Goal: Task Accomplishment & Management: Use online tool/utility

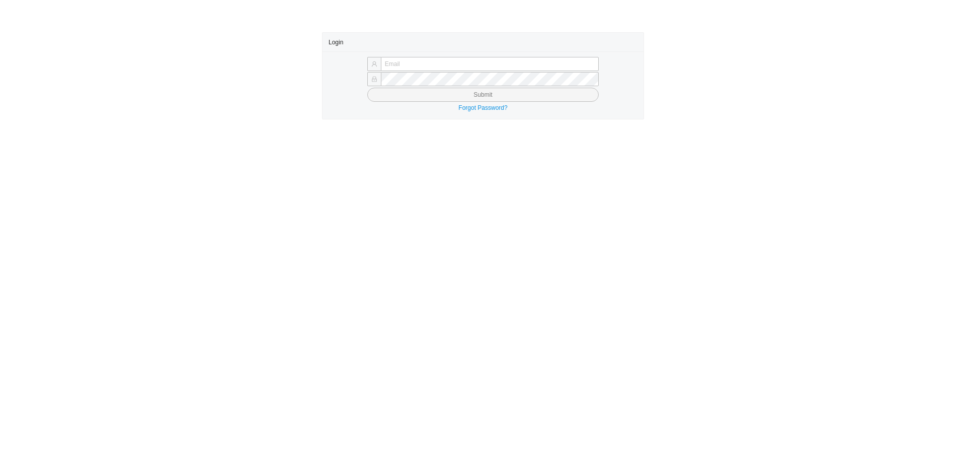
click at [438, 145] on main "Login Submit Forgot Password?" at bounding box center [483, 245] width 966 height 426
type input "yossi@asbathnj.com"
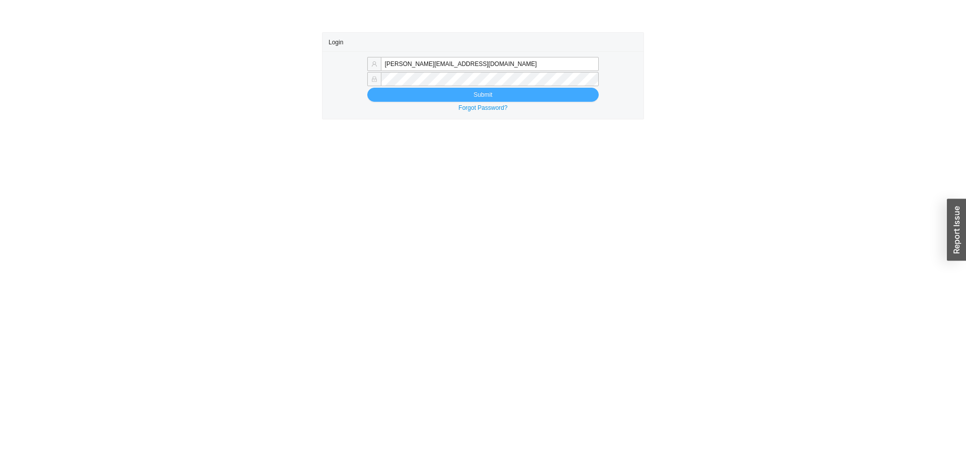
click at [407, 98] on button "Submit" at bounding box center [483, 95] width 232 height 14
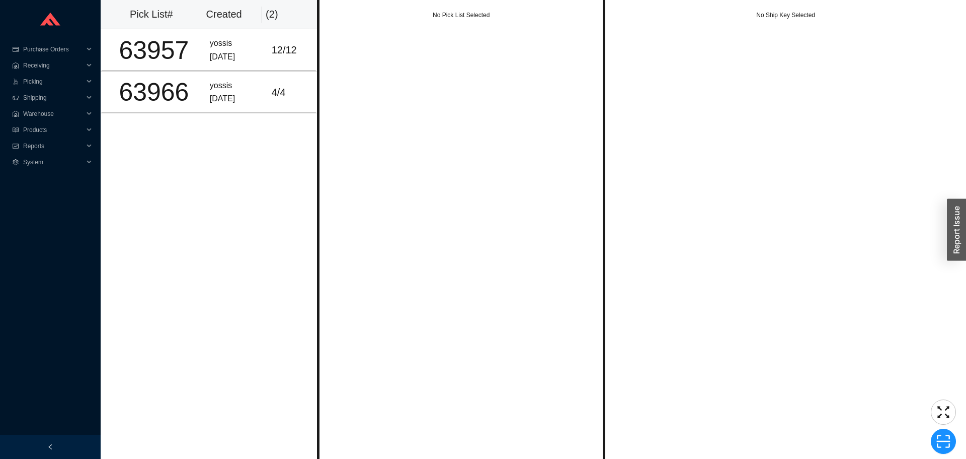
click at [404, 193] on div "No Pick List Selected" at bounding box center [461, 229] width 288 height 459
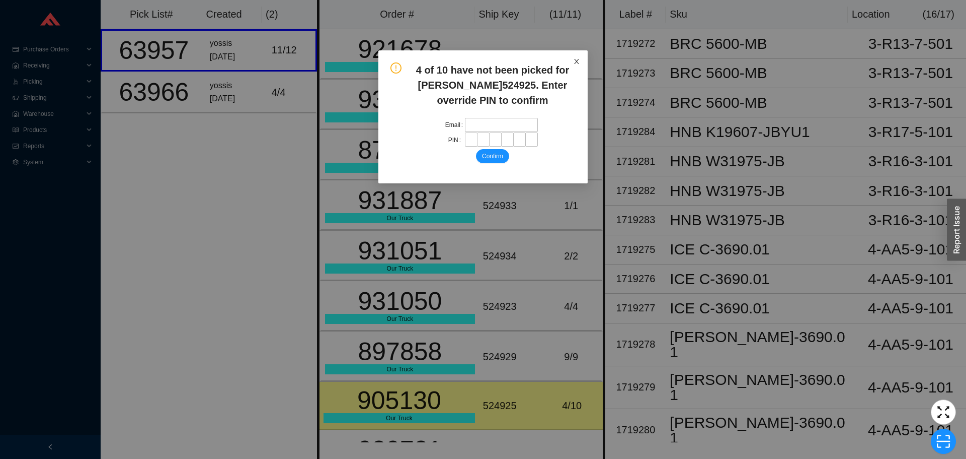
click at [575, 59] on icon "close" at bounding box center [576, 61] width 5 height 5
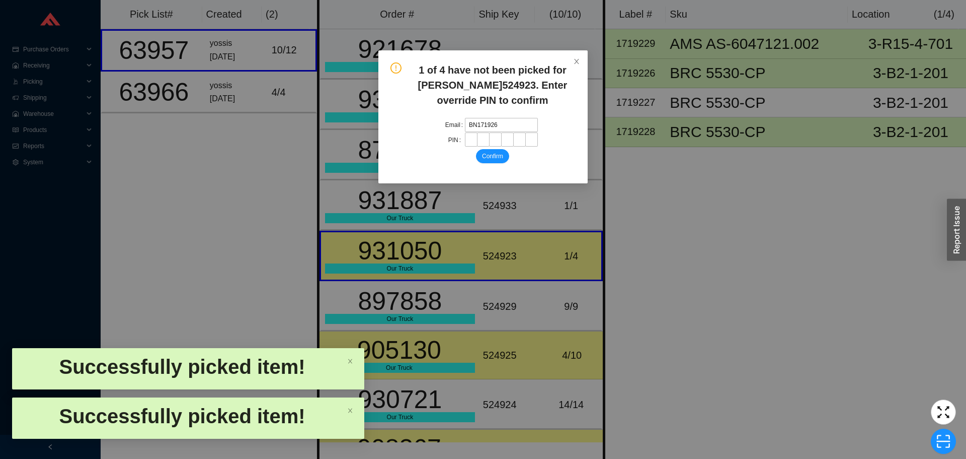
type input "BN1719260"
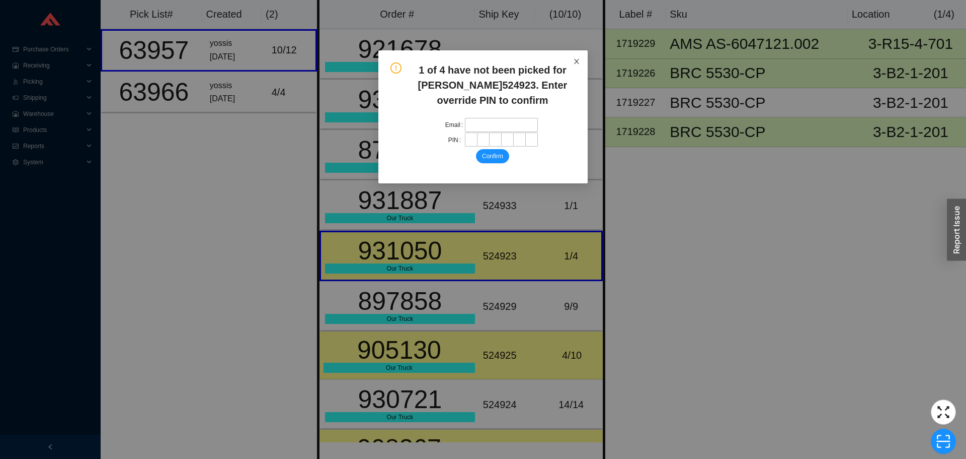
click at [580, 63] on span "Close" at bounding box center [577, 61] width 22 height 22
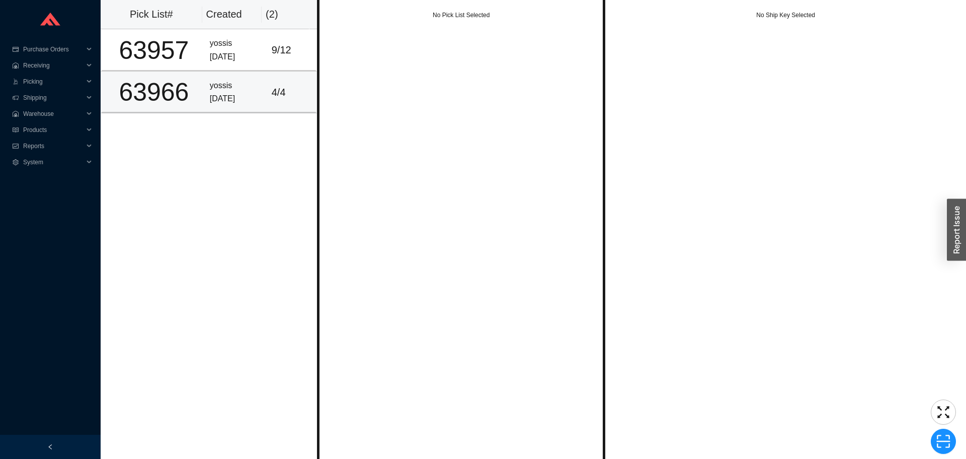
click at [290, 102] on td "4 / 4" at bounding box center [292, 92] width 49 height 42
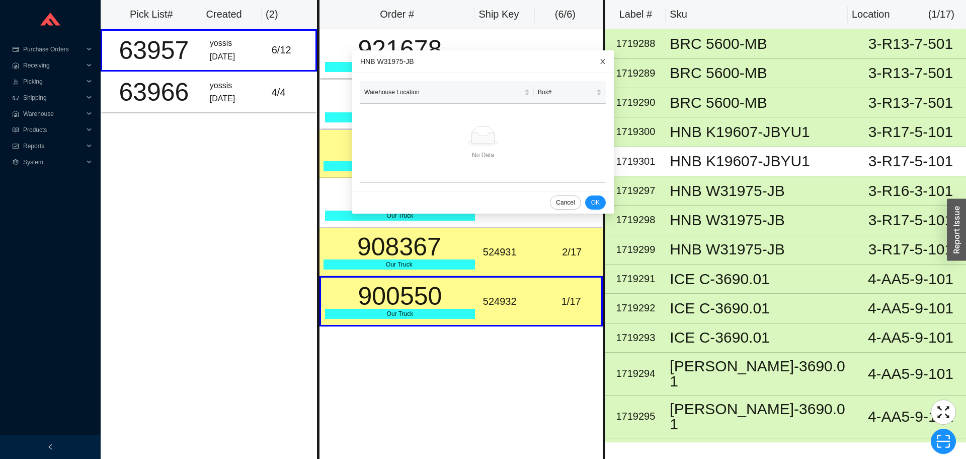
click at [596, 62] on span "Close" at bounding box center [603, 61] width 22 height 22
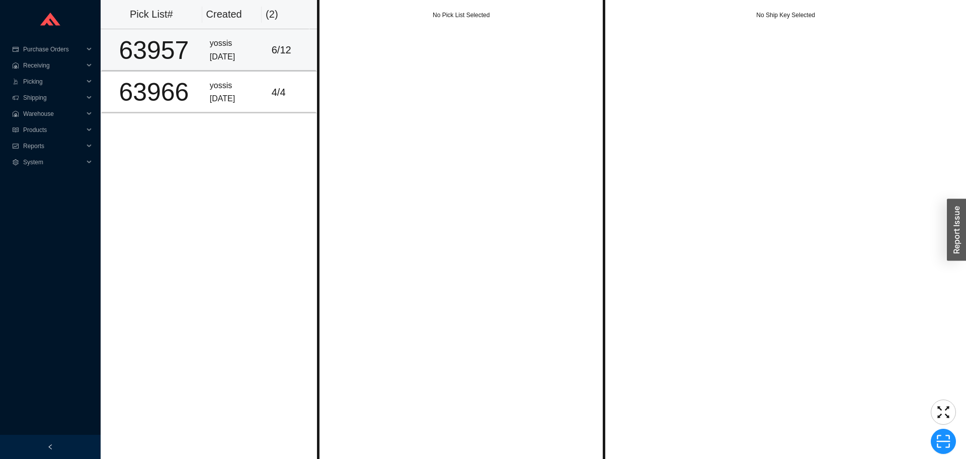
click at [210, 46] on div "yossis" at bounding box center [237, 44] width 54 height 14
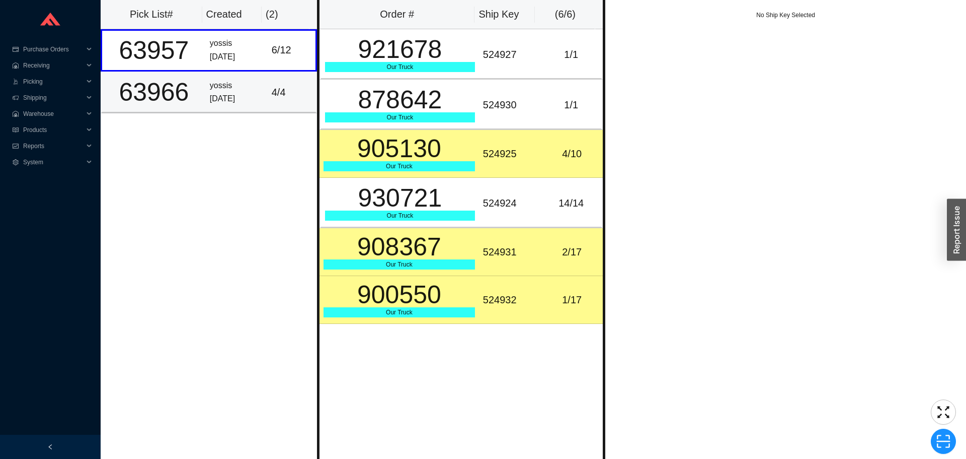
click at [210, 89] on div "yossis" at bounding box center [237, 86] width 54 height 14
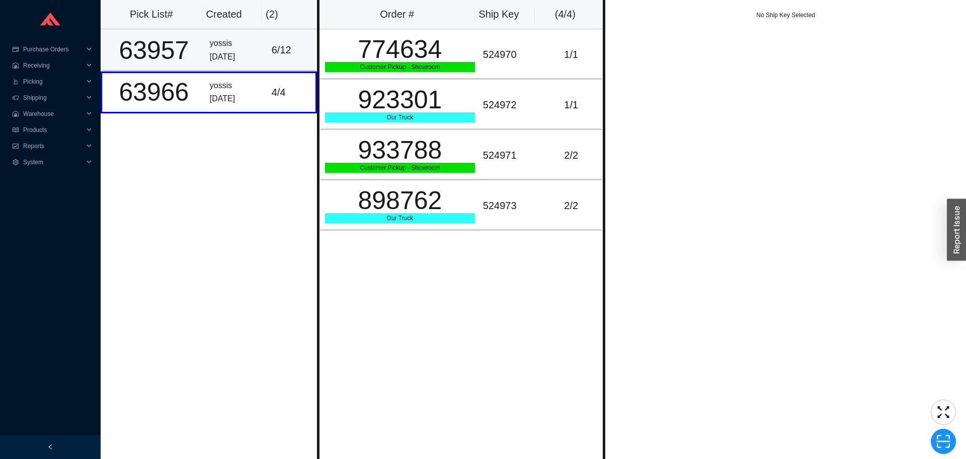
click at [282, 44] on div "6 / 12" at bounding box center [292, 50] width 40 height 17
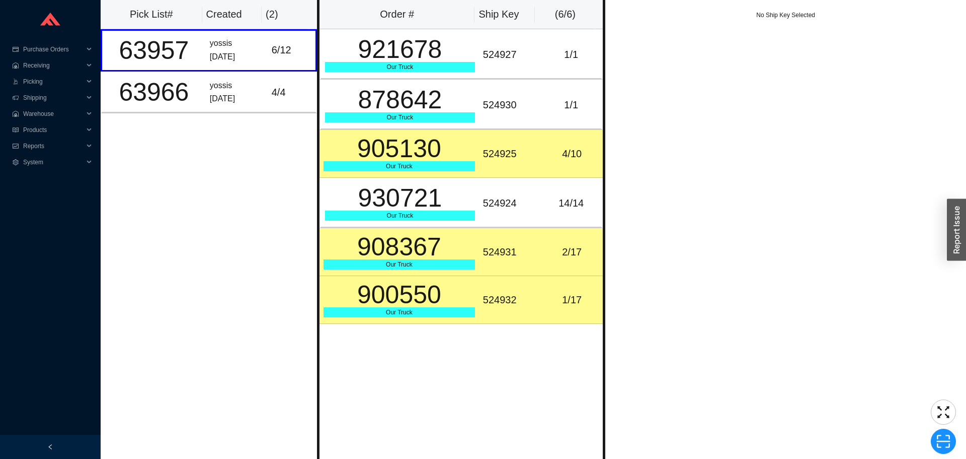
click at [483, 298] on div "524932" at bounding box center [510, 299] width 54 height 17
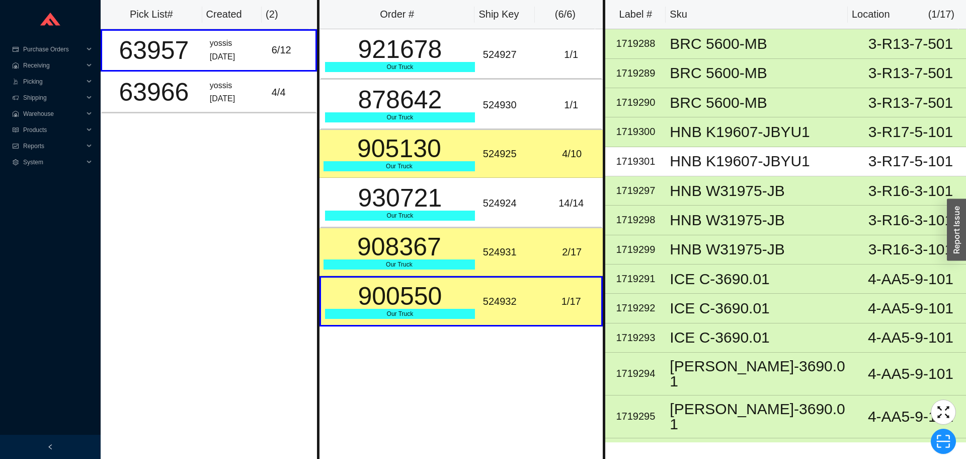
click at [437, 245] on div "908367" at bounding box center [400, 246] width 152 height 25
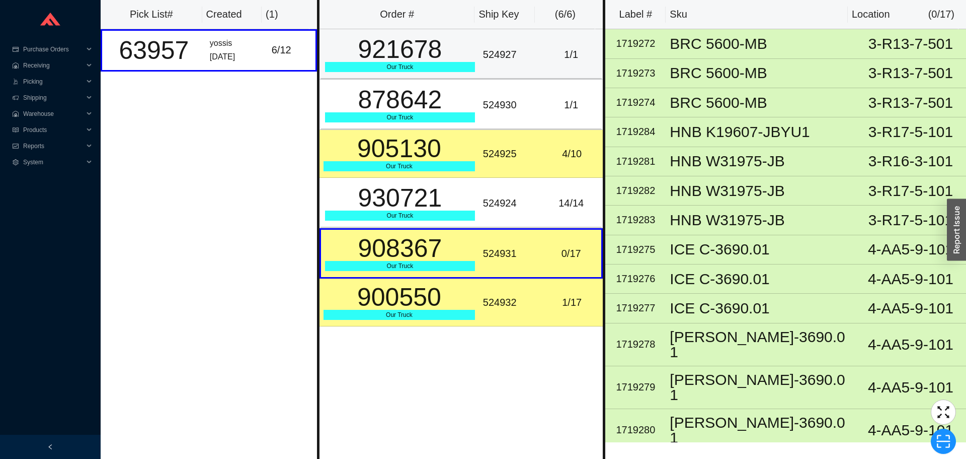
click at [565, 41] on td "1 / 1" at bounding box center [572, 54] width 62 height 50
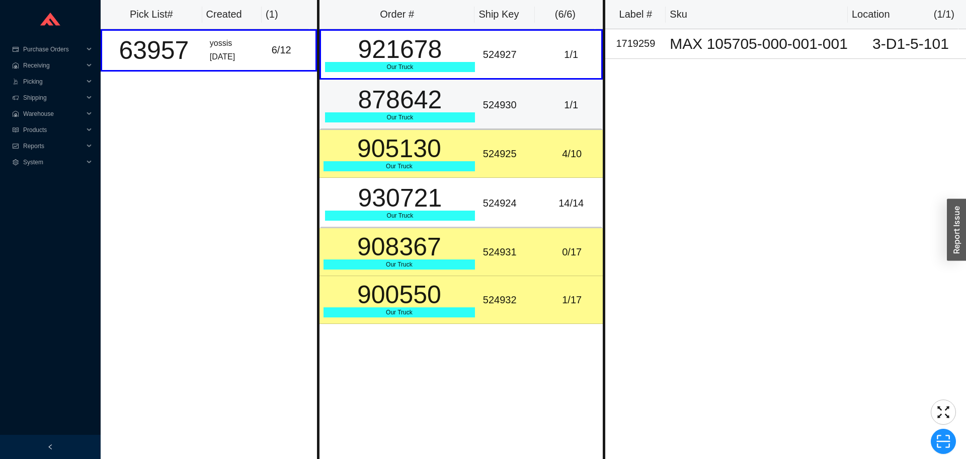
click at [559, 88] on td "1 / 1" at bounding box center [572, 105] width 62 height 50
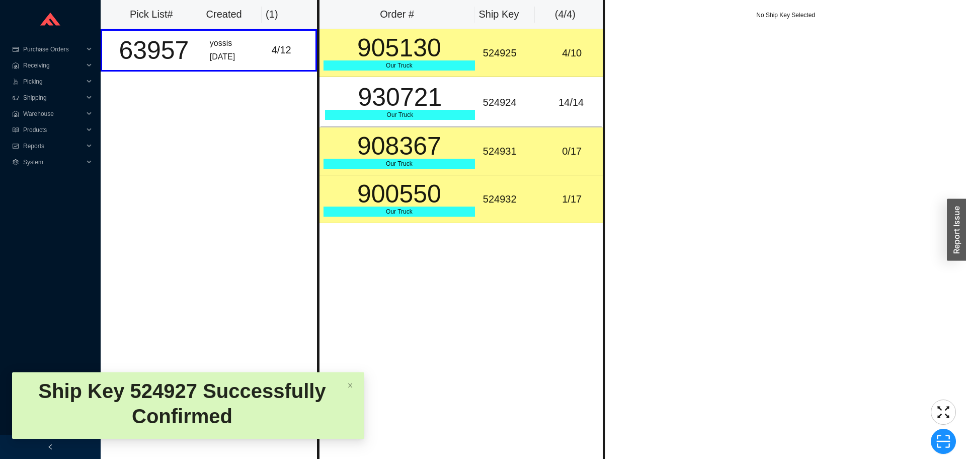
click at [493, 154] on div "524931" at bounding box center [510, 151] width 54 height 17
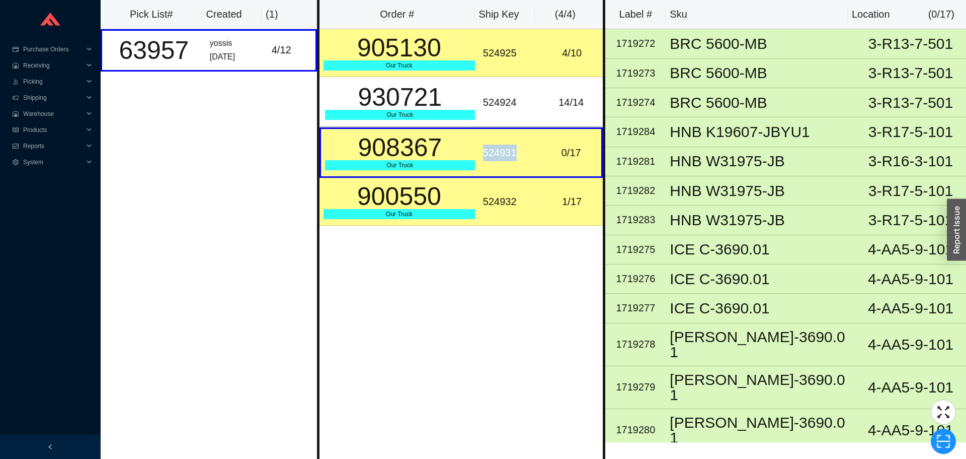
click at [493, 154] on div "524931" at bounding box center [510, 152] width 54 height 17
copy div "524931"
click at [933, 439] on span "scan" at bounding box center [944, 440] width 24 height 15
type input "d"
type input "sk524931"
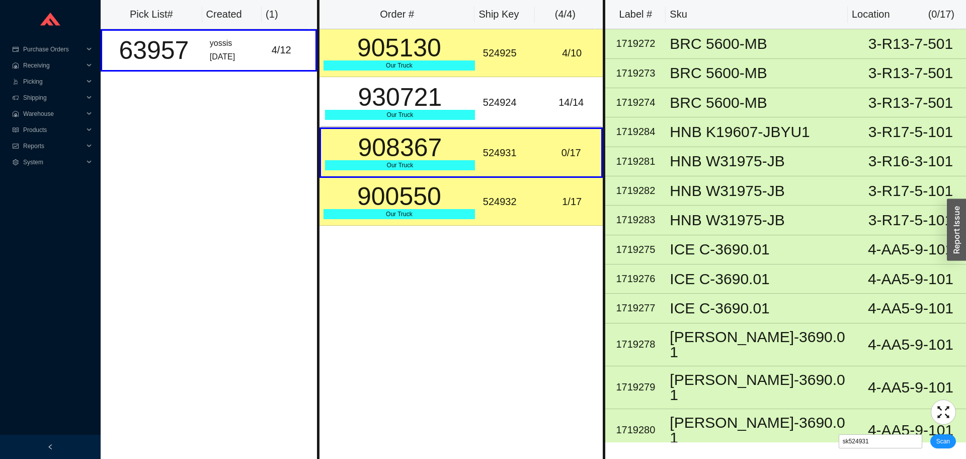
click button "Scan" at bounding box center [944, 441] width 26 height 14
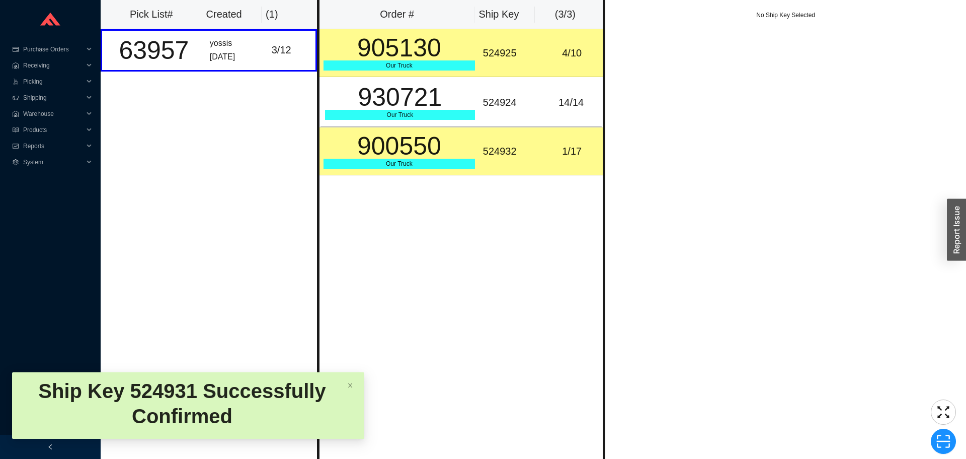
click at [506, 131] on td "524932" at bounding box center [510, 151] width 62 height 48
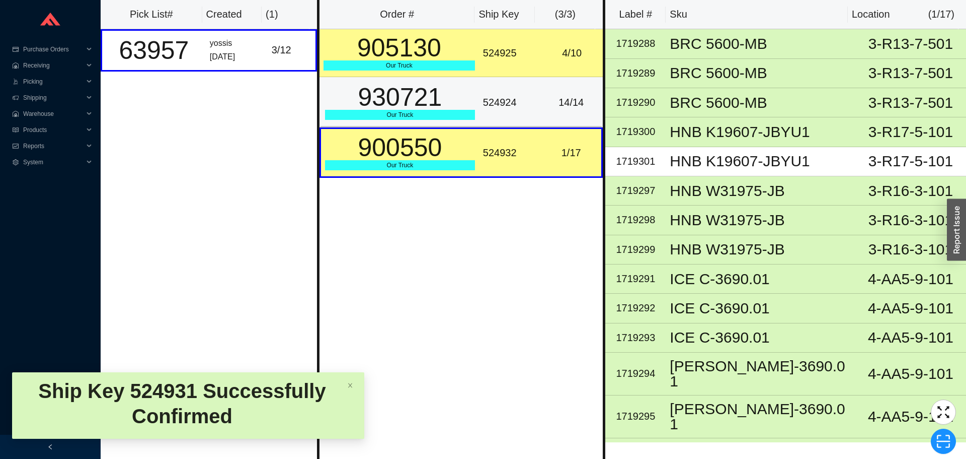
click at [425, 105] on div "930721" at bounding box center [400, 97] width 150 height 25
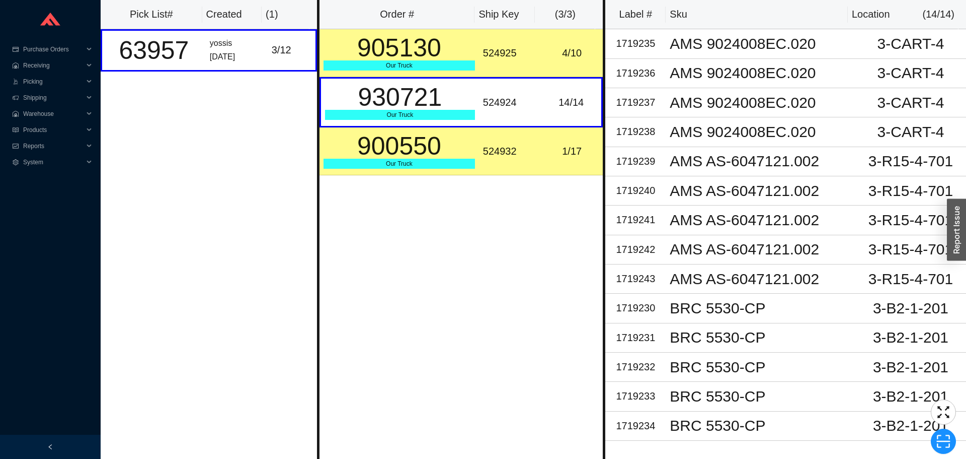
click at [514, 66] on td "524925" at bounding box center [510, 53] width 62 height 48
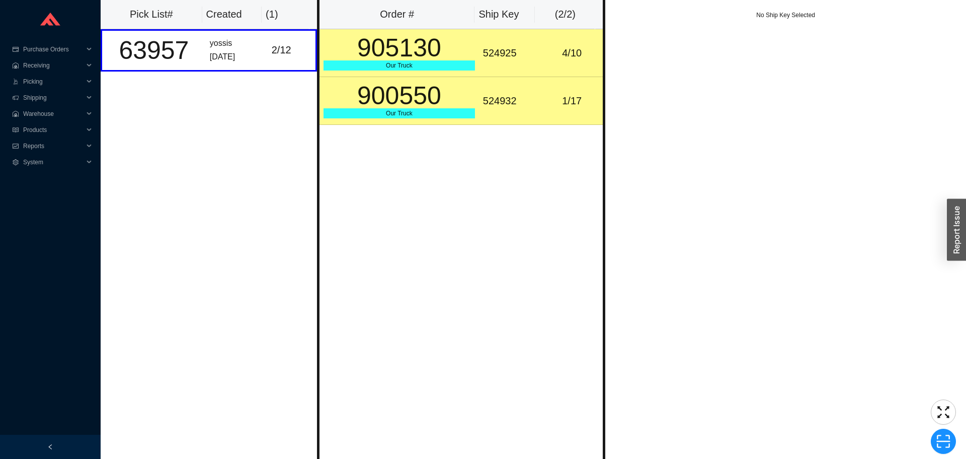
click at [467, 69] on div "Our Truck" at bounding box center [400, 65] width 152 height 10
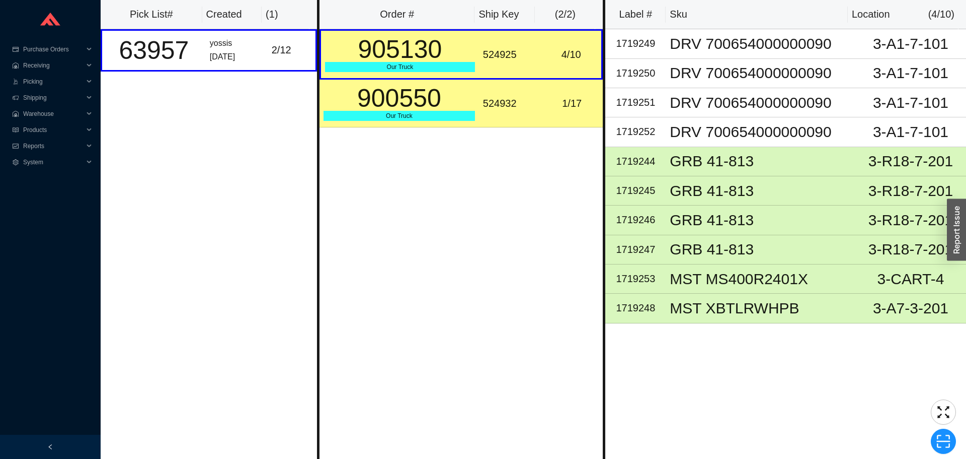
click at [481, 114] on td "524932" at bounding box center [510, 104] width 62 height 48
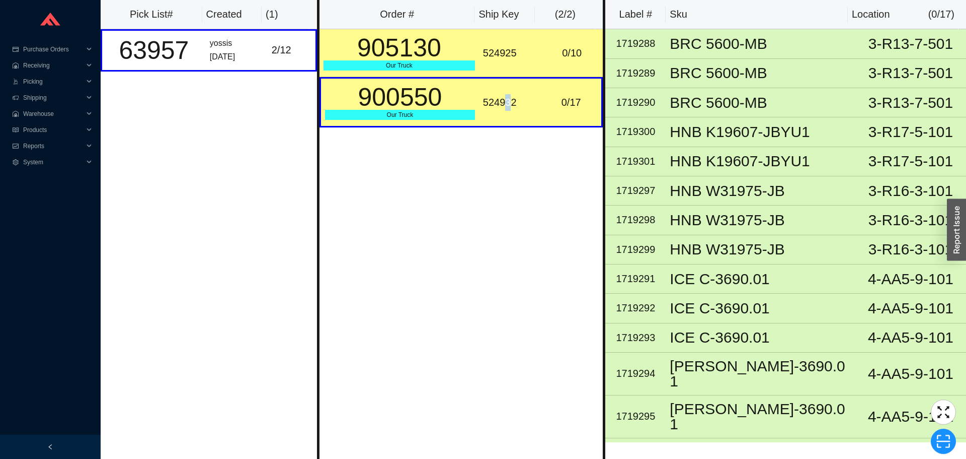
click at [503, 105] on div "524932" at bounding box center [510, 102] width 54 height 17
copy div "524932"
click at [940, 437] on icon "scan" at bounding box center [943, 440] width 15 height 15
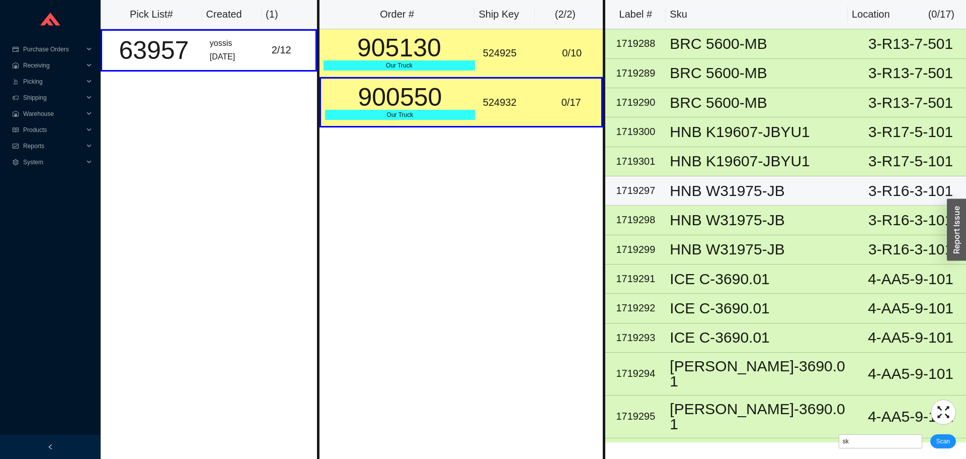
type input "sk524932"
click button "Scan" at bounding box center [944, 441] width 26 height 14
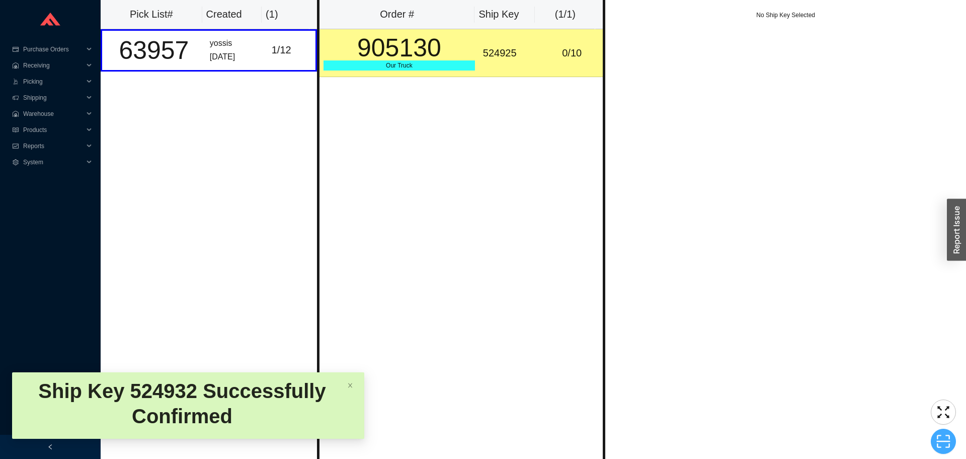
click at [942, 439] on icon "scan" at bounding box center [943, 440] width 15 height 15
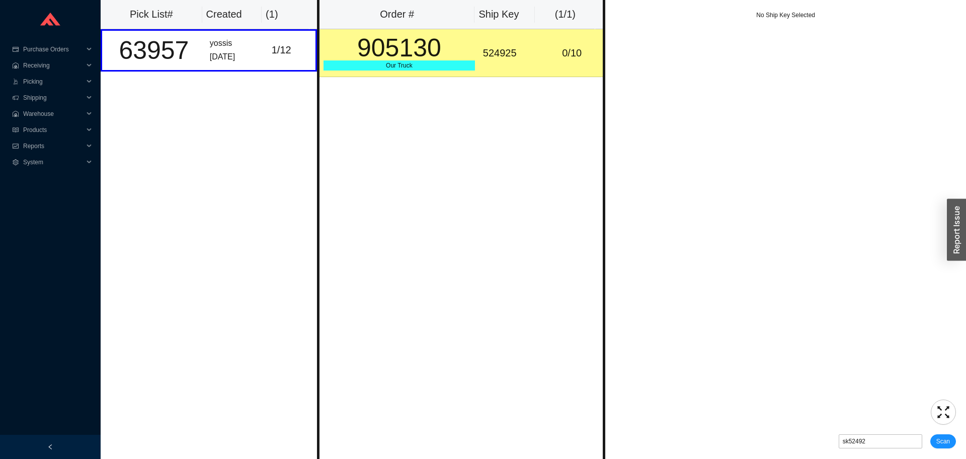
type input "sk524925"
click button "Scan" at bounding box center [944, 441] width 26 height 14
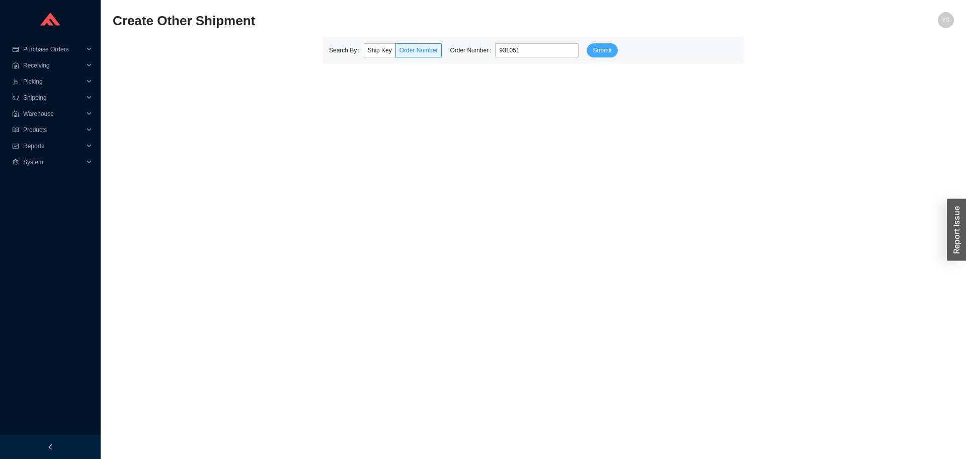
type input "931051"
click at [600, 47] on span "Submit" at bounding box center [602, 50] width 19 height 10
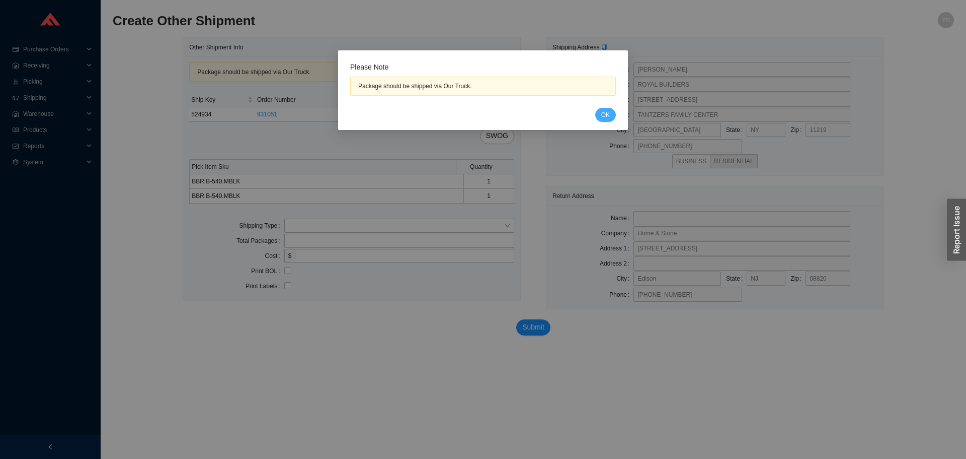
click at [603, 116] on span "OK" at bounding box center [606, 115] width 9 height 10
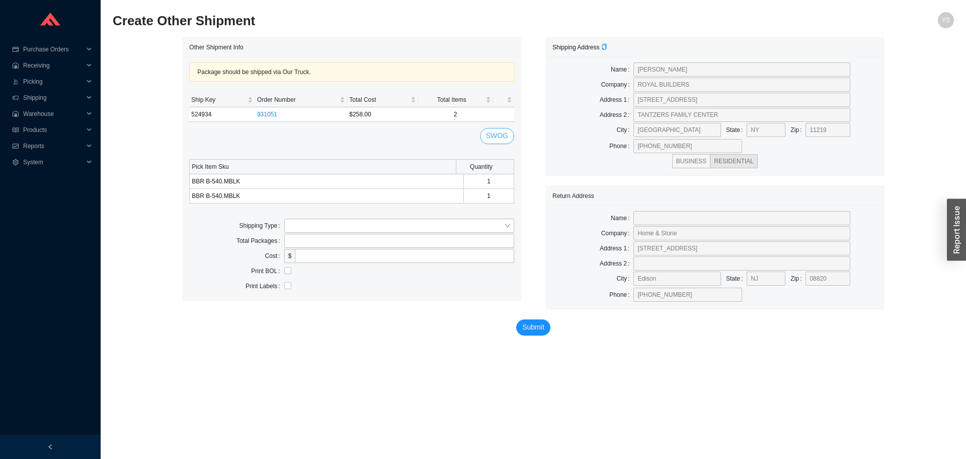
click at [502, 132] on span "SWOG" at bounding box center [497, 136] width 22 height 12
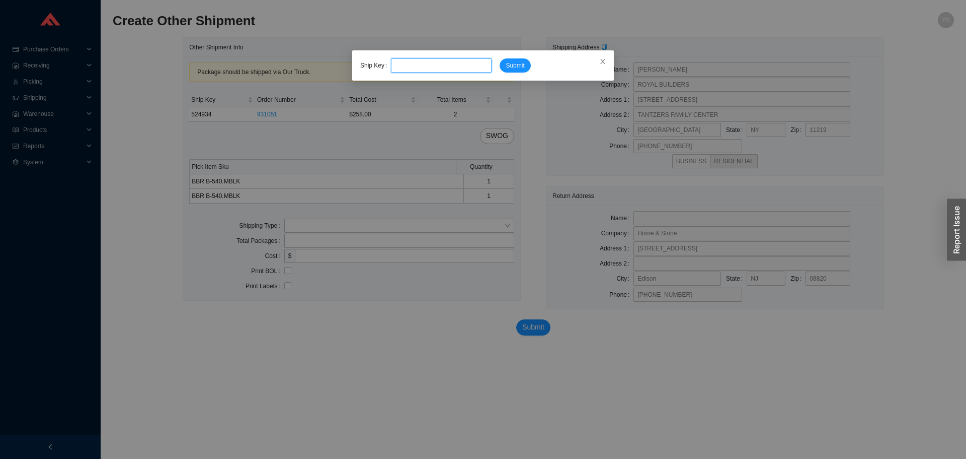
click at [475, 66] on input "tel" at bounding box center [441, 65] width 101 height 14
paste input "930721"
type input "930721"
click at [500, 66] on button "Submit" at bounding box center [515, 65] width 31 height 14
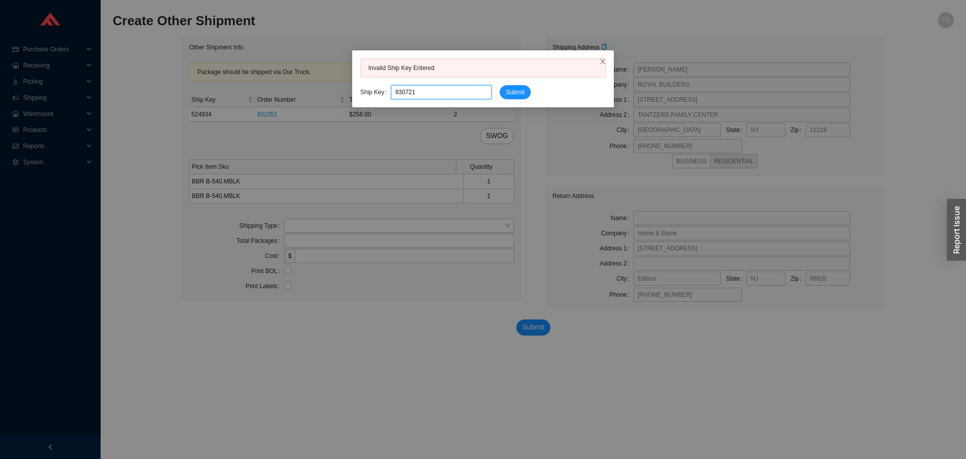
click at [445, 89] on input "930721" at bounding box center [441, 92] width 101 height 14
click at [429, 95] on input "930721" at bounding box center [441, 92] width 101 height 14
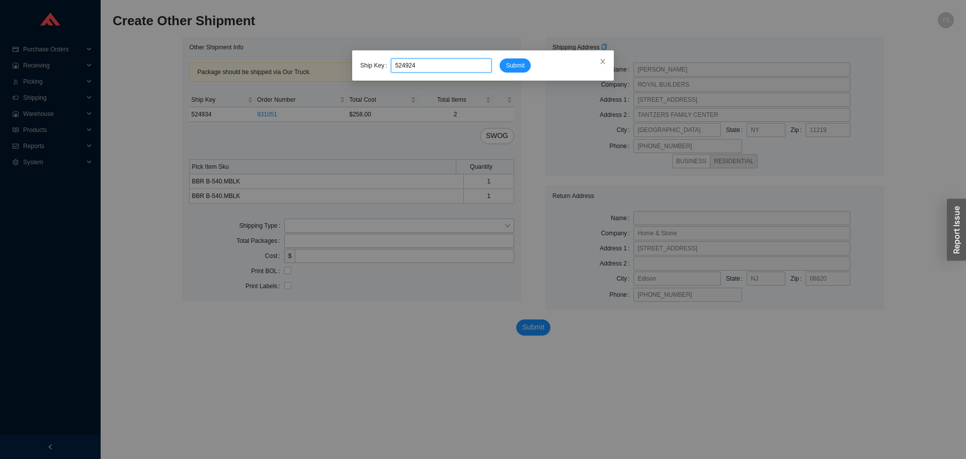
type input "524924"
click at [500, 58] on button "Submit" at bounding box center [515, 65] width 31 height 14
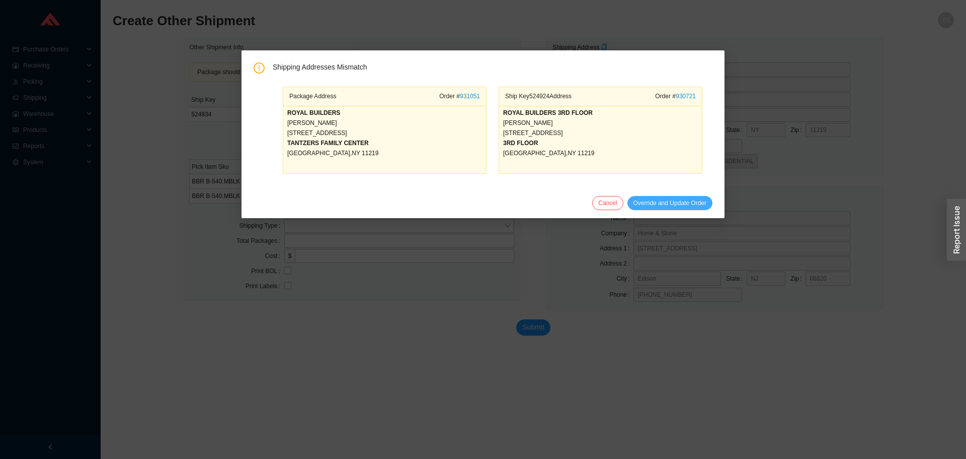
click at [634, 202] on span "Override and Update Order" at bounding box center [670, 203] width 73 height 10
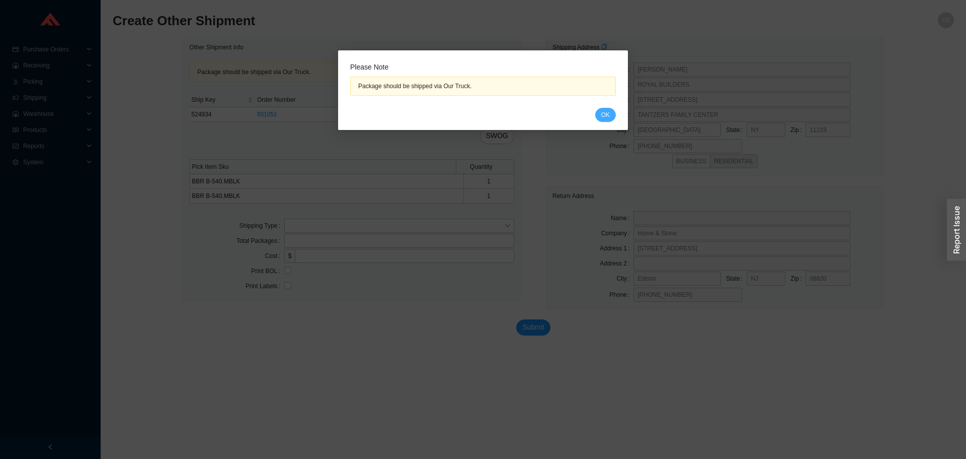
click at [604, 119] on span "OK" at bounding box center [606, 115] width 9 height 10
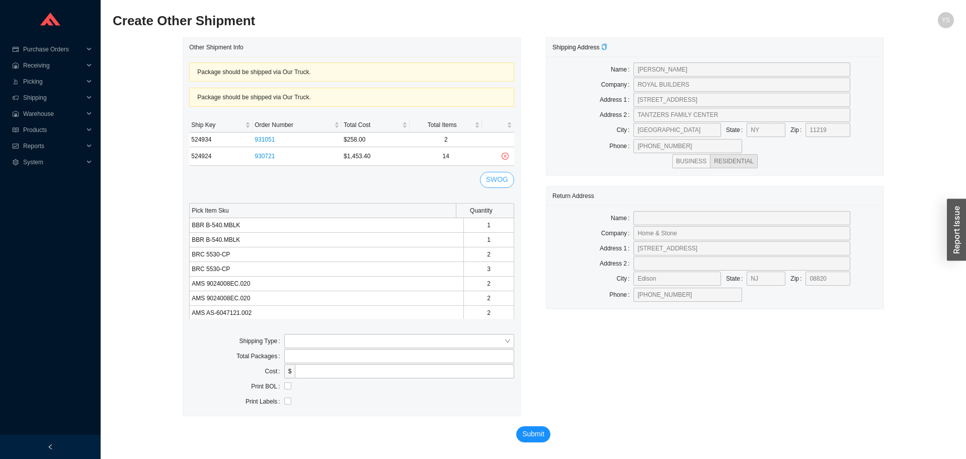
click at [500, 175] on span "SWOG" at bounding box center [497, 180] width 22 height 12
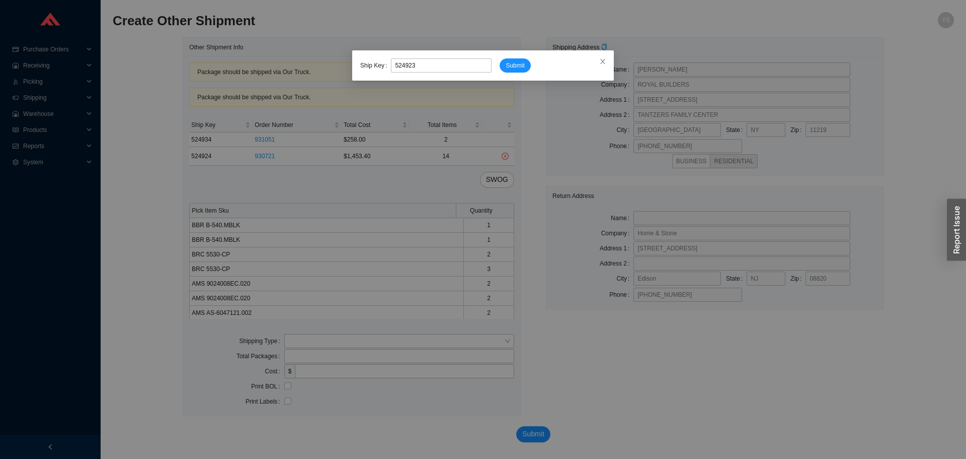
type input "524923"
click at [500, 58] on button "Submit" at bounding box center [515, 65] width 31 height 14
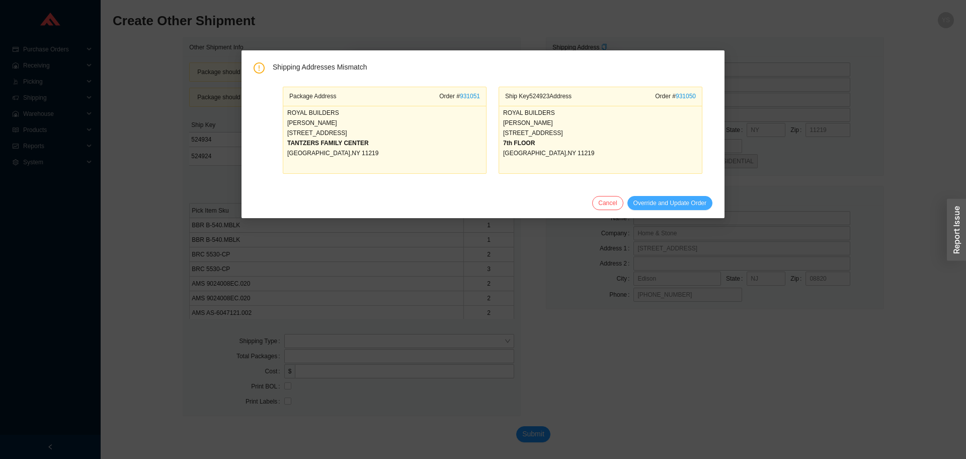
click at [662, 204] on span "Override and Update Order" at bounding box center [670, 203] width 73 height 10
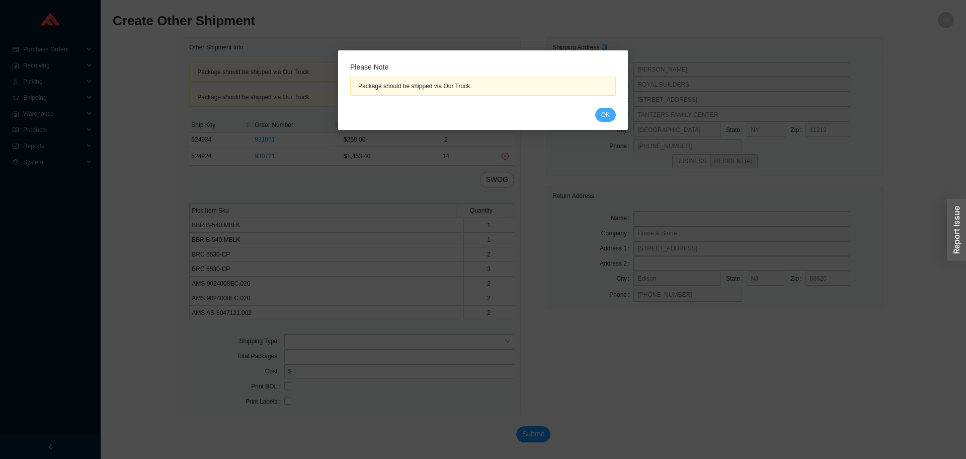
click at [601, 116] on button "OK" at bounding box center [605, 115] width 21 height 14
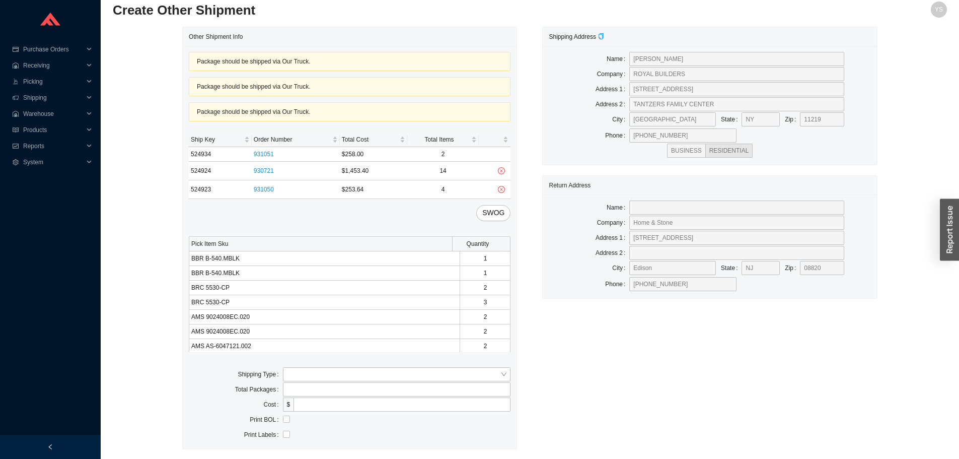
scroll to position [42, 0]
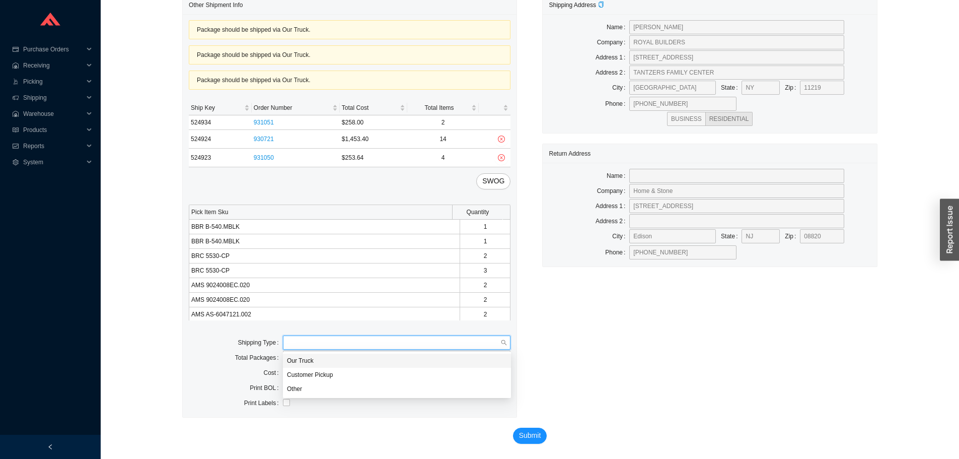
click at [339, 349] on input "search" at bounding box center [394, 342] width 214 height 13
click at [321, 361] on div "Our Truck" at bounding box center [397, 360] width 220 height 9
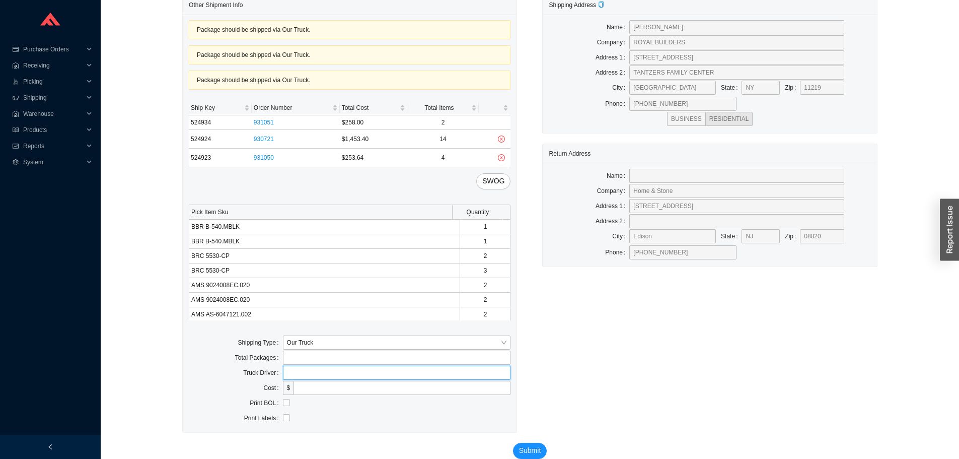
click at [318, 370] on input "text" at bounding box center [397, 372] width 228 height 14
type input "bz"
click at [284, 402] on input "checkbox" at bounding box center [286, 402] width 7 height 7
checkbox input "true"
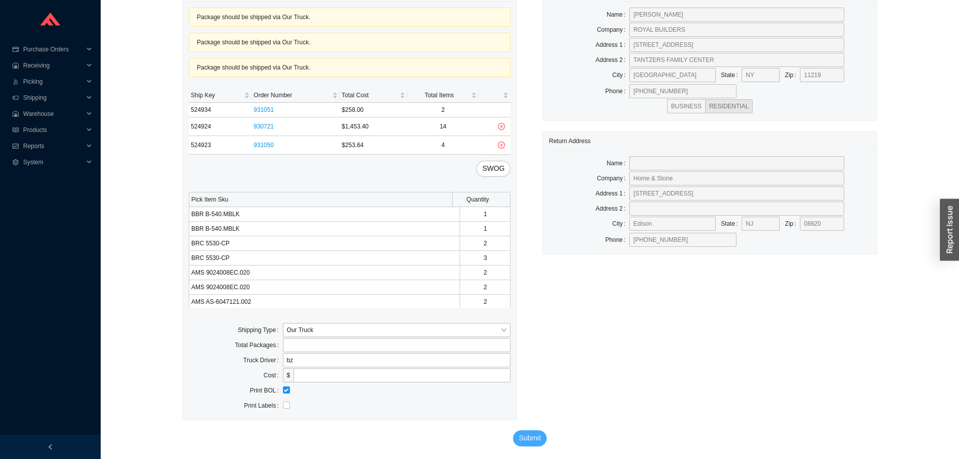
scroll to position [57, 0]
click at [519, 434] on span "Submit" at bounding box center [530, 435] width 22 height 12
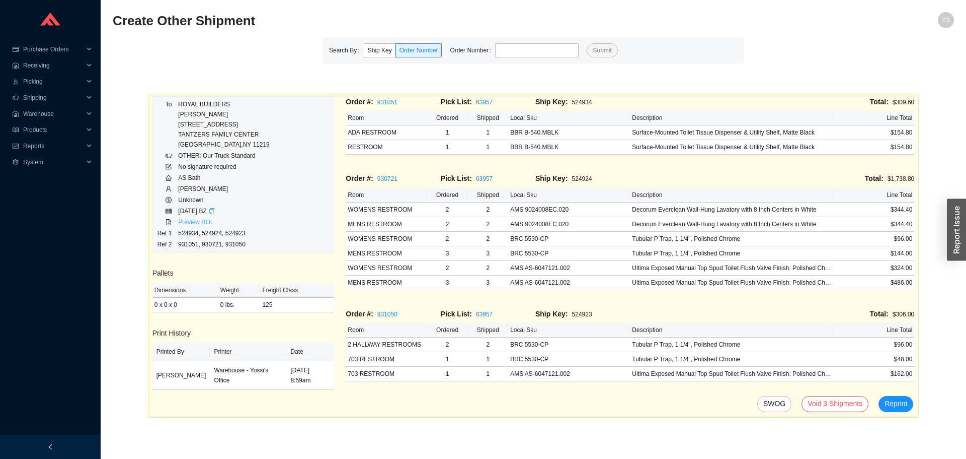
click at [185, 222] on link "Preview BOL" at bounding box center [195, 221] width 35 height 7
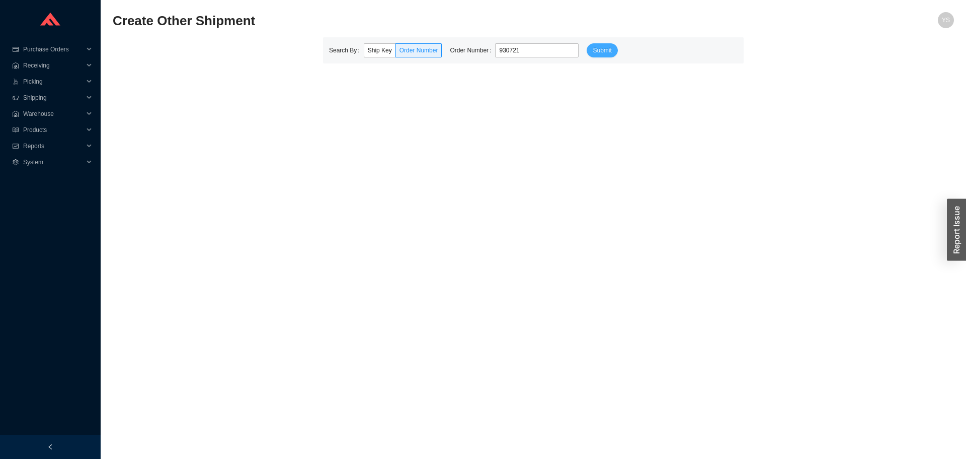
type input "930721"
click at [604, 51] on span "Submit" at bounding box center [602, 50] width 19 height 10
type input "931050"
click at [606, 44] on button "Submit" at bounding box center [602, 50] width 31 height 14
type input "905130"
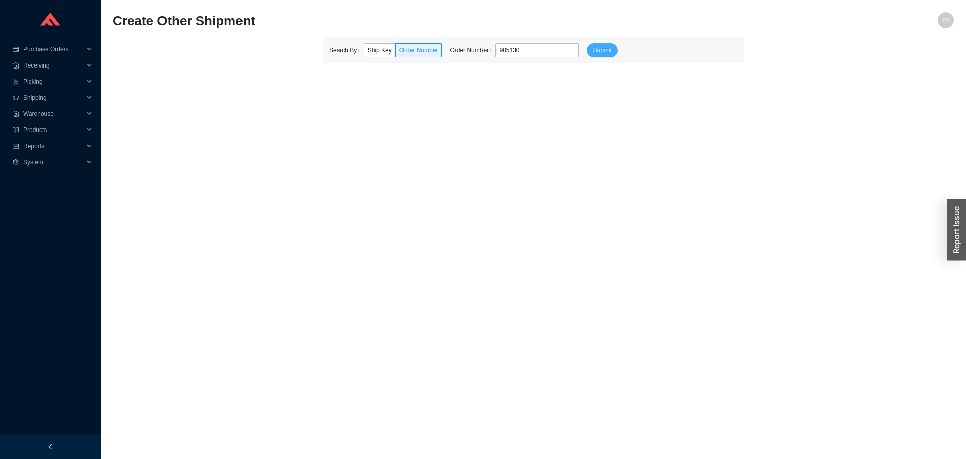
click at [593, 45] on span "Submit" at bounding box center [602, 50] width 19 height 10
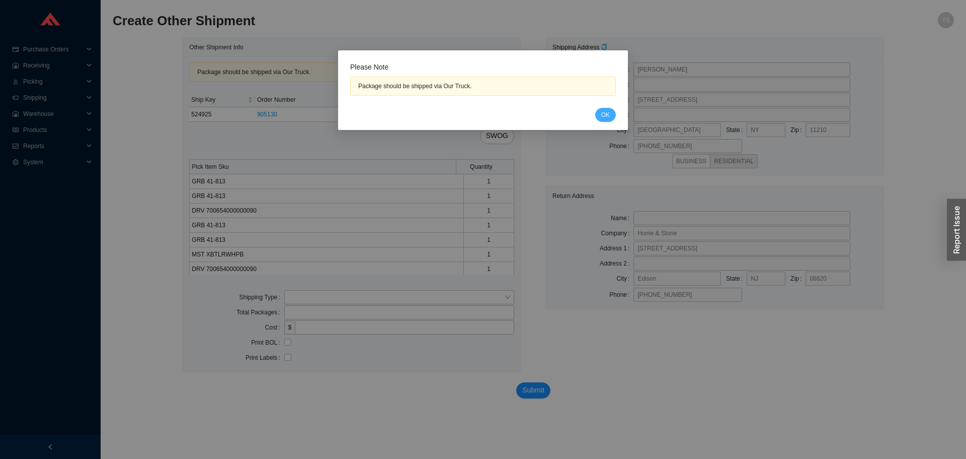
click at [608, 111] on span "OK" at bounding box center [606, 115] width 9 height 10
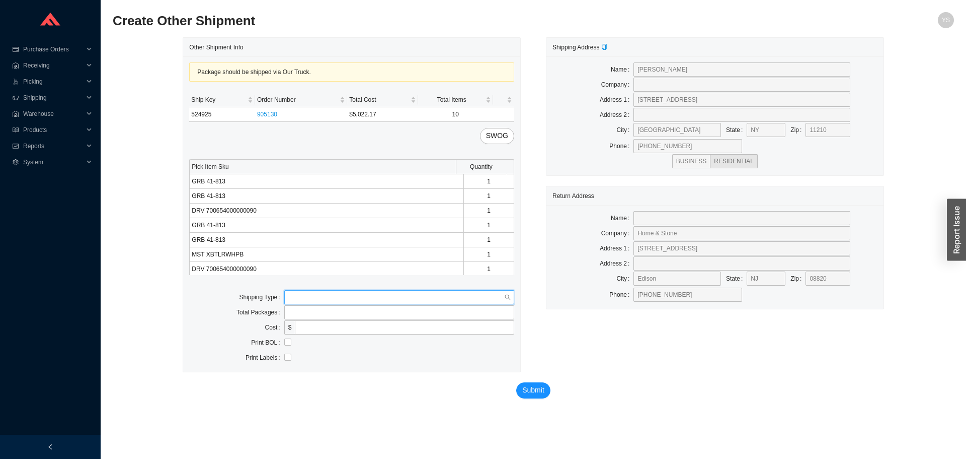
click at [305, 296] on input "search" at bounding box center [396, 296] width 216 height 13
drag, startPoint x: 303, startPoint y: 308, endPoint x: 302, endPoint y: 317, distance: 8.6
click at [303, 312] on div "Our Truck" at bounding box center [399, 315] width 230 height 14
click at [302, 323] on input "text" at bounding box center [399, 327] width 230 height 14
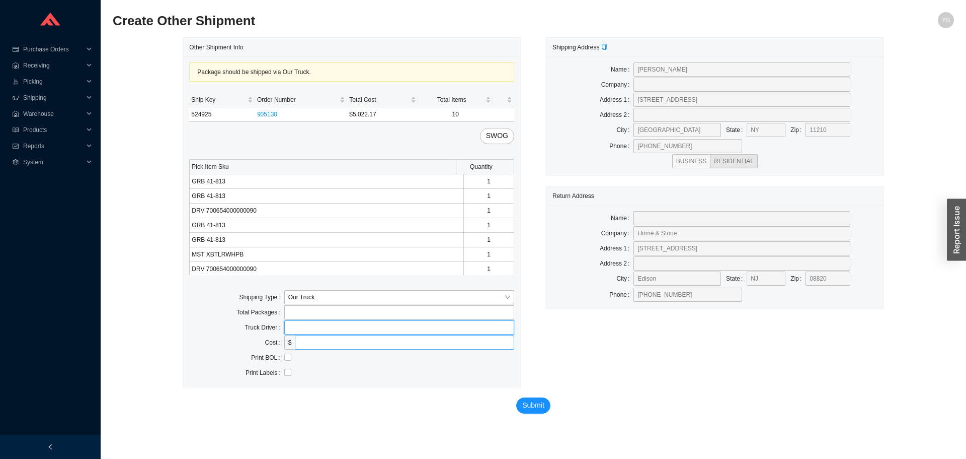
type input "bz"
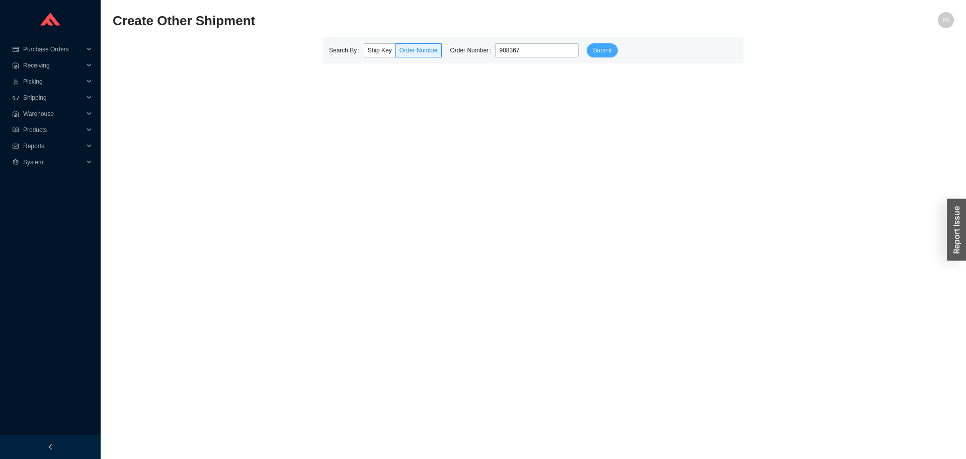
type input "908367"
click at [598, 56] on button "Submit" at bounding box center [602, 50] width 31 height 14
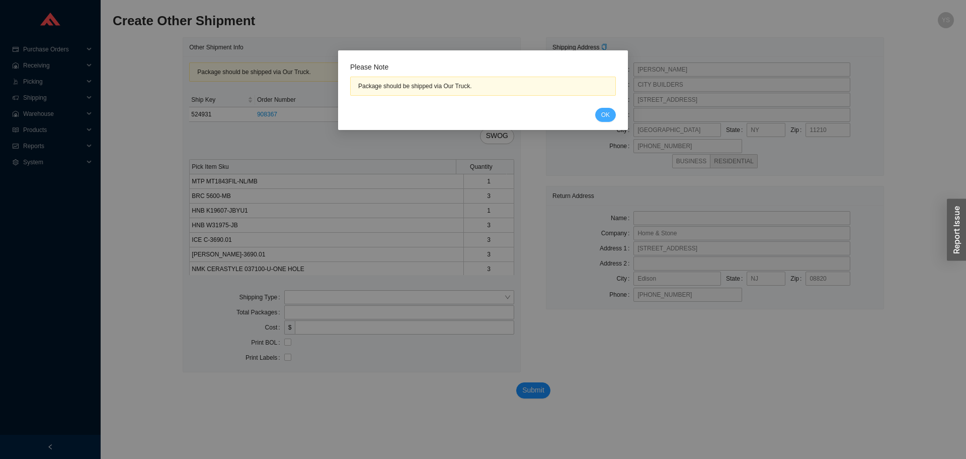
click at [610, 117] on span "OK" at bounding box center [606, 115] width 9 height 10
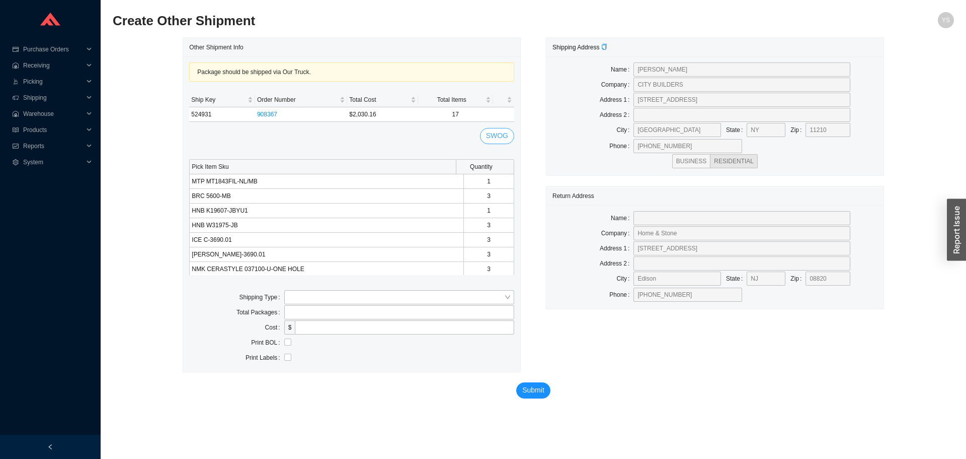
click at [488, 129] on button "SWOG" at bounding box center [497, 136] width 34 height 16
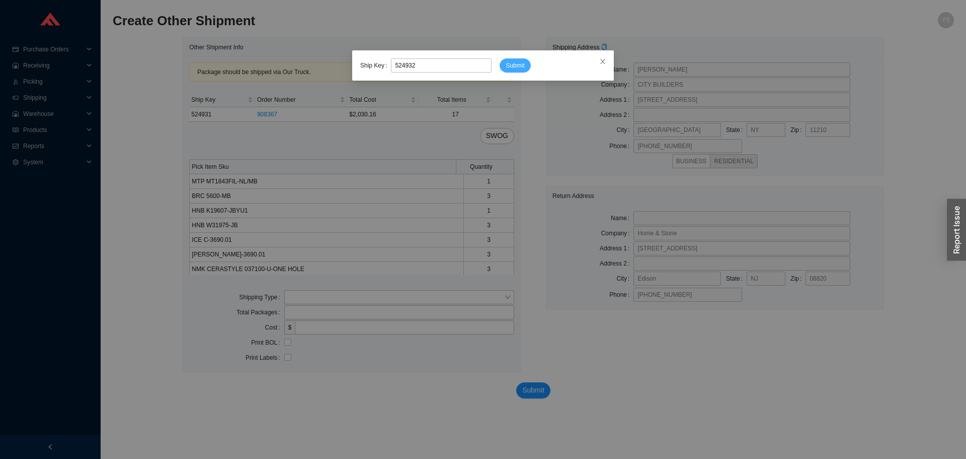
type input "524932"
click at [508, 69] on button "Submit" at bounding box center [515, 65] width 31 height 14
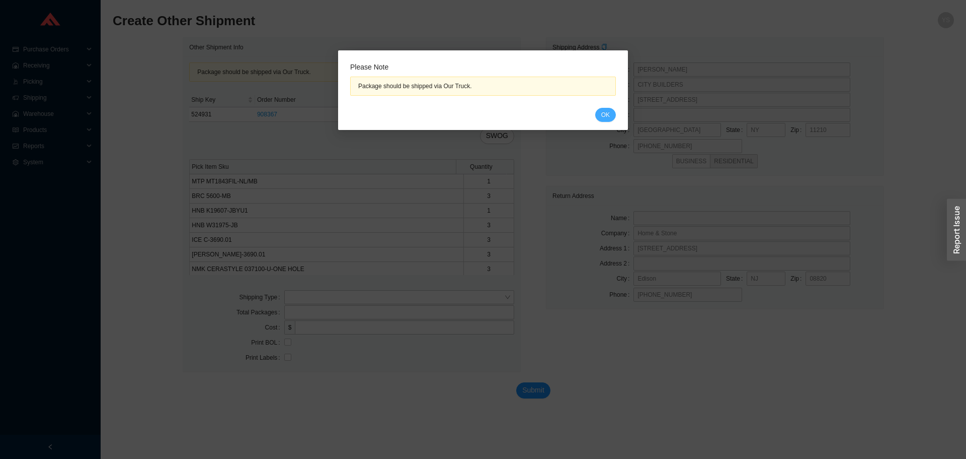
click at [612, 116] on button "OK" at bounding box center [605, 115] width 21 height 14
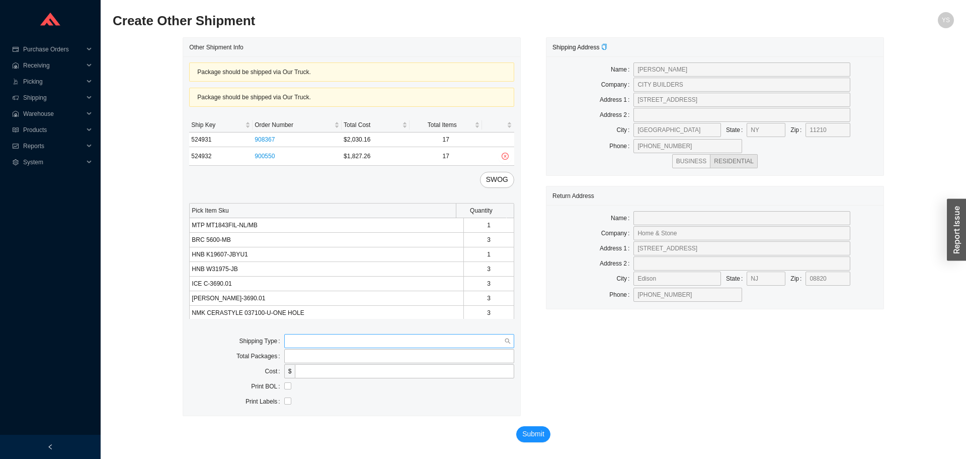
click at [293, 336] on input "search" at bounding box center [396, 340] width 216 height 13
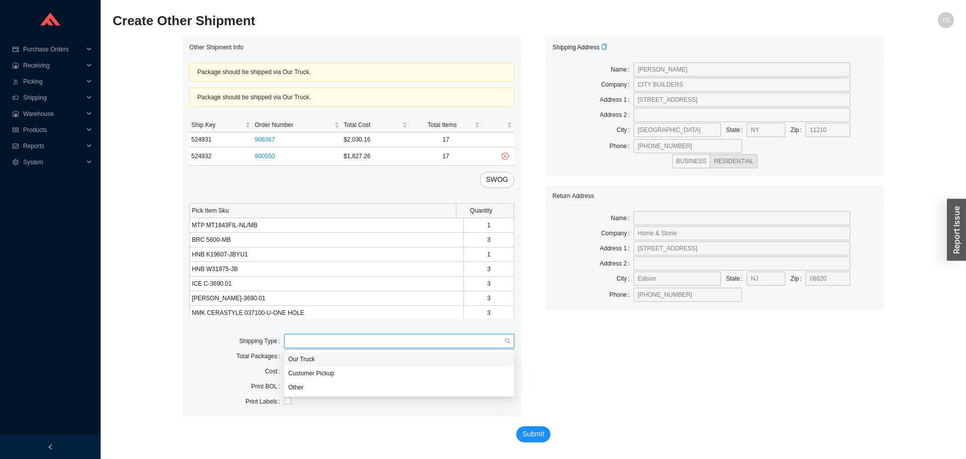
click at [292, 355] on div "Our Truck" at bounding box center [399, 358] width 222 height 9
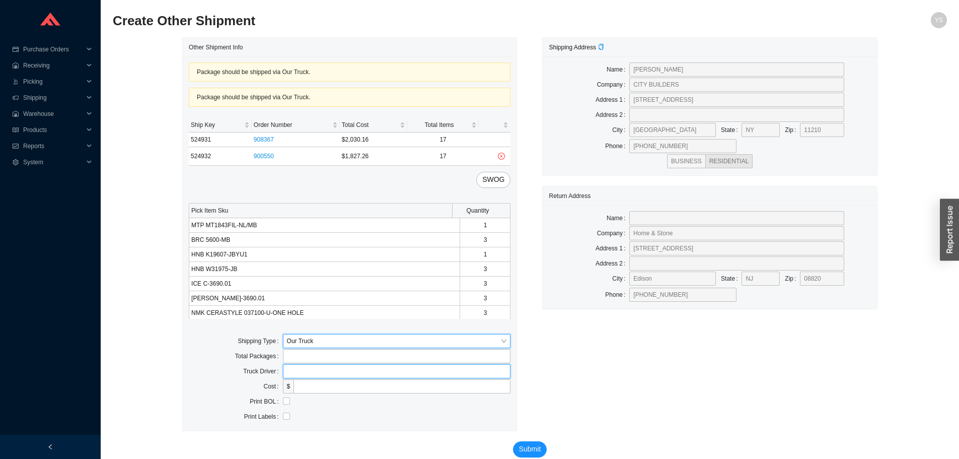
click at [296, 366] on input "text" at bounding box center [397, 371] width 228 height 14
type input "bz"
click at [285, 408] on div at bounding box center [397, 401] width 228 height 14
click at [286, 402] on input "checkbox" at bounding box center [286, 400] width 7 height 7
checkbox input "true"
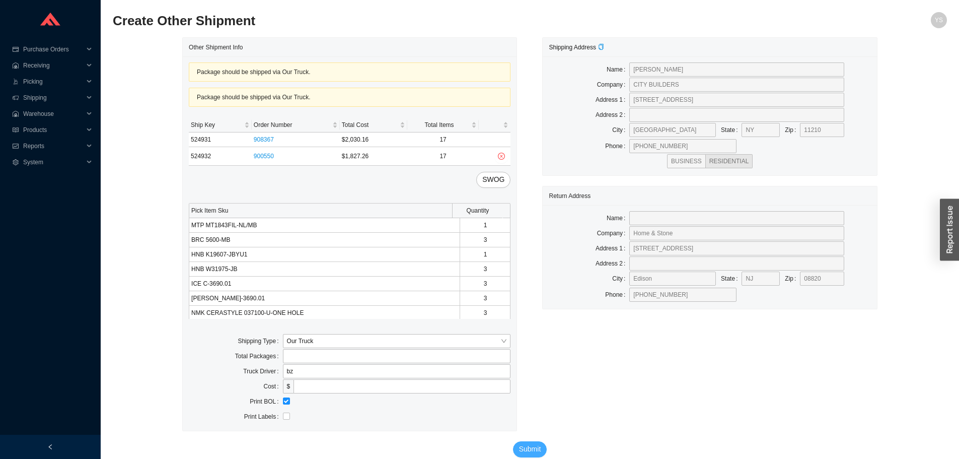
click at [527, 444] on span "Submit" at bounding box center [530, 449] width 22 height 12
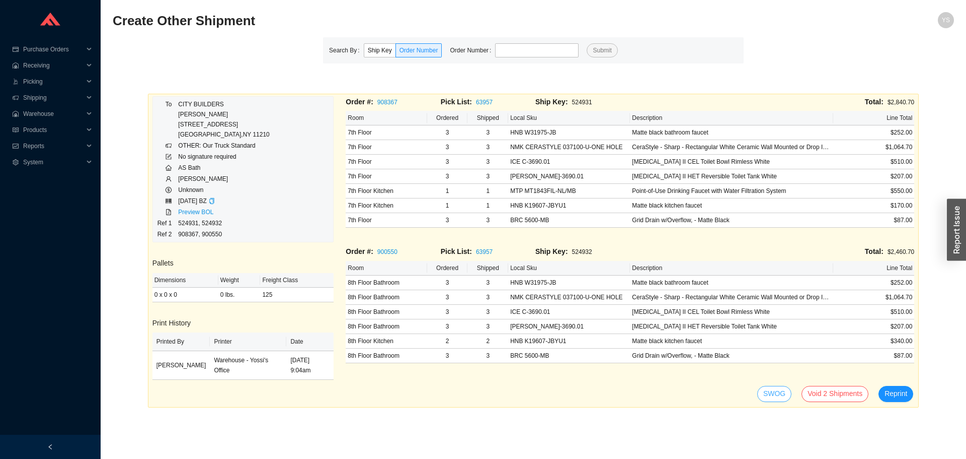
click at [762, 386] on button "SWOG" at bounding box center [775, 394] width 34 height 16
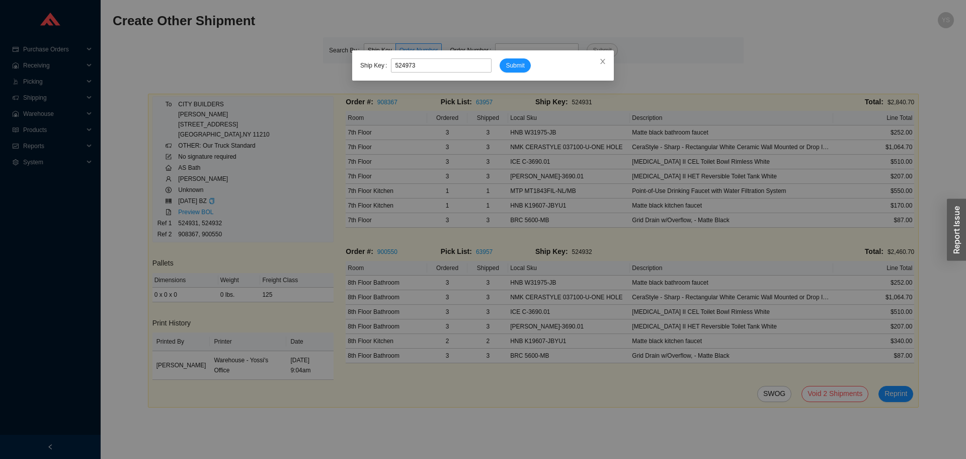
type input "524973"
click at [500, 58] on button "Submit" at bounding box center [515, 65] width 31 height 14
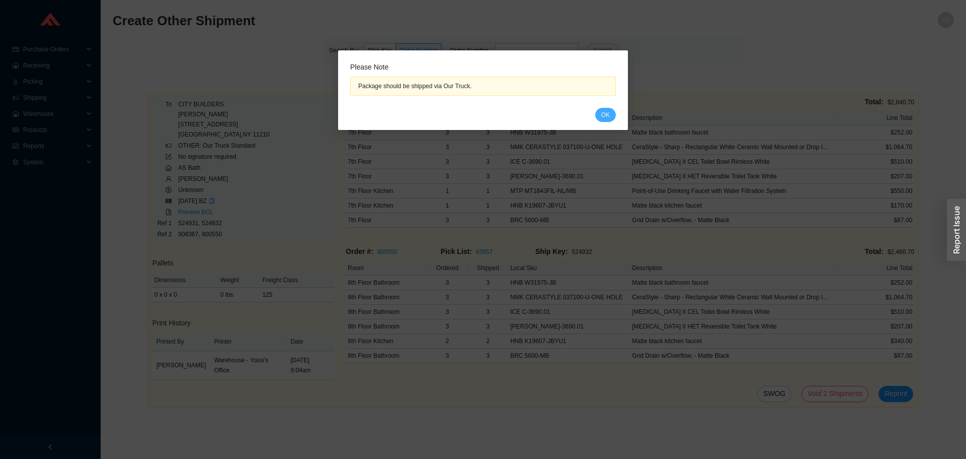
click at [602, 118] on span "OK" at bounding box center [606, 115] width 9 height 10
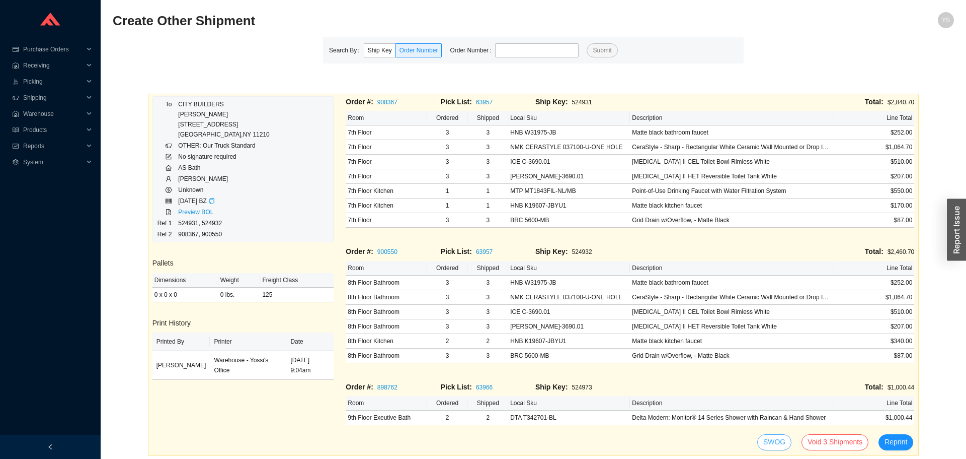
click at [775, 440] on span "SWOG" at bounding box center [775, 442] width 22 height 12
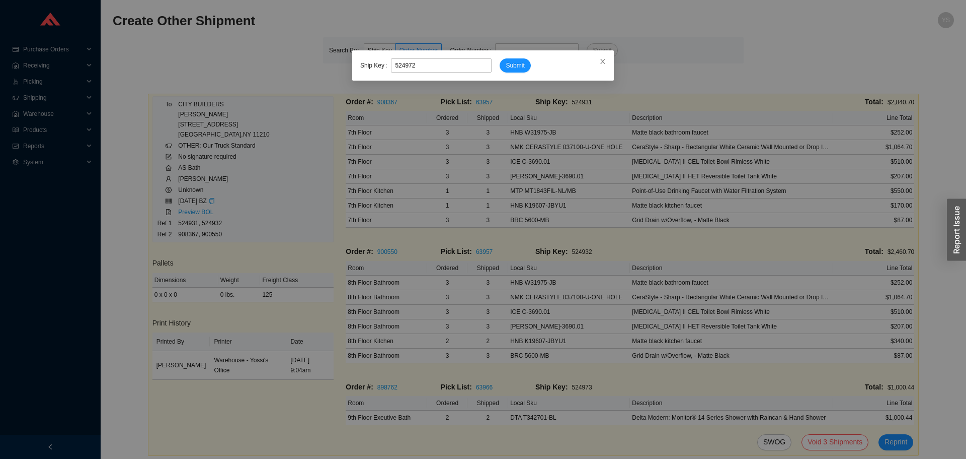
type input "524972"
click at [500, 58] on button "Submit" at bounding box center [515, 65] width 31 height 14
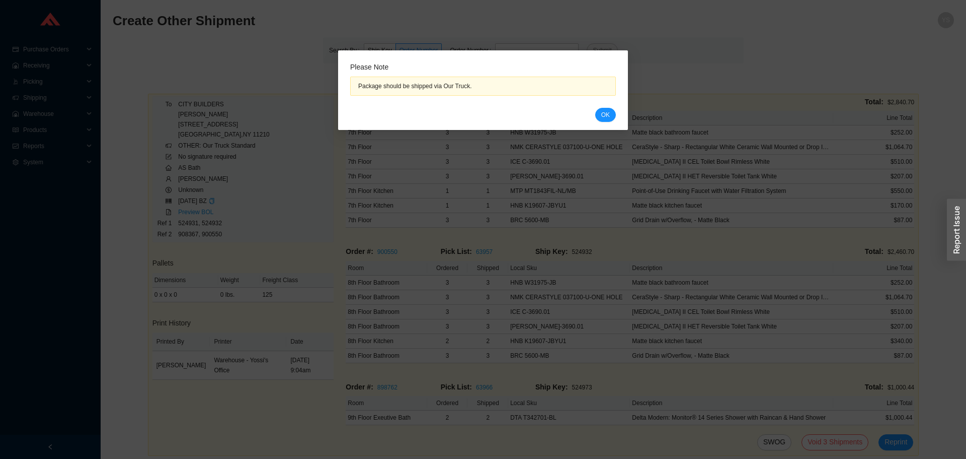
click at [595, 108] on button "OK" at bounding box center [605, 115] width 21 height 14
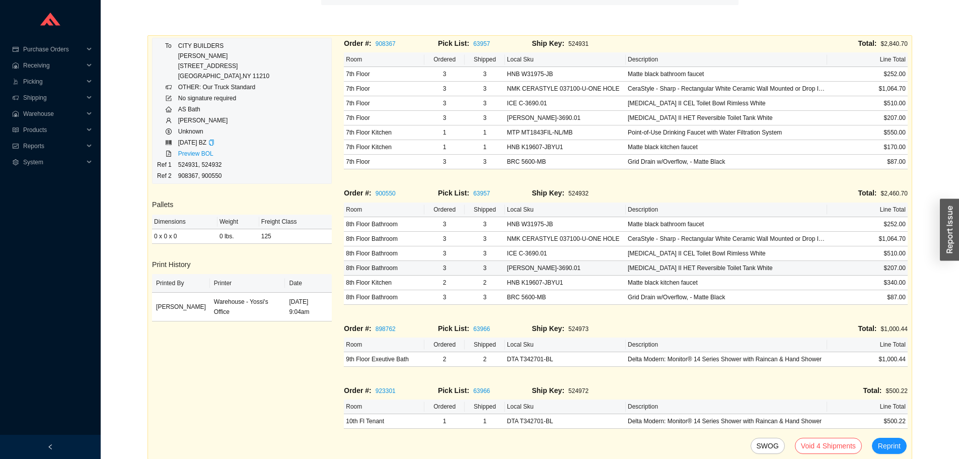
scroll to position [59, 0]
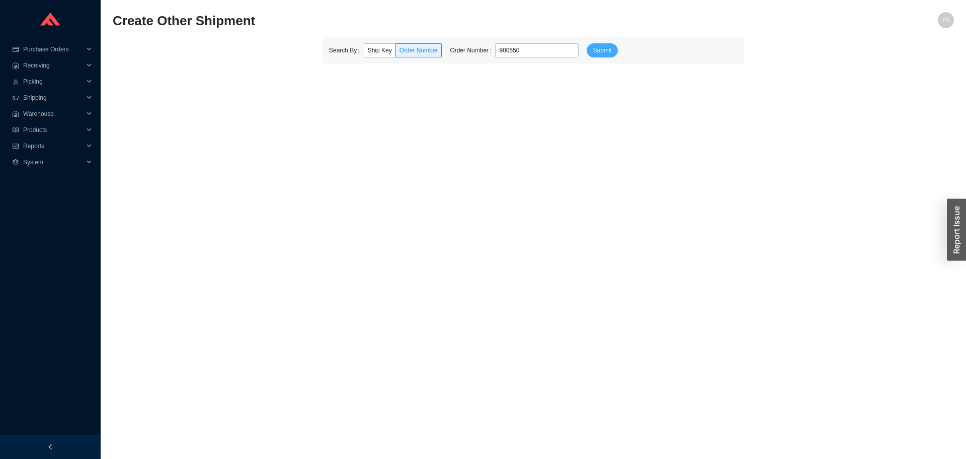
type input "900550"
click at [596, 44] on button "Submit" at bounding box center [602, 50] width 31 height 14
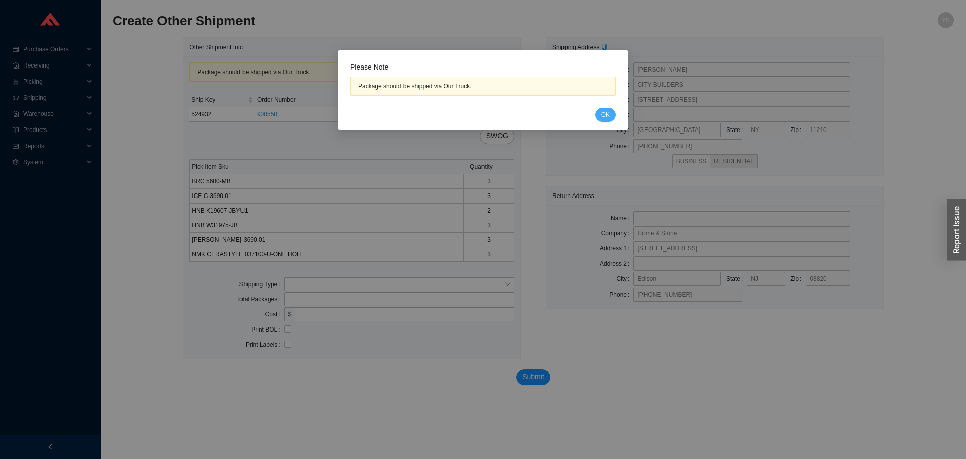
click at [601, 114] on button "OK" at bounding box center [605, 115] width 21 height 14
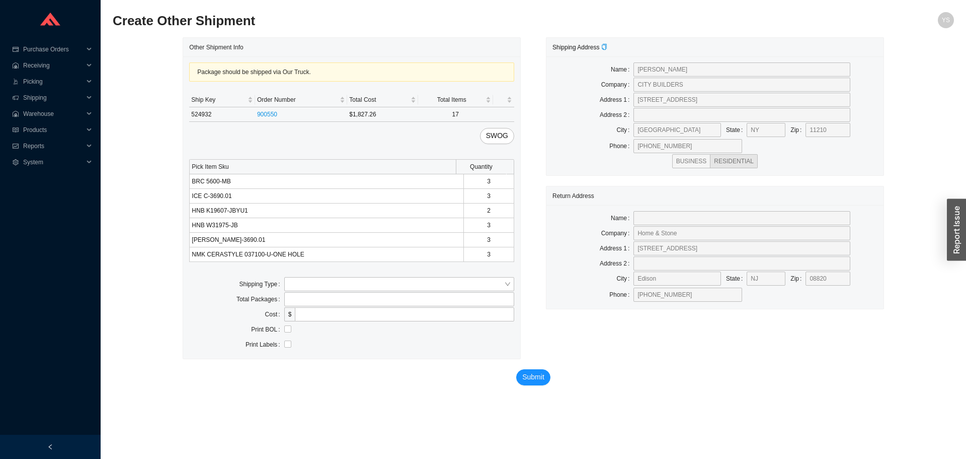
click at [213, 113] on td "524932" at bounding box center [222, 114] width 66 height 15
click at [212, 113] on td "524932" at bounding box center [222, 114] width 66 height 15
click at [211, 114] on td "524932" at bounding box center [222, 114] width 66 height 15
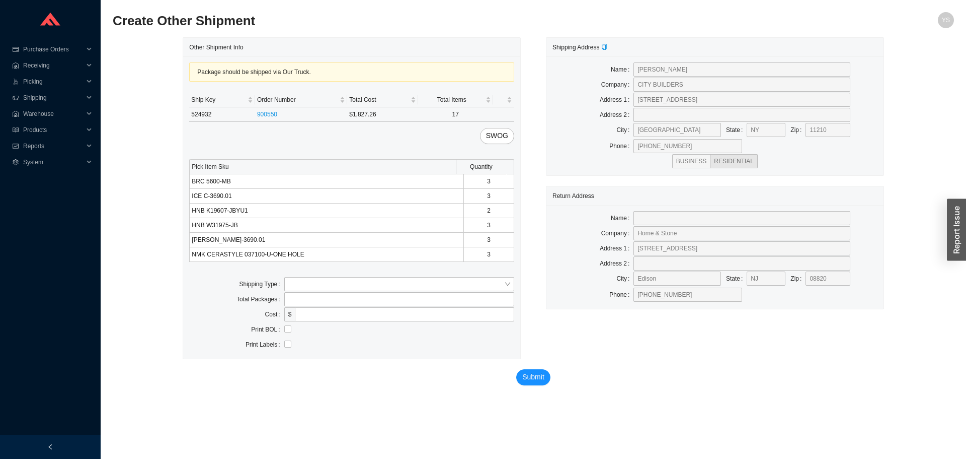
click at [211, 114] on td "524932" at bounding box center [222, 114] width 66 height 15
click at [207, 118] on td "524932" at bounding box center [222, 114] width 66 height 15
copy td "524932"
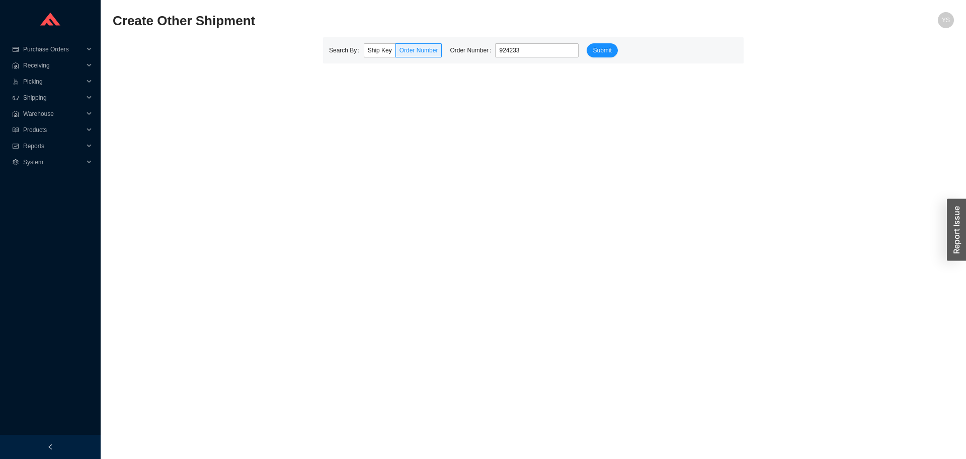
type input "924233"
click at [613, 53] on form "Search By Ship Key Order Number Order Number 924233 Submit" at bounding box center [533, 50] width 409 height 14
click at [604, 56] on button "Submit" at bounding box center [602, 50] width 31 height 14
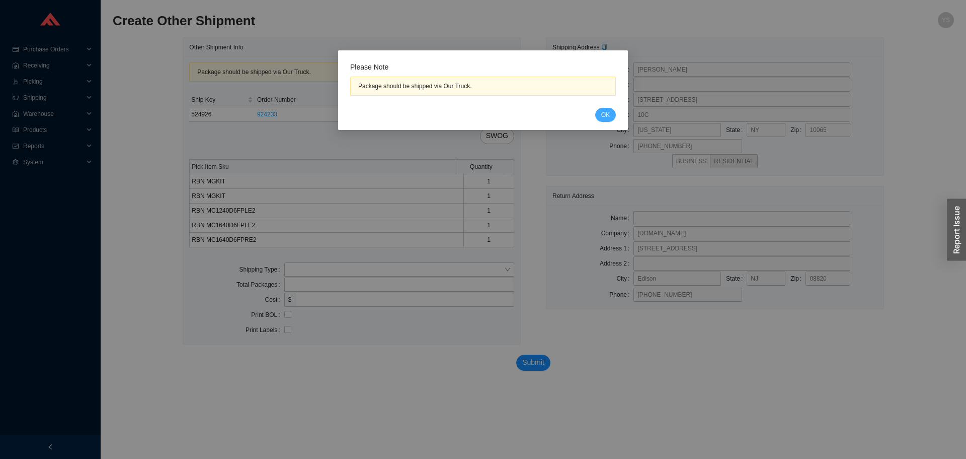
click at [601, 116] on button "OK" at bounding box center [605, 115] width 21 height 14
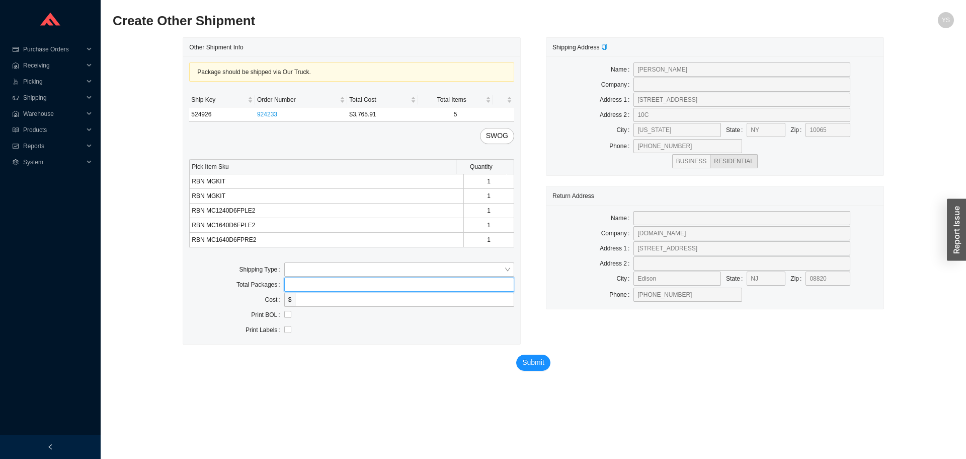
click at [313, 278] on input "tel" at bounding box center [399, 284] width 230 height 14
click at [313, 271] on input "search" at bounding box center [396, 269] width 216 height 13
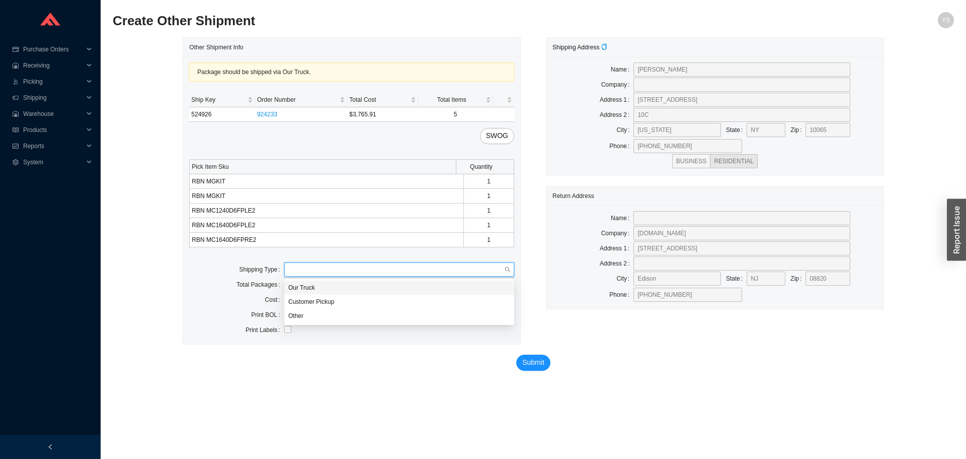
click at [301, 285] on div "Our Truck" at bounding box center [399, 287] width 222 height 9
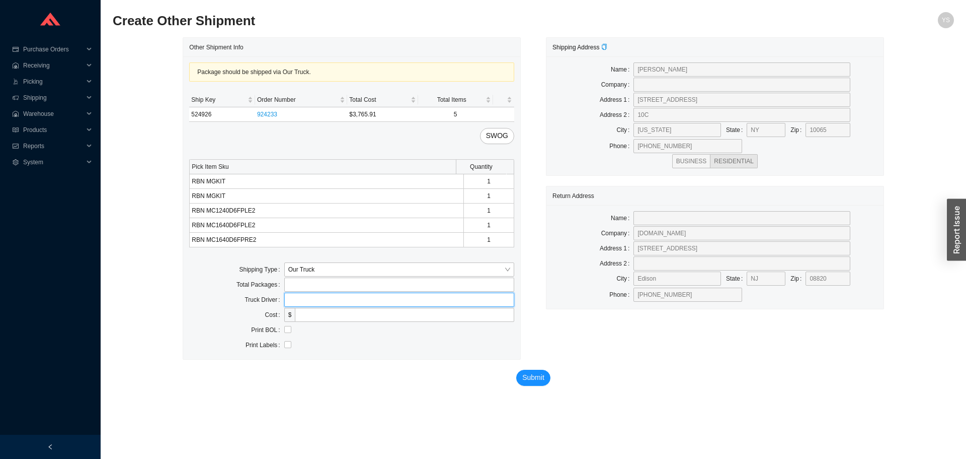
click at [307, 293] on input "text" at bounding box center [399, 299] width 230 height 14
type input "bz"
click at [286, 334] on label at bounding box center [287, 330] width 7 height 10
click at [286, 333] on input "checkbox" at bounding box center [287, 329] width 7 height 7
click at [284, 330] on input "checkbox" at bounding box center [287, 329] width 7 height 7
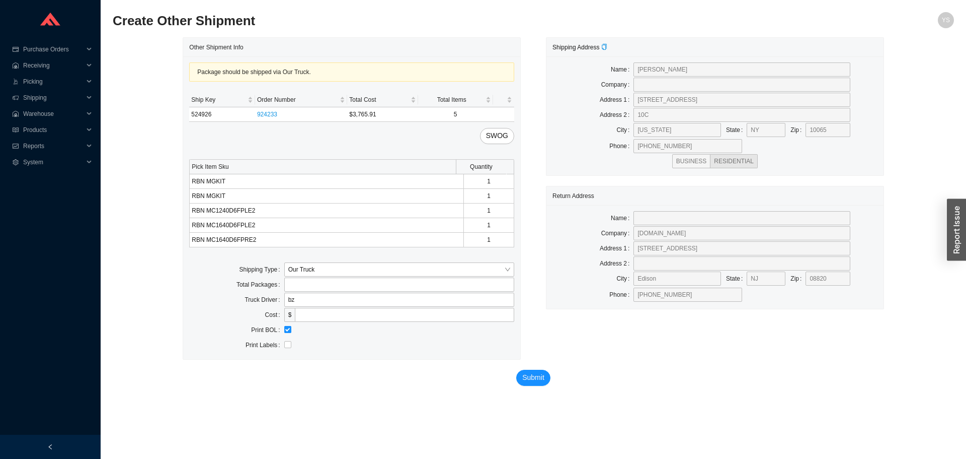
checkbox input "false"
click at [520, 379] on button "Submit" at bounding box center [533, 377] width 34 height 16
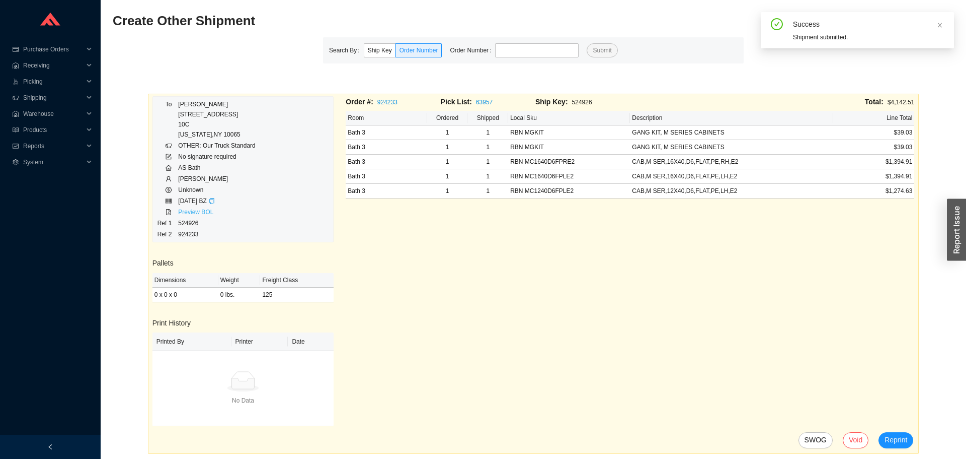
click at [197, 215] on link "Preview BOL" at bounding box center [195, 211] width 35 height 7
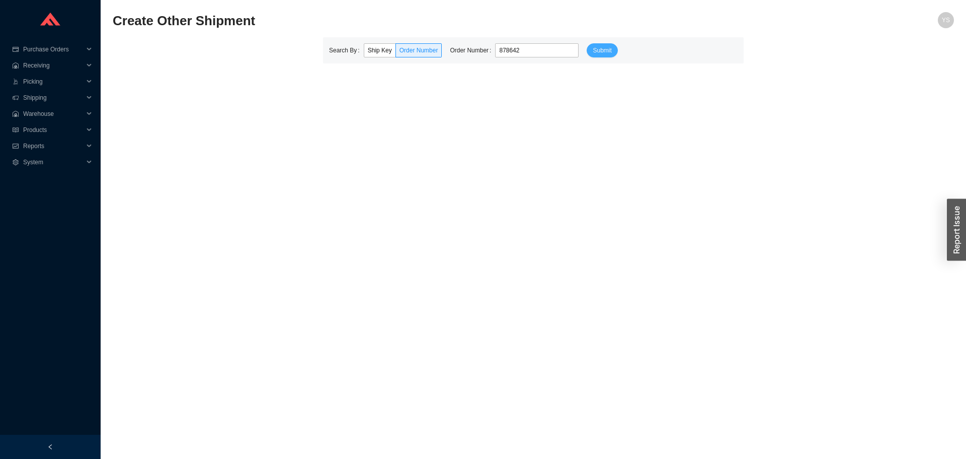
type input "878642"
click at [605, 45] on button "Submit" at bounding box center [602, 50] width 31 height 14
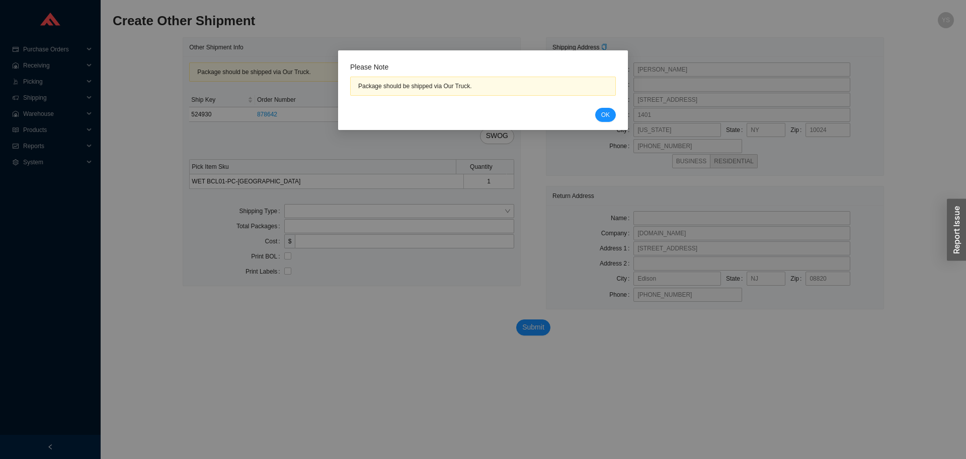
click at [595, 116] on div "Cancel OK" at bounding box center [483, 115] width 266 height 14
click at [603, 114] on span "OK" at bounding box center [606, 115] width 9 height 10
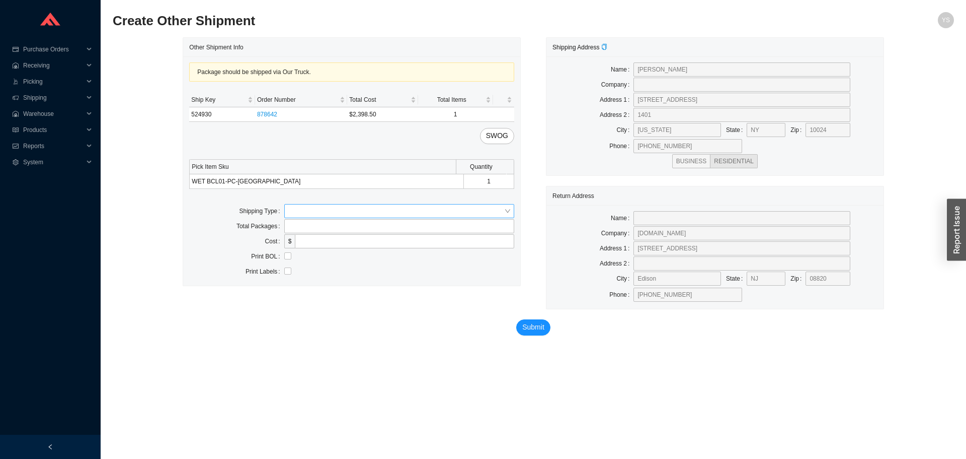
click at [321, 208] on input "search" at bounding box center [396, 210] width 216 height 13
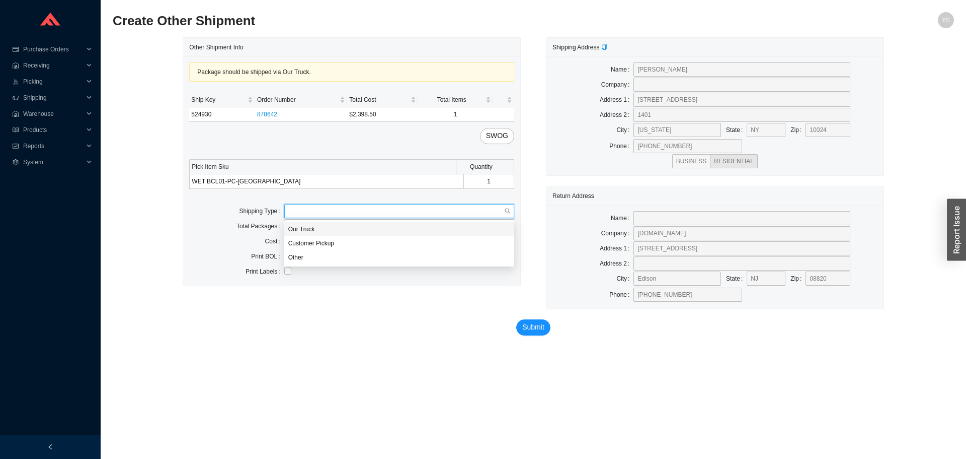
click at [311, 227] on div "Our Truck" at bounding box center [399, 228] width 222 height 9
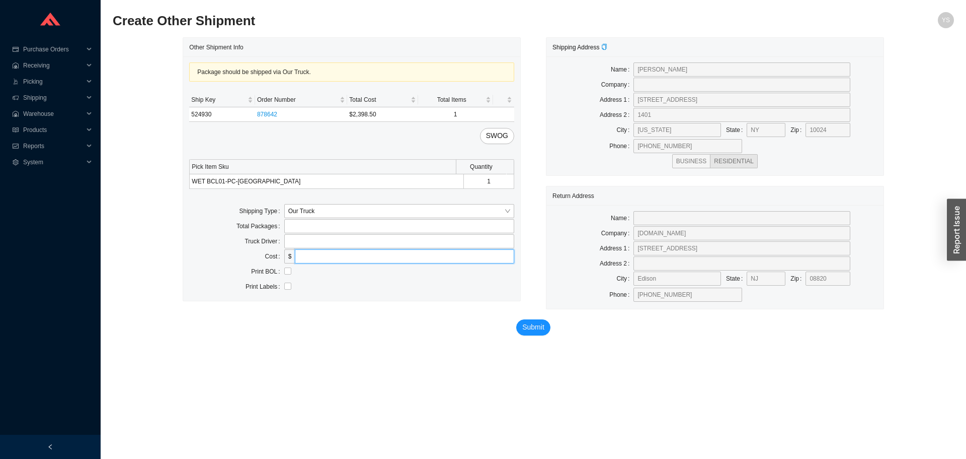
click at [306, 249] on input "tel" at bounding box center [404, 256] width 219 height 14
click at [308, 241] on input "text" at bounding box center [399, 241] width 230 height 14
type input "bz"
click at [292, 268] on div at bounding box center [399, 271] width 230 height 10
click at [288, 269] on input "checkbox" at bounding box center [287, 270] width 7 height 7
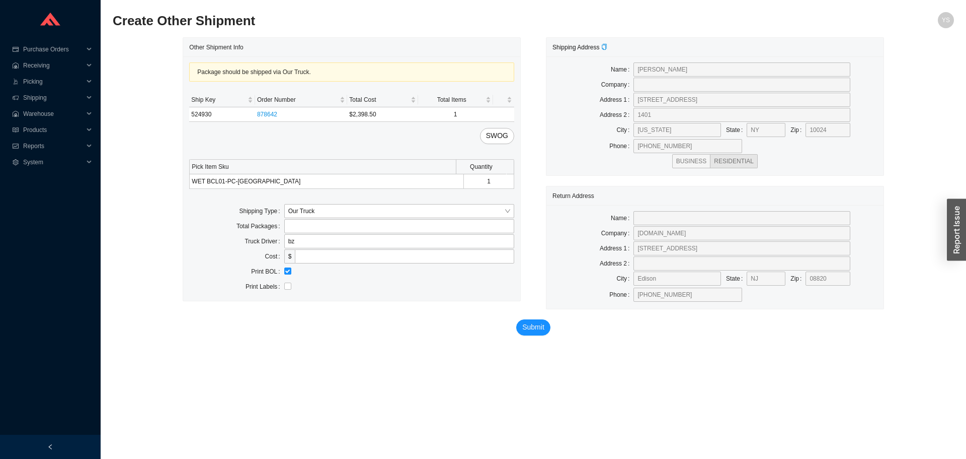
click at [292, 271] on div at bounding box center [399, 271] width 230 height 10
click at [287, 271] on input "checkbox" at bounding box center [287, 270] width 7 height 7
checkbox input "false"
click at [536, 330] on span "Submit" at bounding box center [533, 327] width 22 height 12
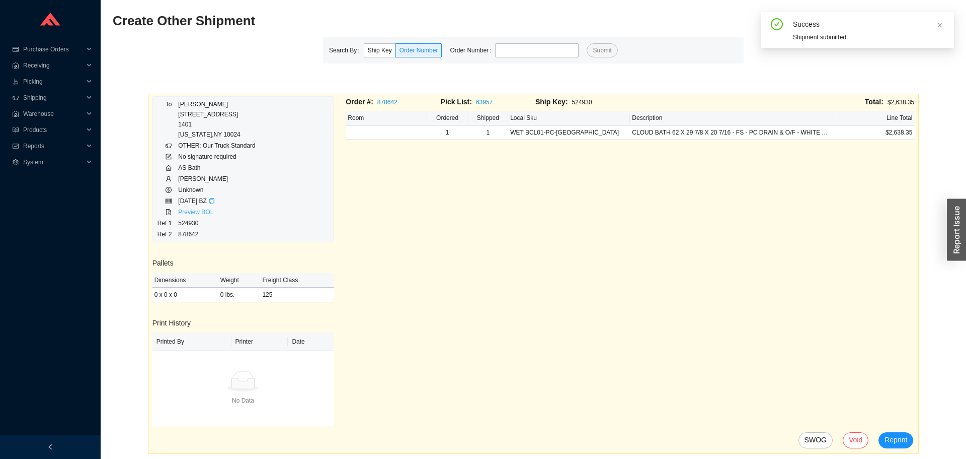
click at [196, 211] on link "Preview BOL" at bounding box center [195, 211] width 35 height 7
click at [516, 45] on input "tel" at bounding box center [537, 50] width 84 height 14
paste input "931887"
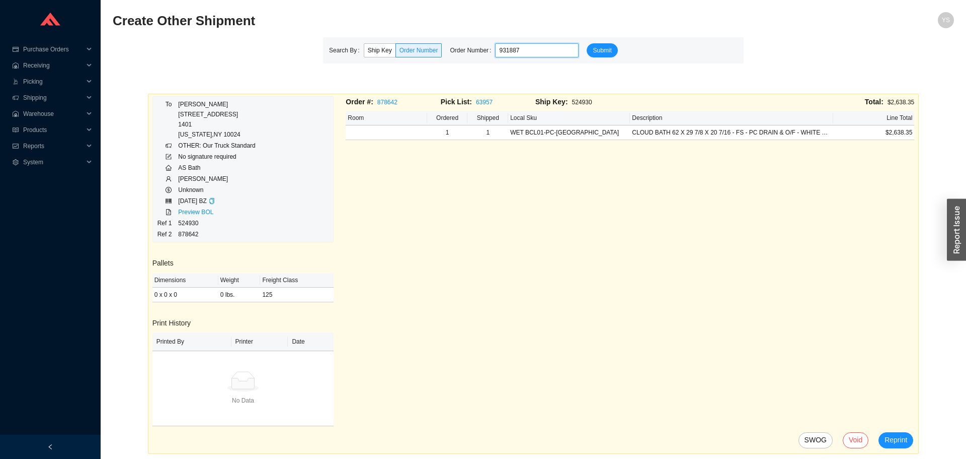
type input "931887"
click at [600, 57] on div "Search By Ship Key Order Number Order Number 931887 Submit" at bounding box center [533, 50] width 421 height 26
click at [602, 51] on span "Submit" at bounding box center [602, 50] width 19 height 10
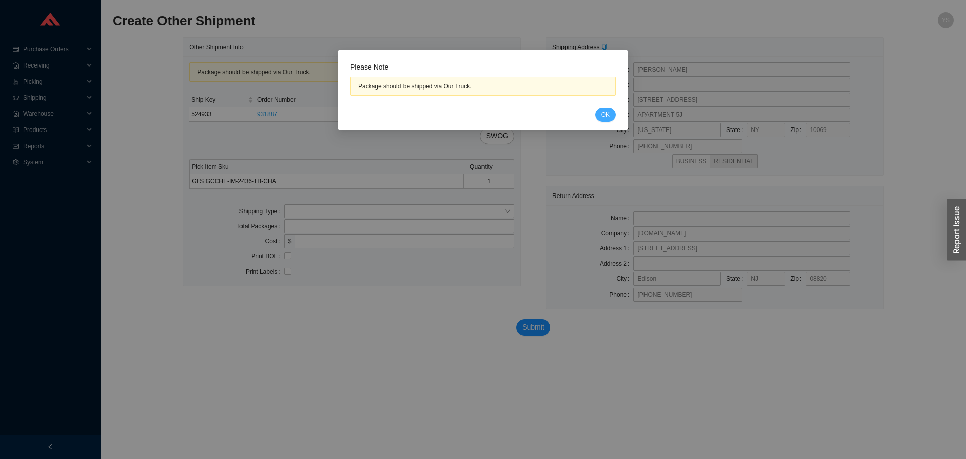
click at [601, 116] on button "OK" at bounding box center [605, 115] width 21 height 14
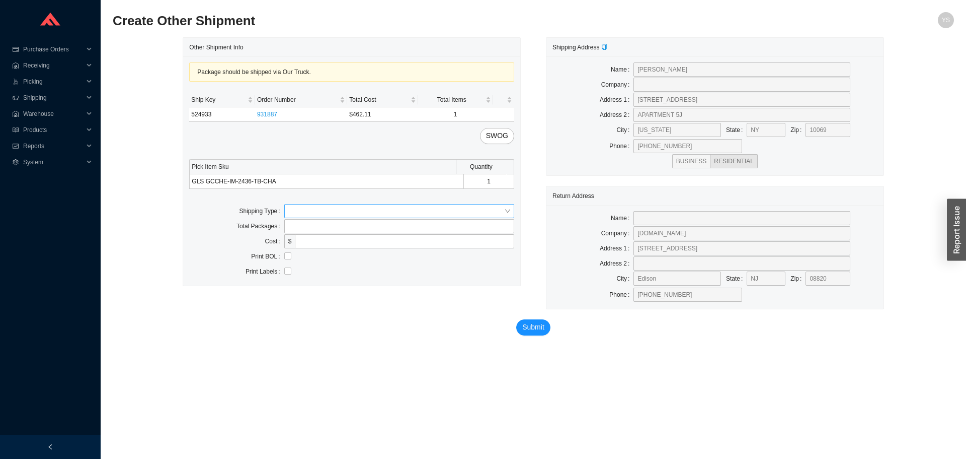
drag, startPoint x: 312, startPoint y: 208, endPoint x: 312, endPoint y: 218, distance: 9.6
click at [312, 211] on input "search" at bounding box center [396, 210] width 216 height 13
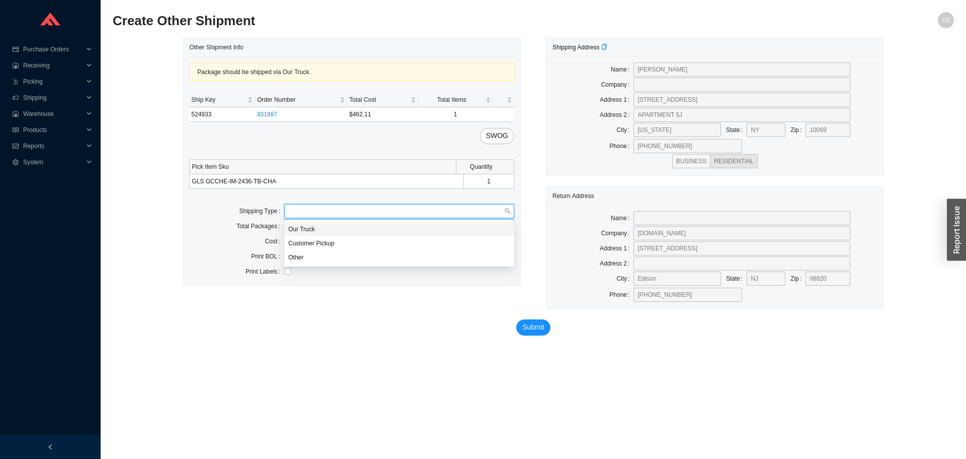
drag, startPoint x: 310, startPoint y: 223, endPoint x: 310, endPoint y: 230, distance: 6.5
click at [310, 224] on div "Our Truck" at bounding box center [399, 229] width 230 height 14
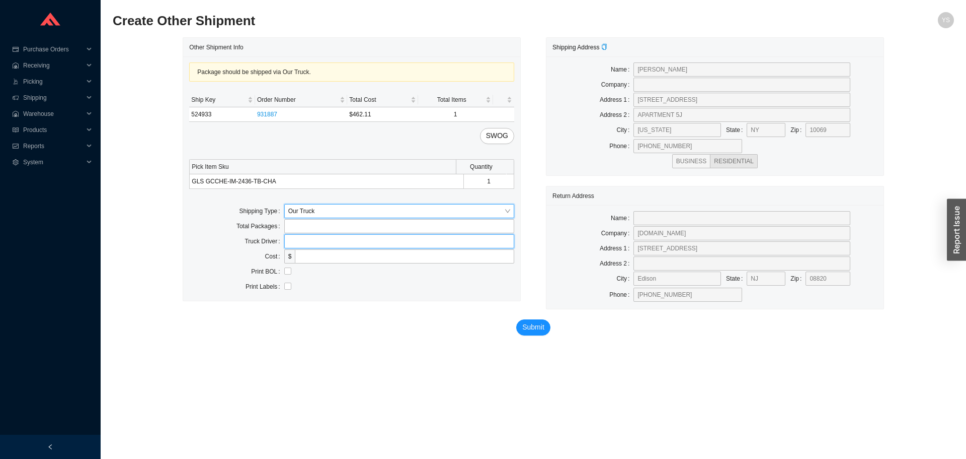
click at [312, 237] on input "text" at bounding box center [399, 241] width 230 height 14
type input "bz"
drag, startPoint x: 528, startPoint y: 308, endPoint x: 525, endPoint y: 320, distance: 12.9
click at [526, 316] on div "Other Shipment Info Package should be shipped via Our Truck. Ship Key Order Num…" at bounding box center [533, 193] width 701 height 313
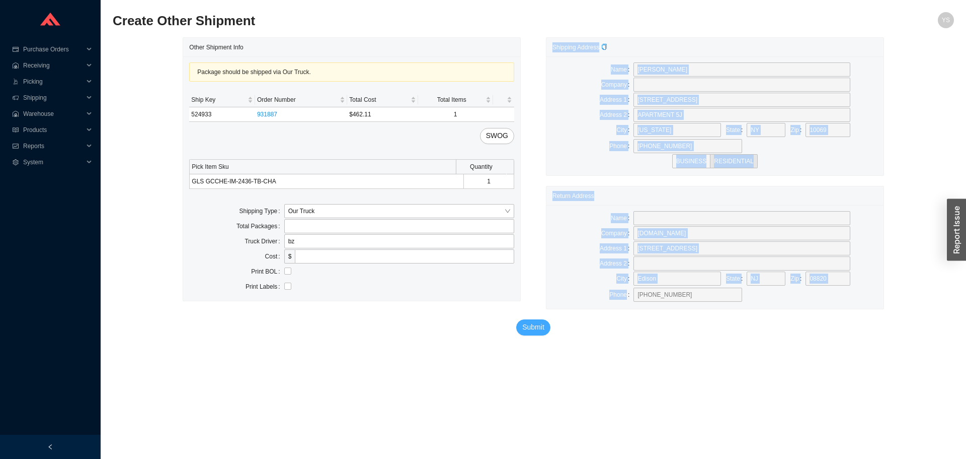
click at [528, 327] on span "Submit" at bounding box center [533, 327] width 22 height 12
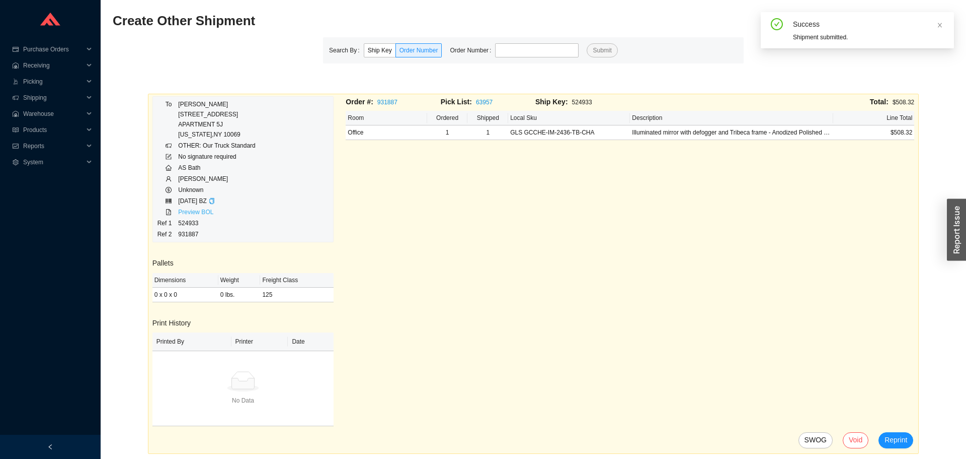
click at [207, 212] on link "Preview BOL" at bounding box center [195, 211] width 35 height 7
drag, startPoint x: 538, startPoint y: 39, endPoint x: 538, endPoint y: 48, distance: 9.1
click at [538, 40] on div "Search By Ship Key Order Number Order Number Submit" at bounding box center [533, 50] width 421 height 26
paste input "897858"
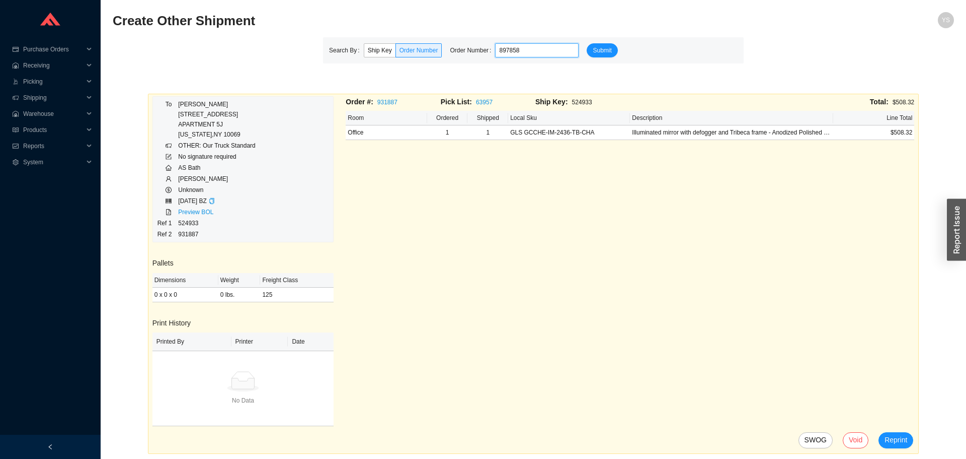
click at [538, 48] on input "897858" at bounding box center [537, 50] width 84 height 14
type input "897858"
click at [599, 44] on button "Submit" at bounding box center [602, 50] width 31 height 14
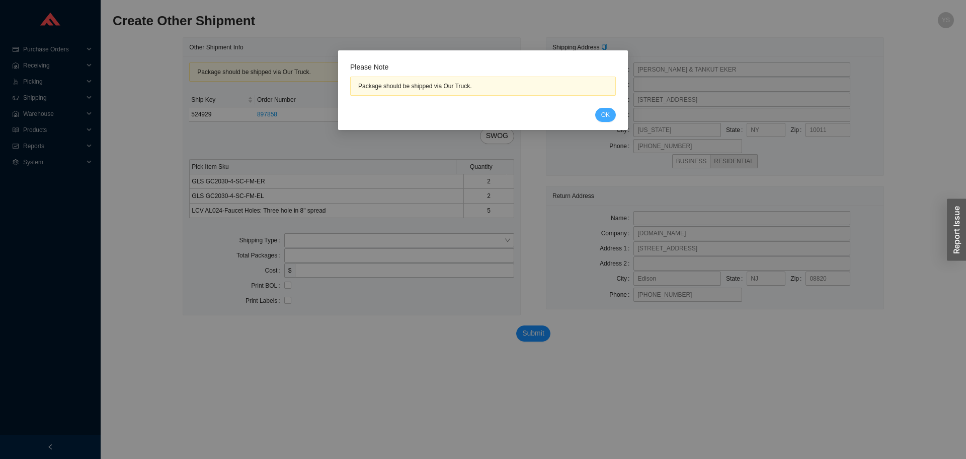
click at [605, 114] on span "OK" at bounding box center [606, 115] width 9 height 10
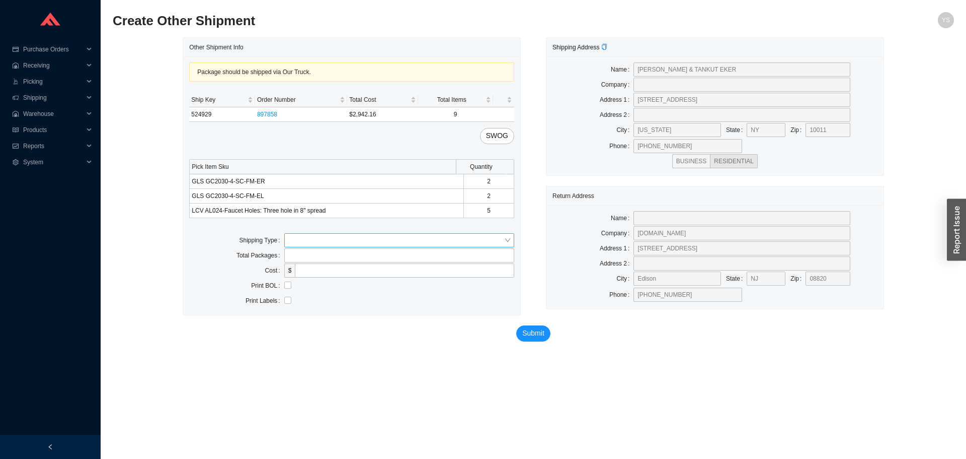
click at [296, 241] on input "search" at bounding box center [396, 240] width 216 height 13
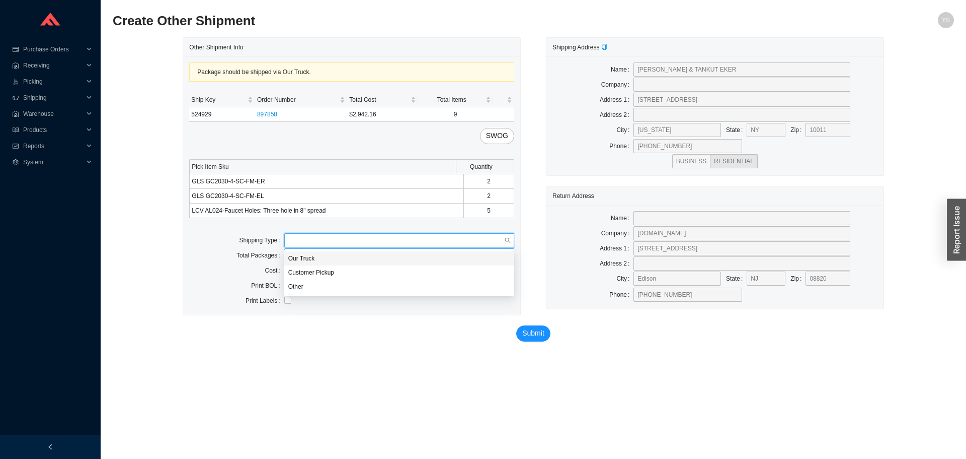
drag, startPoint x: 305, startPoint y: 253, endPoint x: 306, endPoint y: 259, distance: 6.1
click at [305, 255] on div "Our Truck" at bounding box center [399, 258] width 230 height 14
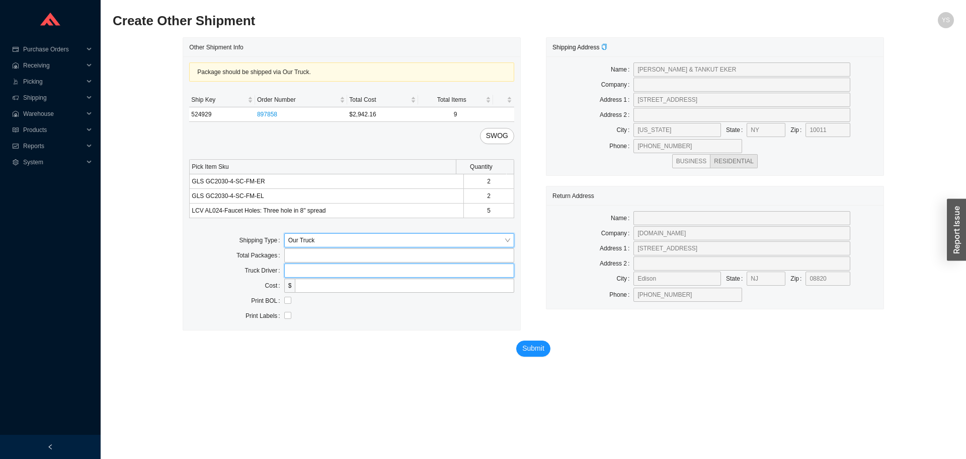
drag, startPoint x: 308, startPoint y: 271, endPoint x: 317, endPoint y: 274, distance: 9.6
click at [308, 271] on input "text" at bounding box center [399, 270] width 230 height 14
type input "bz"
click at [526, 349] on span "Submit" at bounding box center [533, 348] width 22 height 12
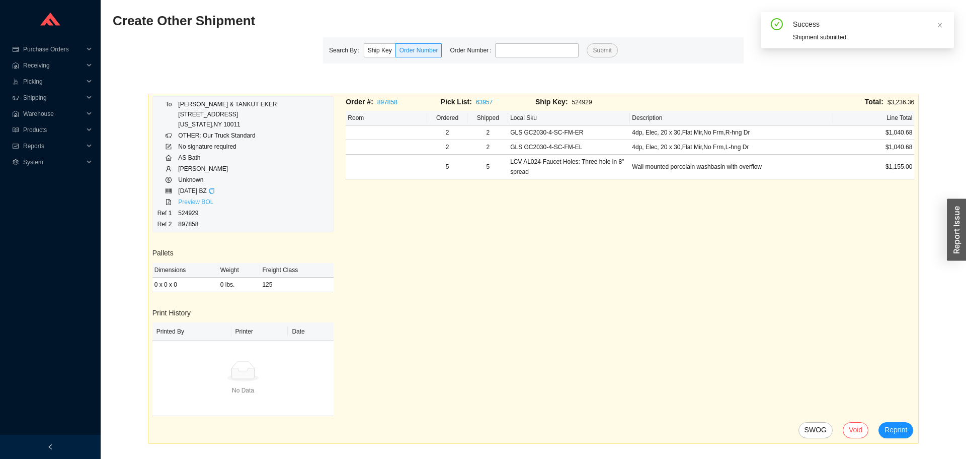
click at [206, 203] on link "Preview BOL" at bounding box center [195, 201] width 35 height 7
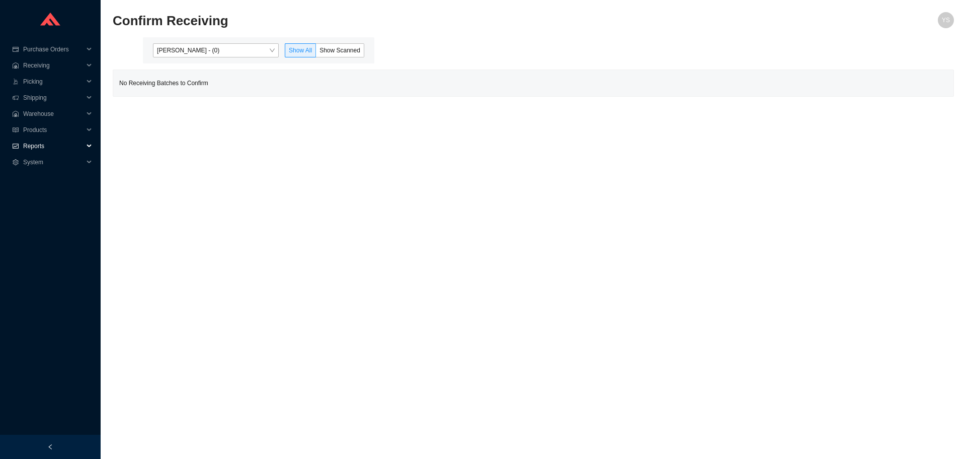
click at [42, 149] on span "Reports" at bounding box center [53, 146] width 60 height 16
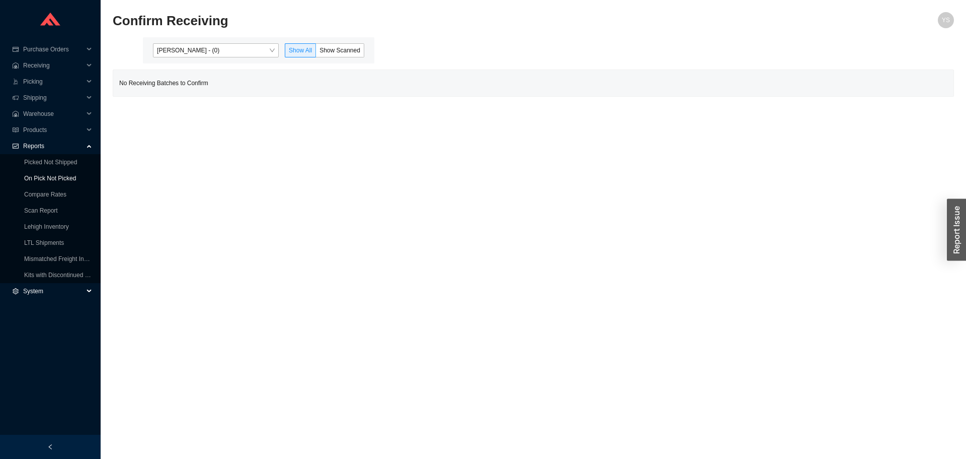
click at [41, 179] on link "On Pick Not Picked" at bounding box center [50, 178] width 52 height 7
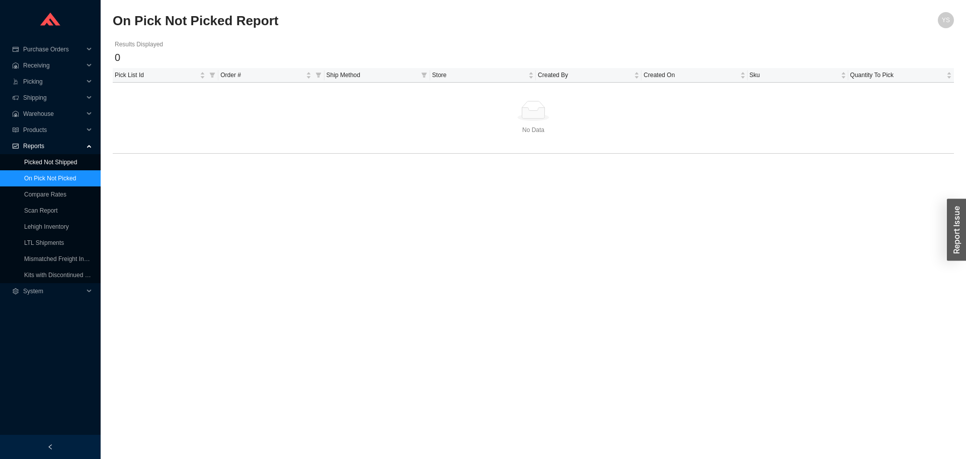
click at [49, 163] on link "Picked Not Shipped" at bounding box center [50, 162] width 53 height 7
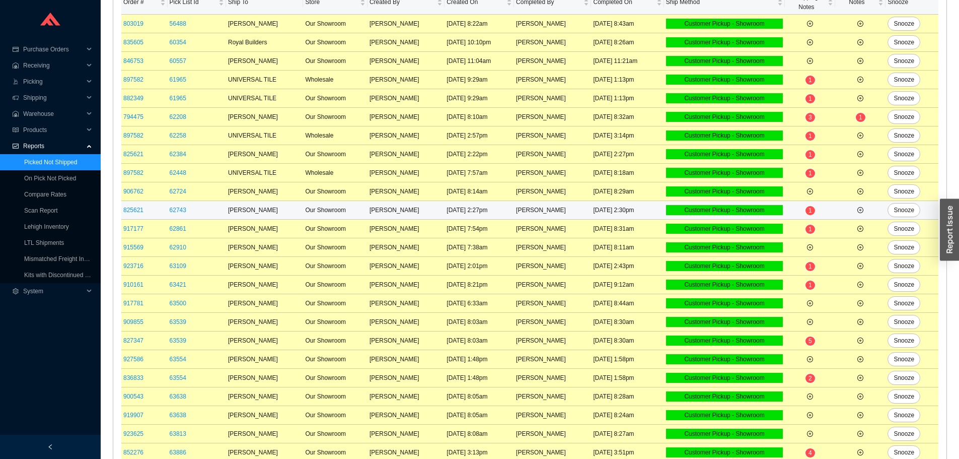
scroll to position [274, 0]
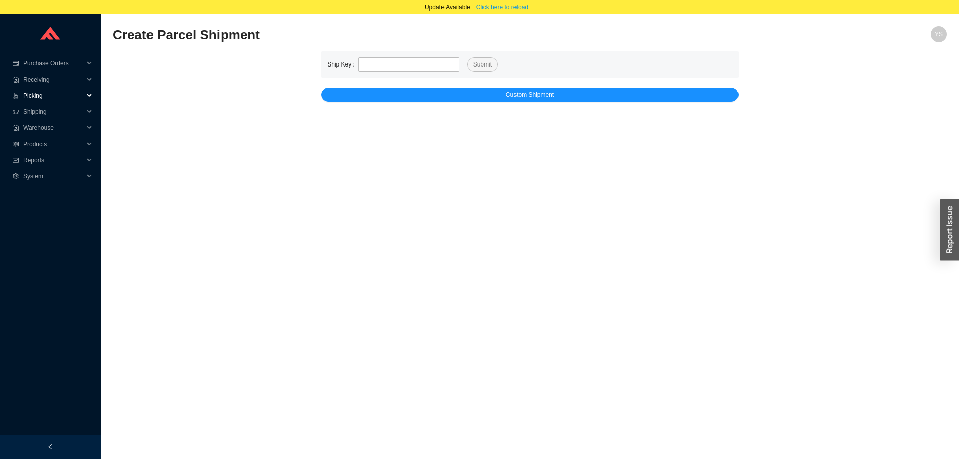
click at [43, 97] on span "Picking" at bounding box center [53, 96] width 60 height 16
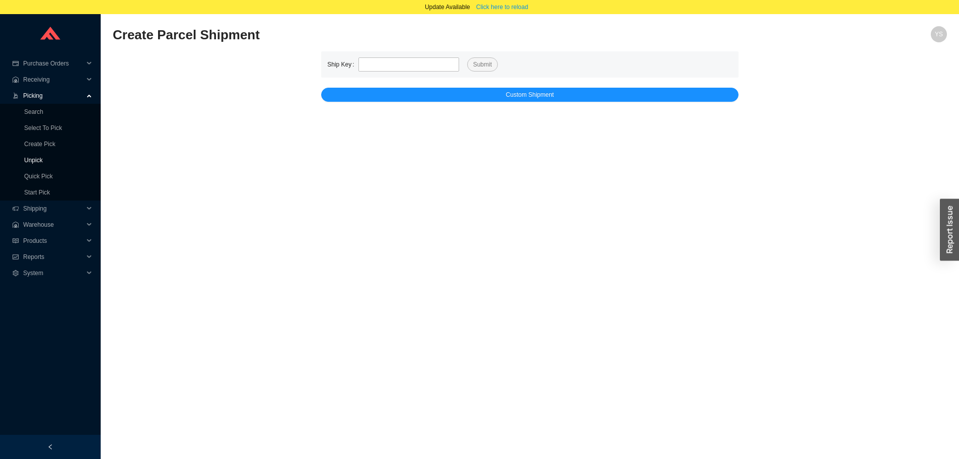
click at [43, 163] on link "Unpick" at bounding box center [33, 160] width 19 height 7
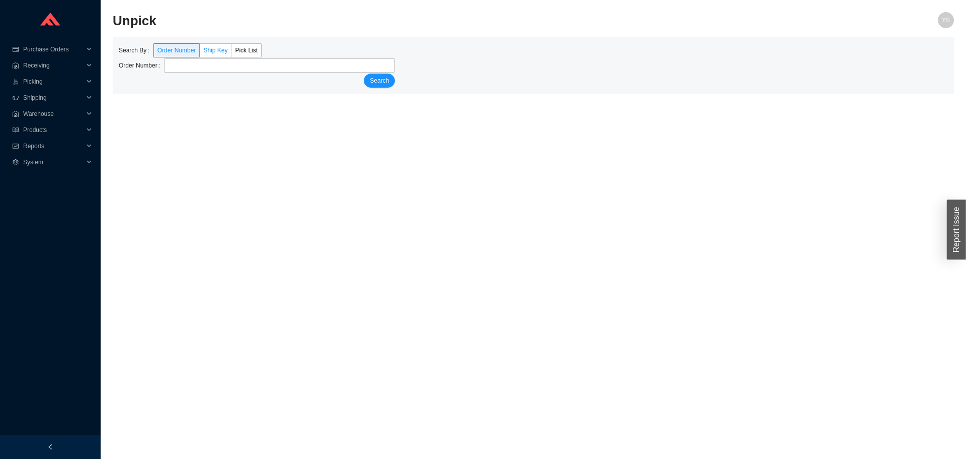
click at [219, 53] on span "Ship Key" at bounding box center [215, 50] width 24 height 7
click at [200, 52] on input "Ship Key" at bounding box center [200, 52] width 0 height 0
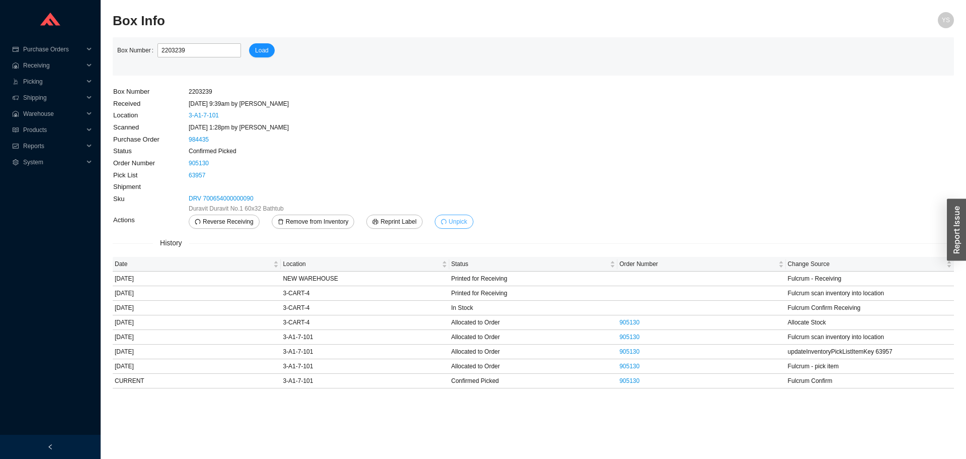
drag, startPoint x: 435, startPoint y: 224, endPoint x: 487, endPoint y: 185, distance: 64.9
click at [436, 224] on button "Unpick" at bounding box center [454, 221] width 39 height 14
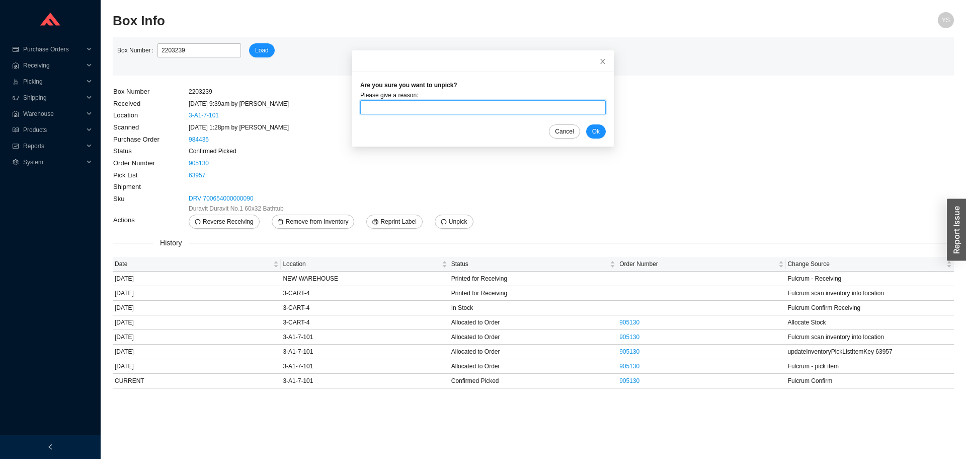
click at [530, 107] on input "text" at bounding box center [483, 107] width 246 height 14
type input "swapped out drawers"
click at [593, 126] on div "Cancel Ok" at bounding box center [483, 131] width 246 height 14
click at [592, 130] on button "Ok" at bounding box center [596, 131] width 20 height 14
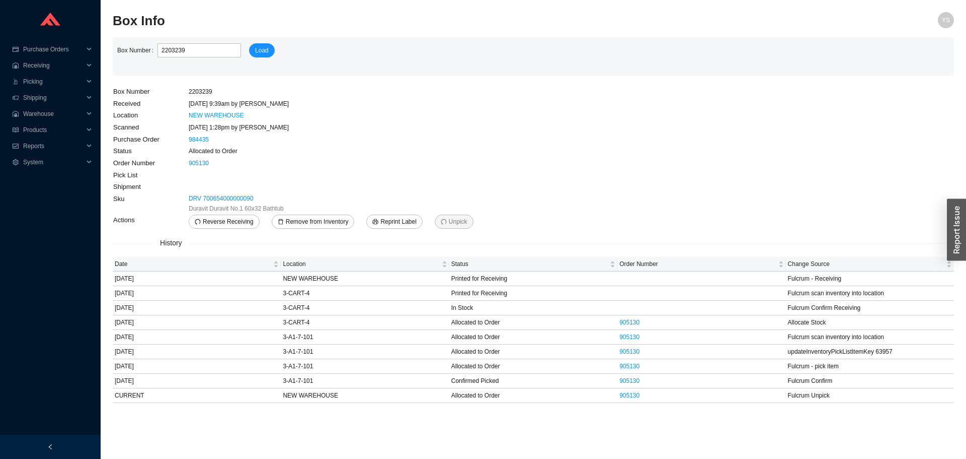
click at [609, 199] on main "Box Number 2203239 Load Box Number 2203239 Received 8/13/25 9:39am by AngelN Lo…" at bounding box center [534, 219] width 842 height 365
click at [169, 49] on input "2203239" at bounding box center [200, 50] width 84 height 14
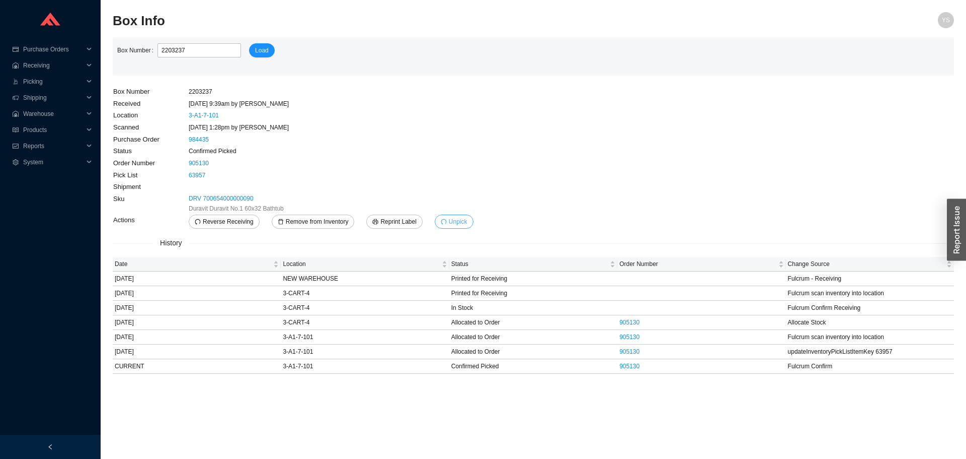
click at [465, 218] on button "Unpick" at bounding box center [454, 221] width 39 height 14
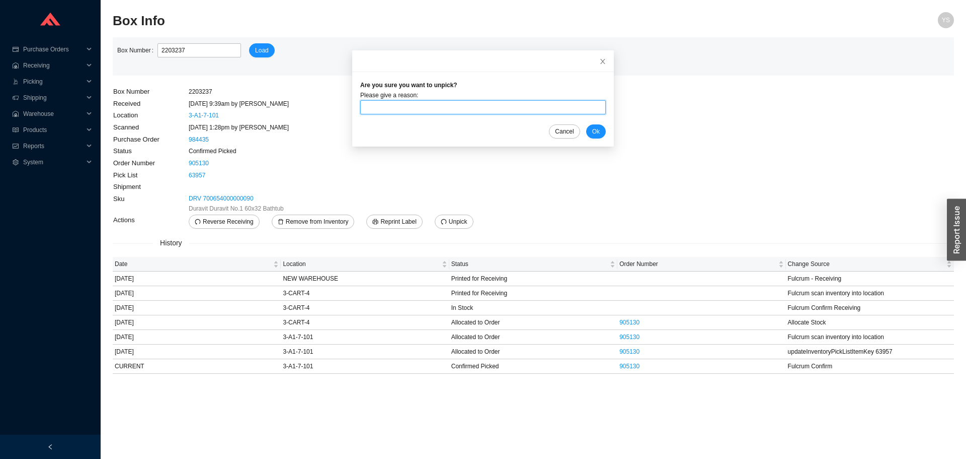
drag, startPoint x: 481, startPoint y: 105, endPoint x: 481, endPoint y: 114, distance: 8.6
click at [481, 106] on input "text" at bounding box center [483, 107] width 246 height 14
type input "swapped out drawers"
drag, startPoint x: 542, startPoint y: 129, endPoint x: 568, endPoint y: 132, distance: 26.4
click at [556, 130] on button "Cancel" at bounding box center [564, 131] width 31 height 14
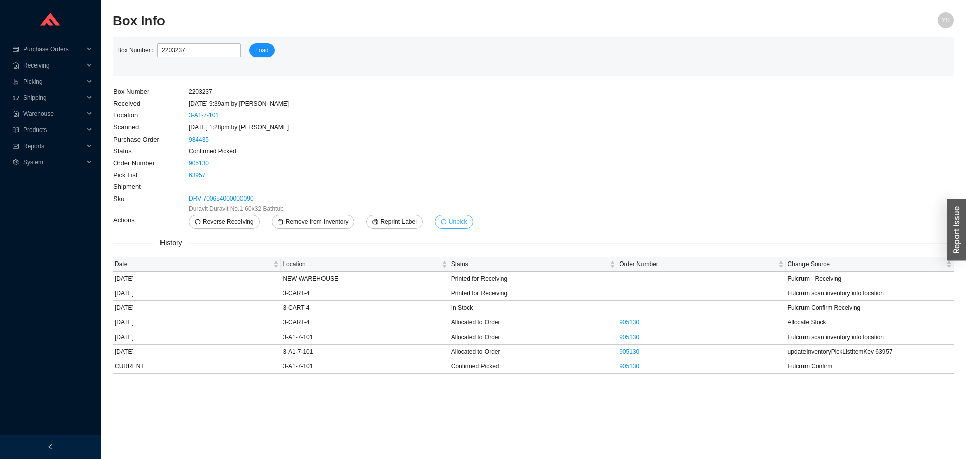
click at [455, 220] on span "Unpick" at bounding box center [458, 221] width 19 height 10
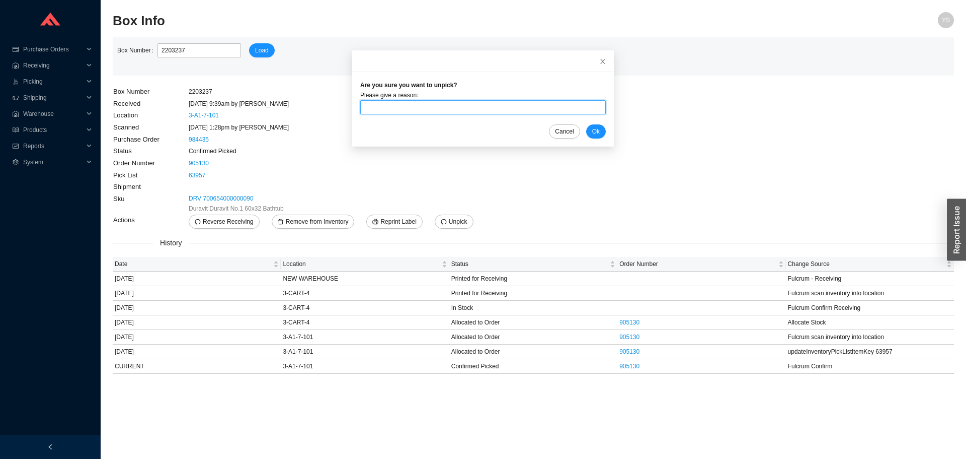
click at [414, 105] on input "text" at bounding box center [483, 107] width 246 height 14
type input "our truck"
click at [586, 135] on button "Ok" at bounding box center [596, 131] width 20 height 14
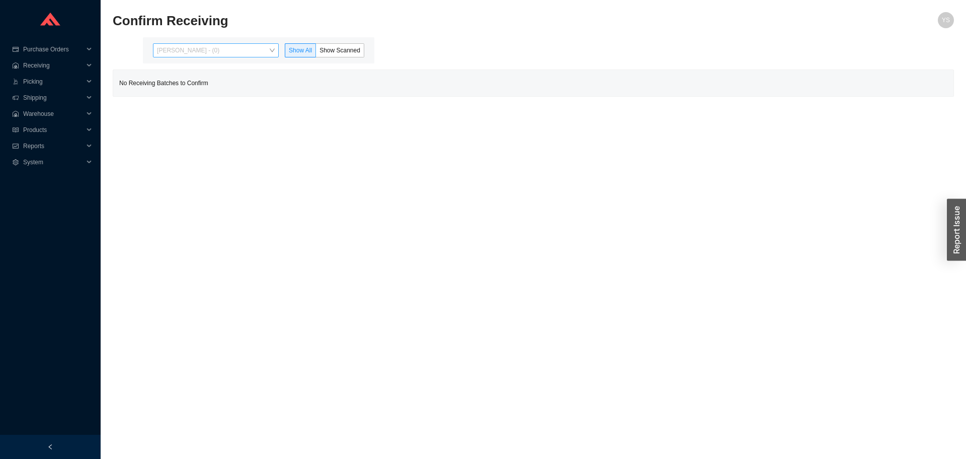
click at [219, 52] on span "[PERSON_NAME] - (0)" at bounding box center [216, 50] width 118 height 13
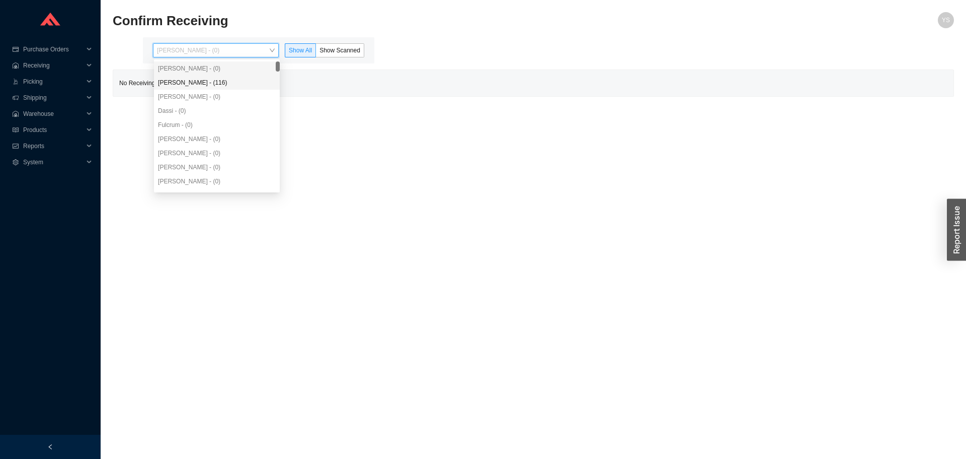
click at [210, 77] on div "[PERSON_NAME] - (116)" at bounding box center [217, 83] width 126 height 14
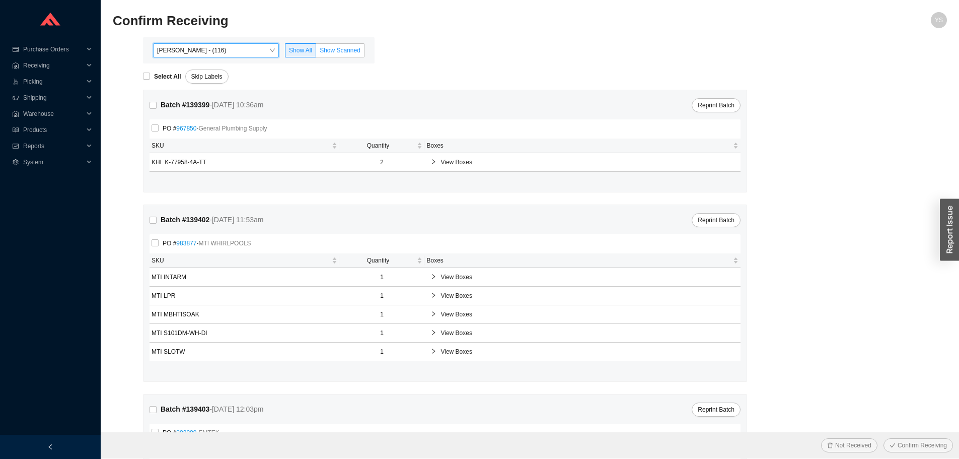
click at [324, 50] on span "Show Scanned" at bounding box center [340, 50] width 41 height 7
click at [316, 52] on input "Show Scanned" at bounding box center [316, 52] width 0 height 0
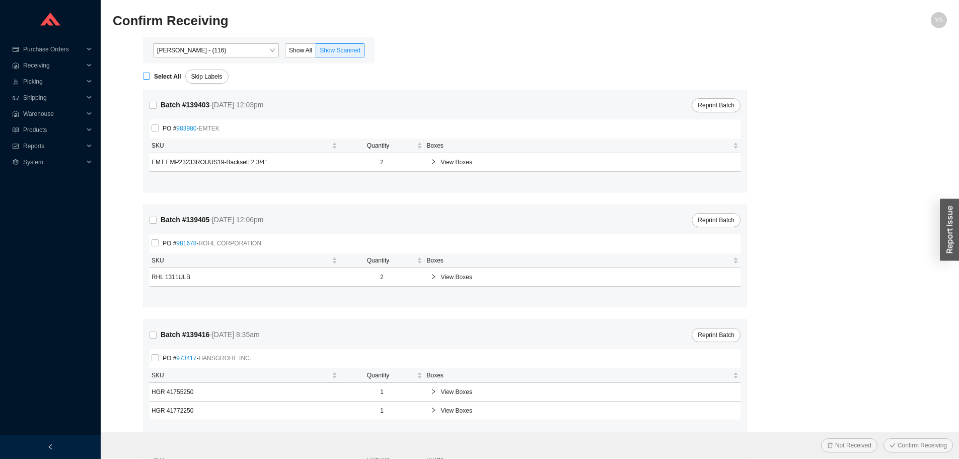
click at [163, 80] on strong "Select All" at bounding box center [167, 76] width 27 height 7
click at [150, 80] on input "Select All" at bounding box center [146, 75] width 7 height 7
checkbox input "true"
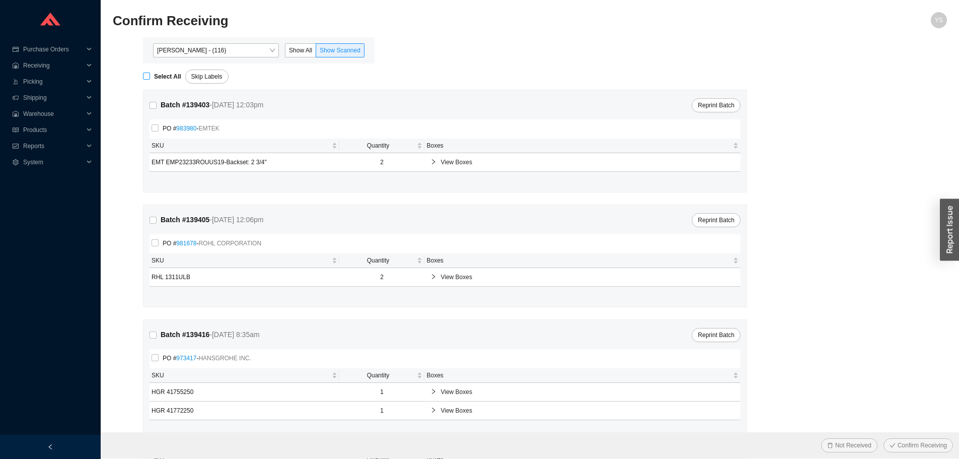
checkbox input "true"
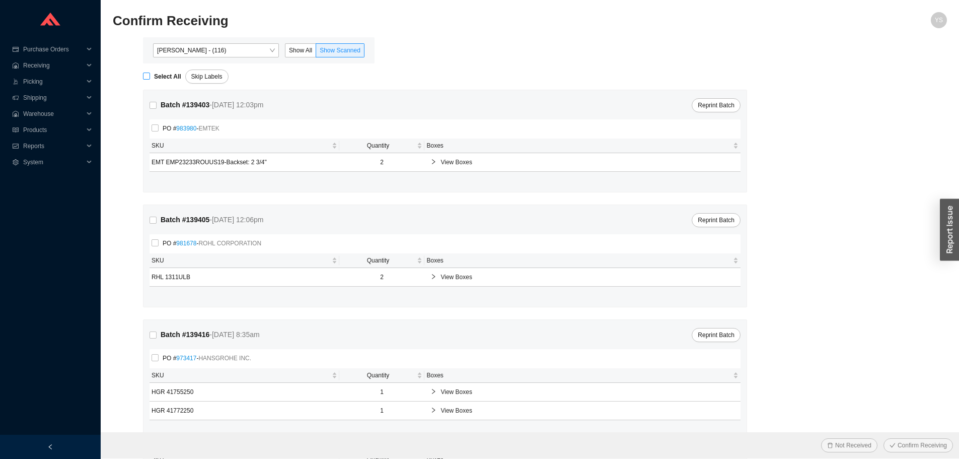
checkbox input "true"
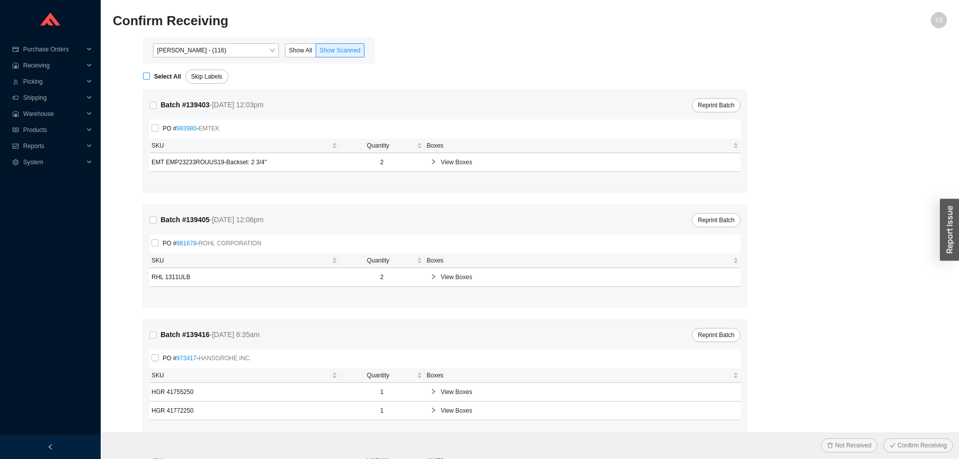
checkbox input "true"
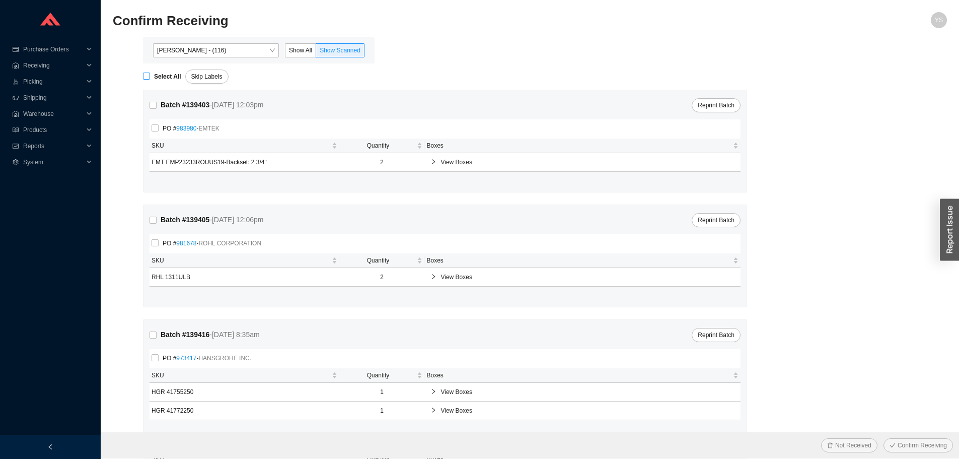
checkbox input "true"
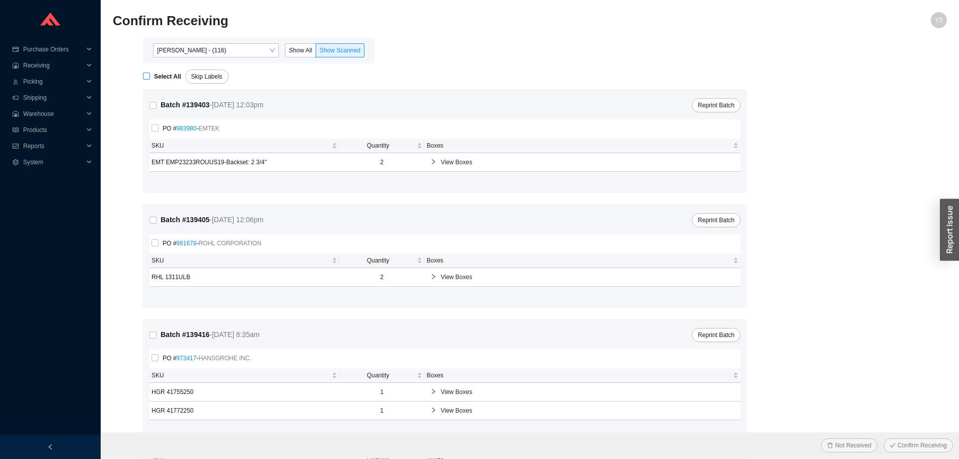
checkbox input "true"
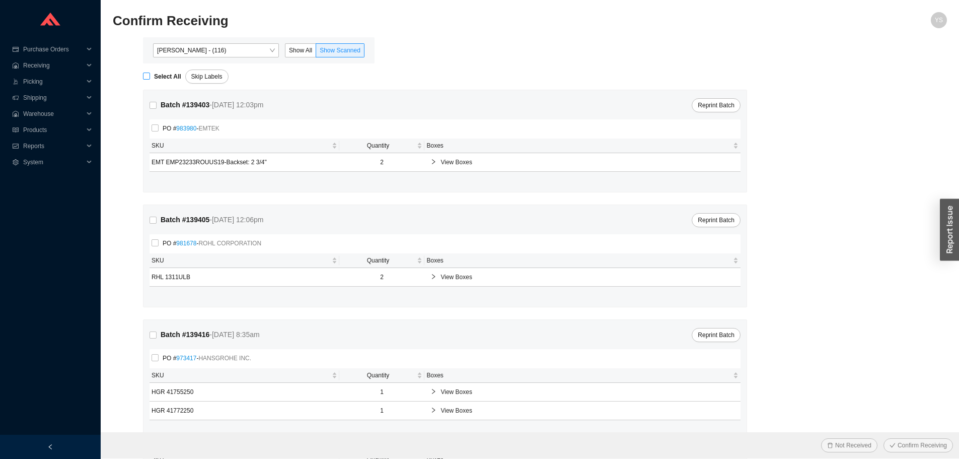
checkbox input "true"
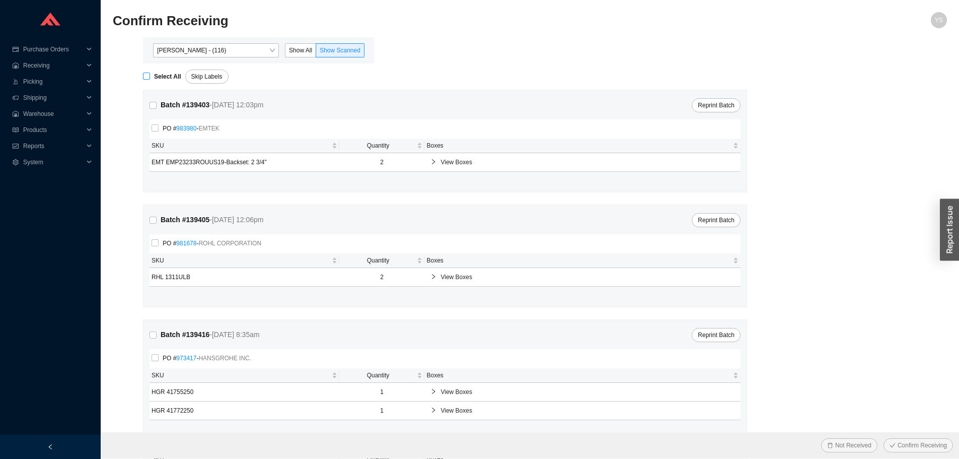
checkbox input "true"
click at [927, 441] on span "Confirm Receiving" at bounding box center [921, 445] width 49 height 10
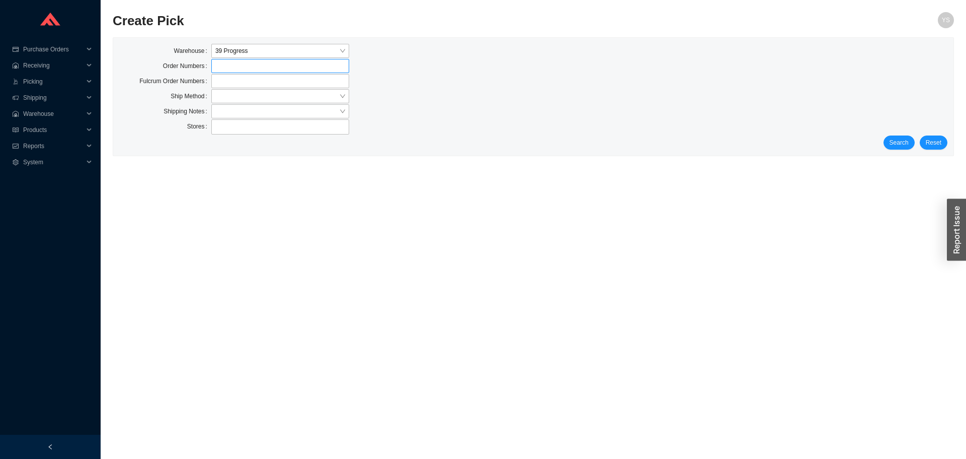
click at [231, 66] on label at bounding box center [280, 66] width 138 height 14
click at [220, 66] on input at bounding box center [216, 65] width 7 height 11
click at [226, 97] on input "search" at bounding box center [277, 96] width 124 height 13
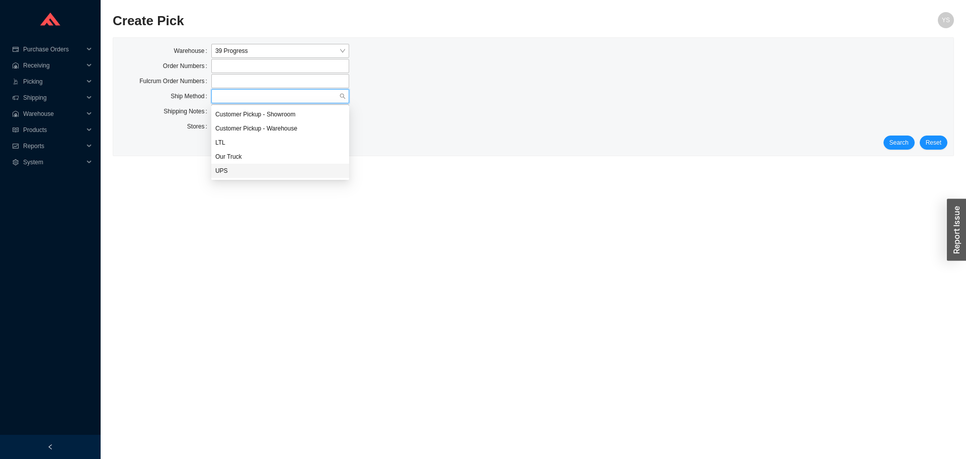
drag, startPoint x: 228, startPoint y: 167, endPoint x: 261, endPoint y: 171, distance: 34.0
click at [228, 167] on div "UPS" at bounding box center [280, 170] width 130 height 9
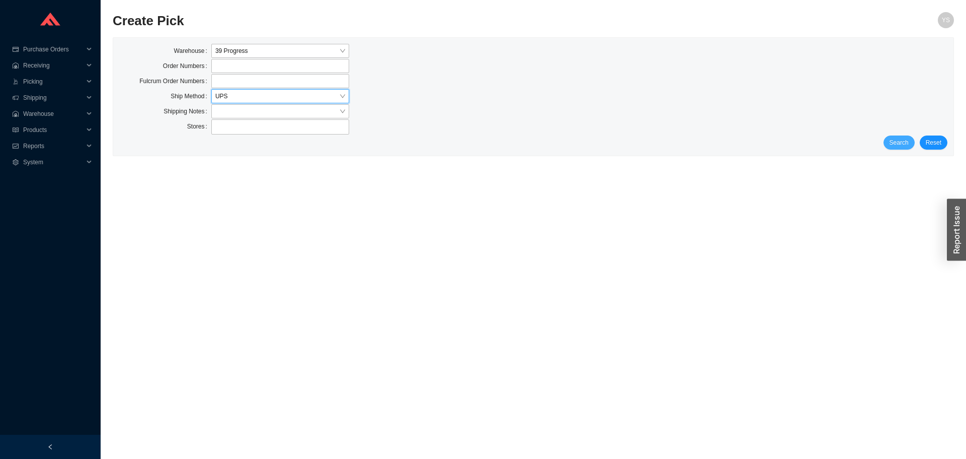
click at [895, 145] on span "Search" at bounding box center [899, 142] width 19 height 10
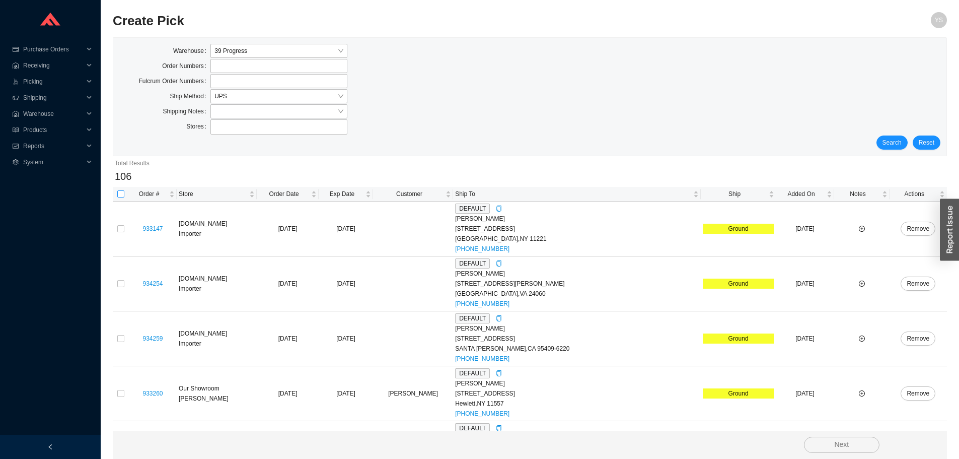
click at [120, 190] on input "checkbox" at bounding box center [120, 193] width 7 height 7
checkbox input "true"
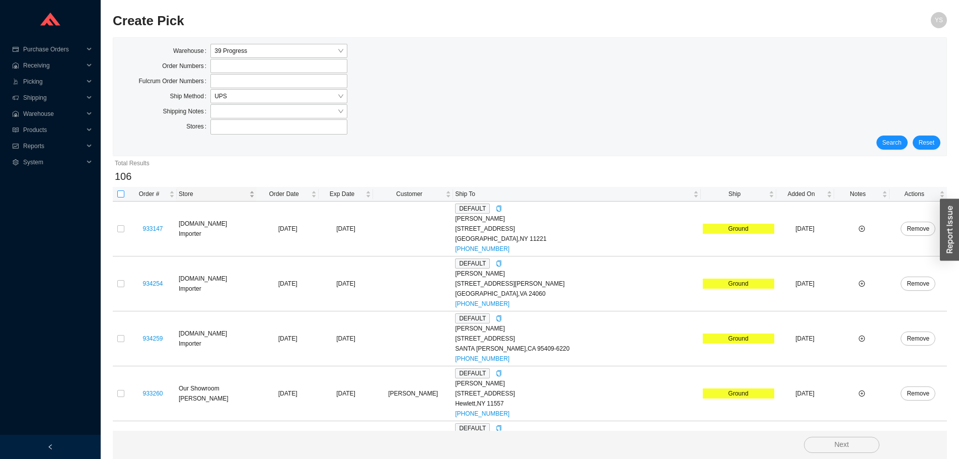
checkbox input "true"
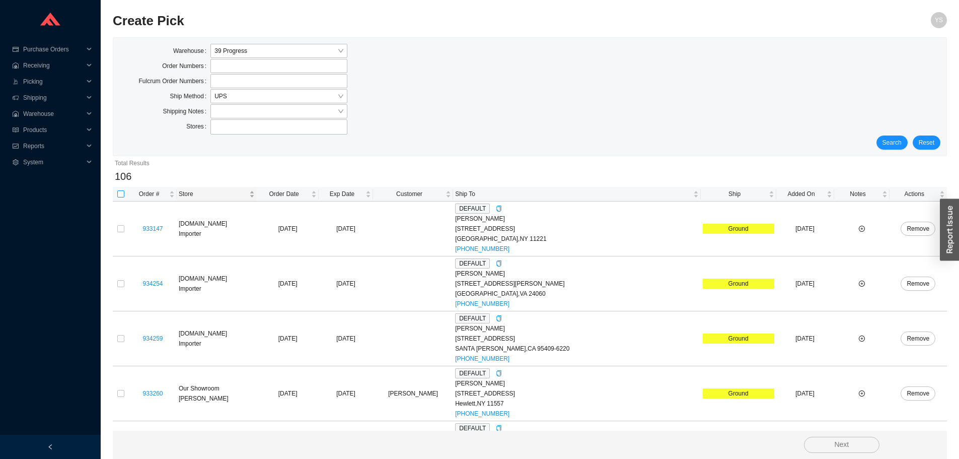
checkbox input "true"
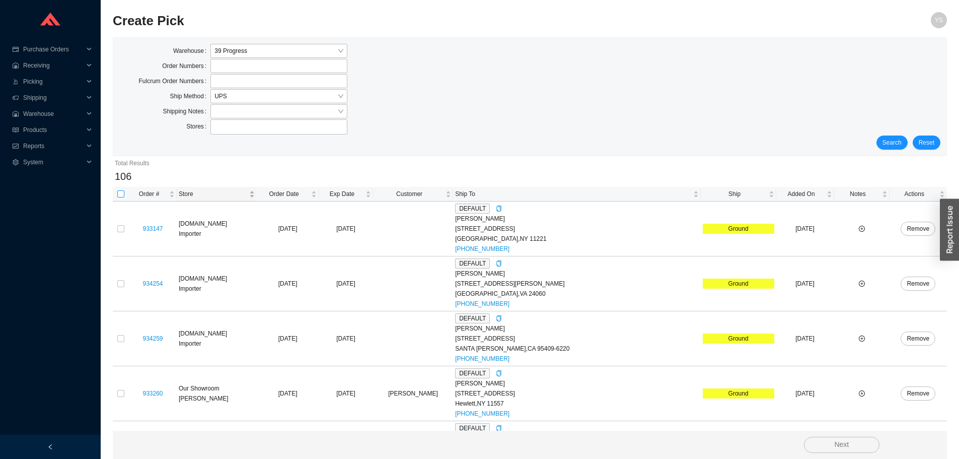
checkbox input "true"
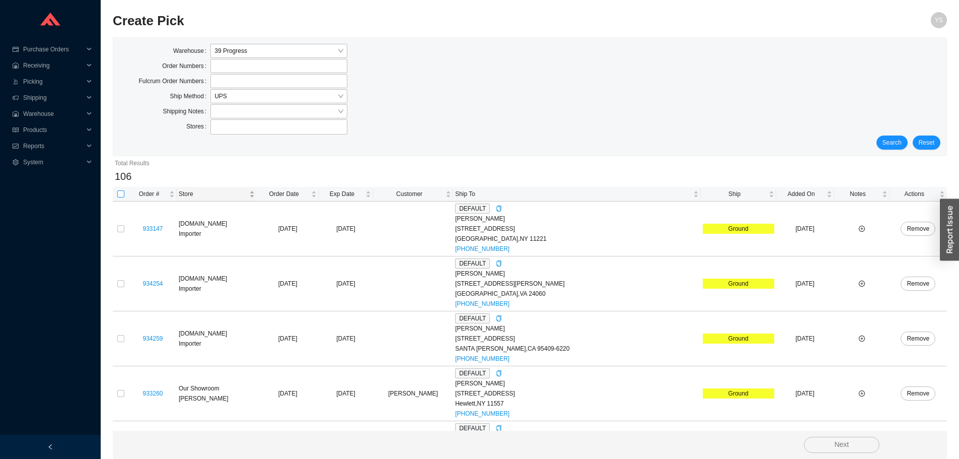
checkbox input "true"
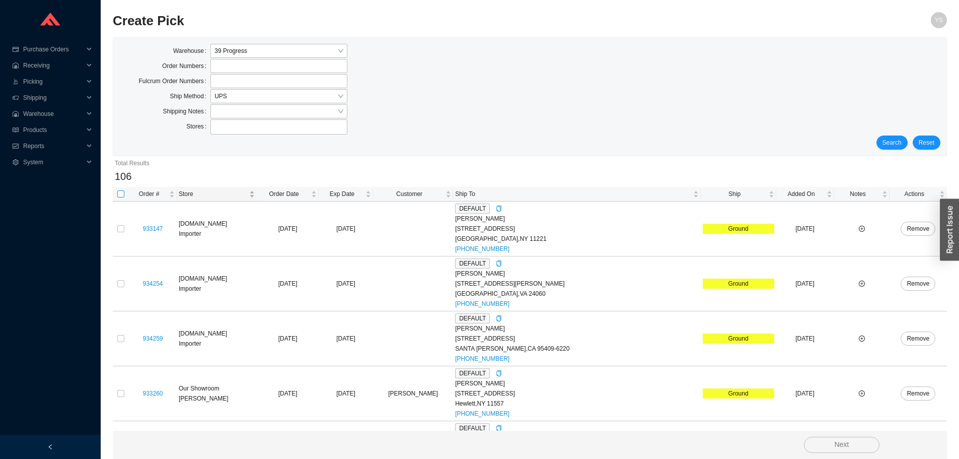
checkbox input "true"
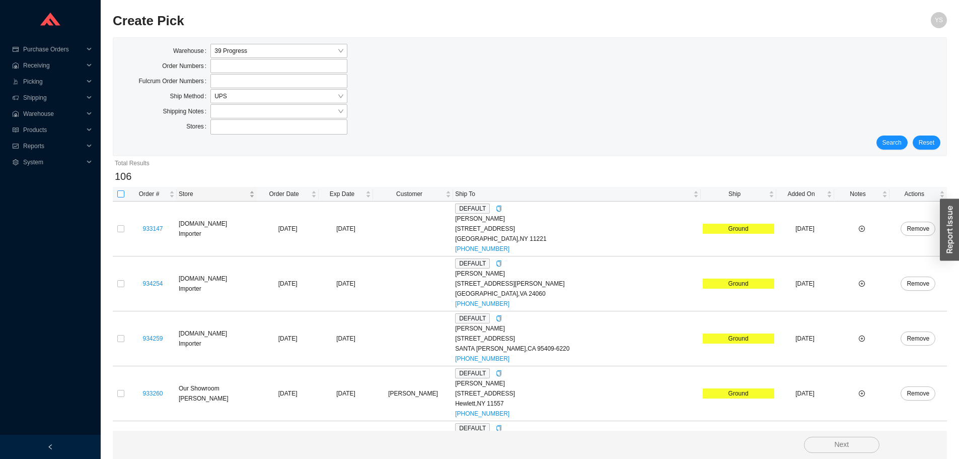
checkbox input "true"
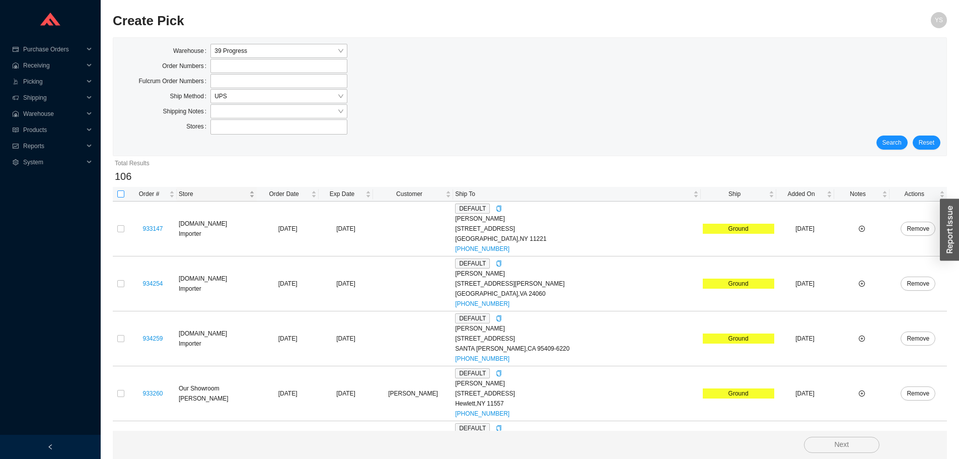
checkbox input "true"
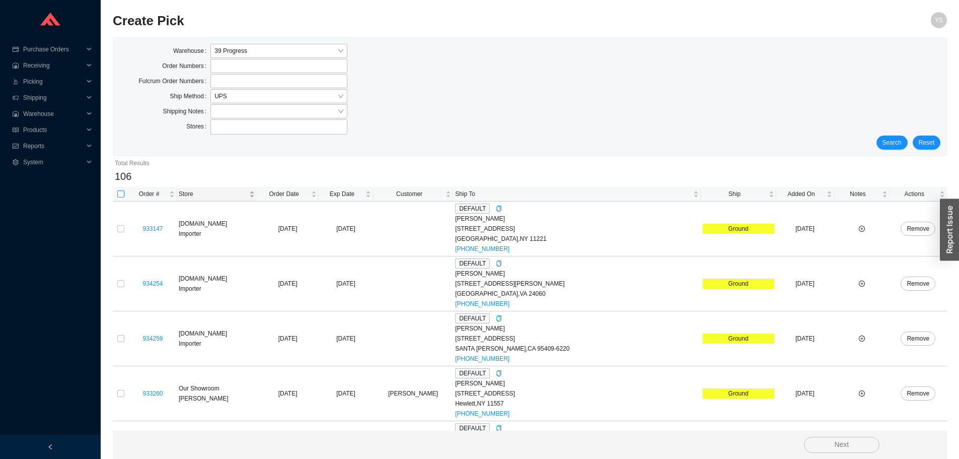
checkbox input "true"
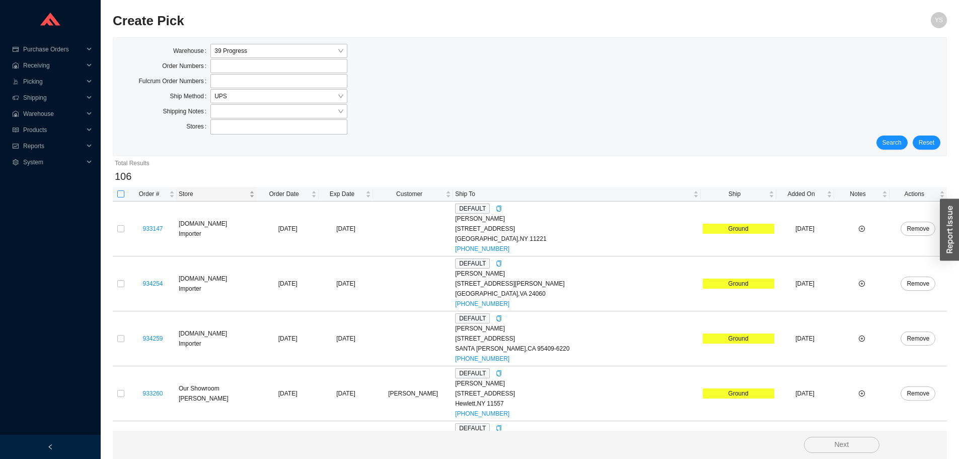
checkbox input "true"
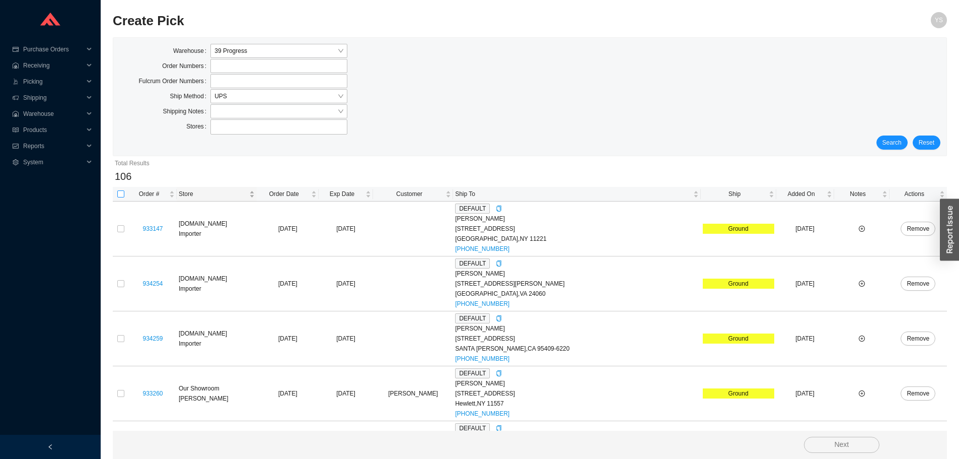
checkbox input "true"
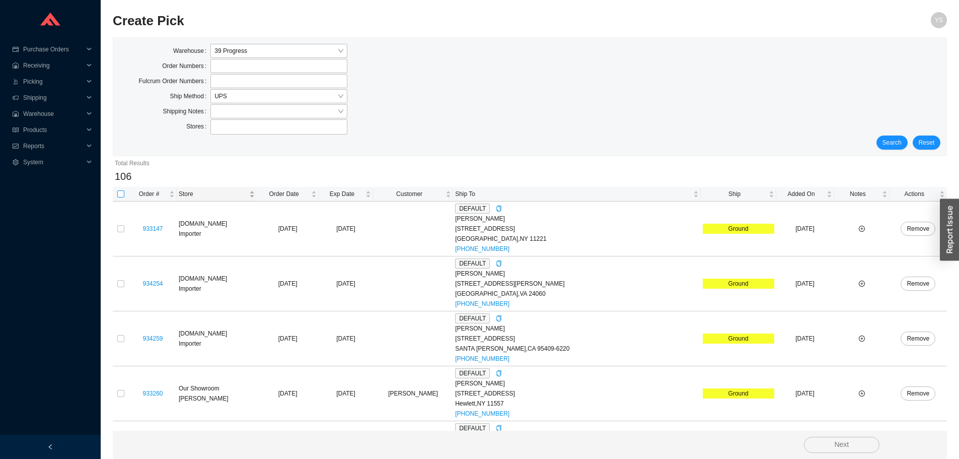
checkbox input "true"
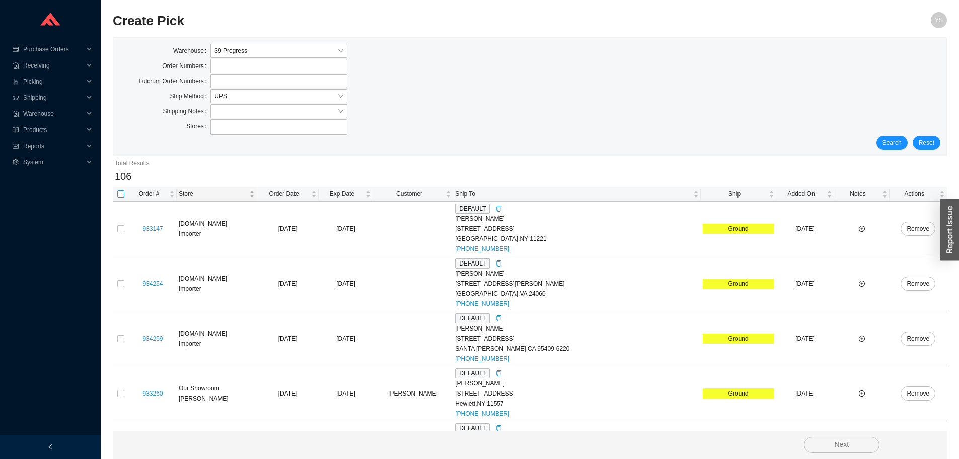
checkbox input "true"
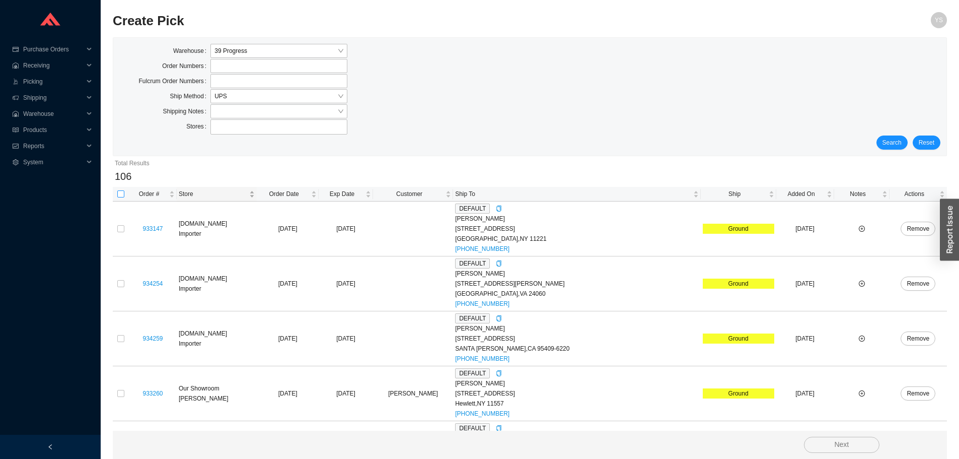
checkbox input "true"
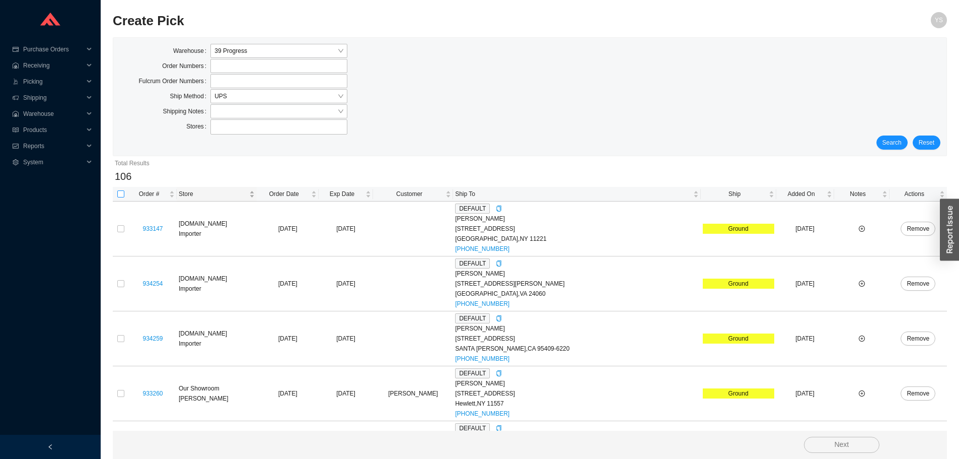
checkbox input "true"
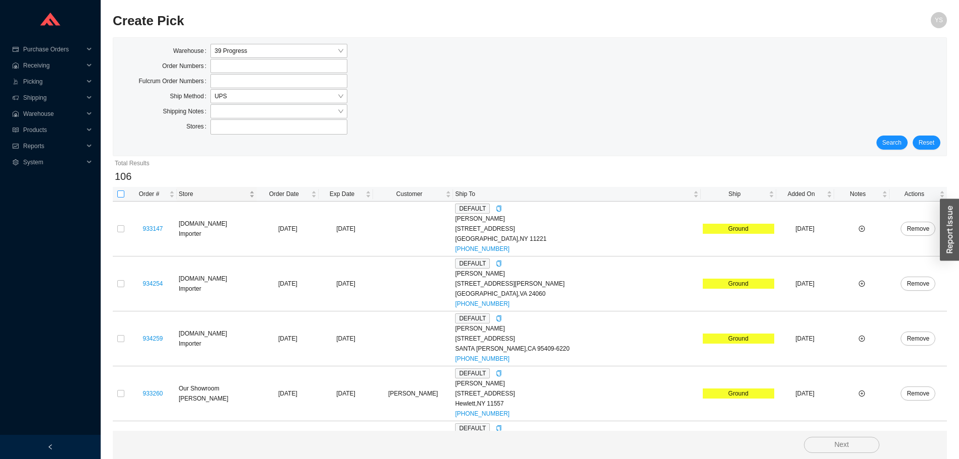
checkbox input "true"
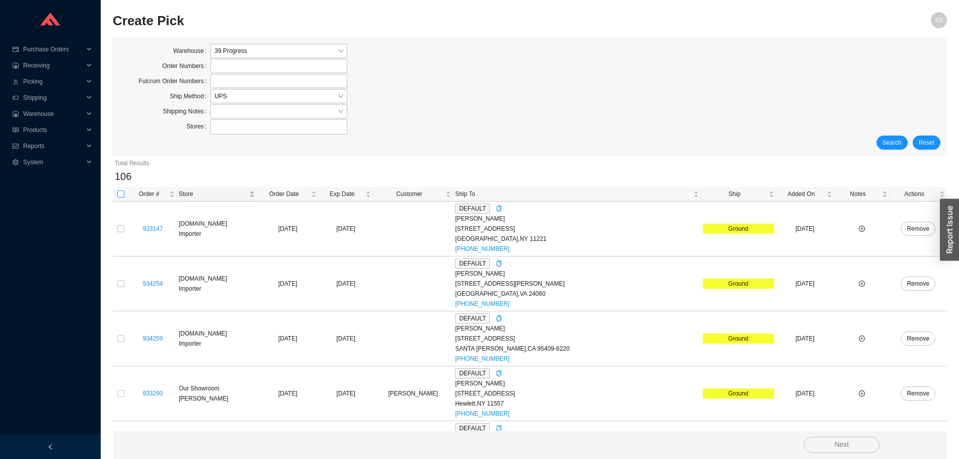
checkbox input "true"
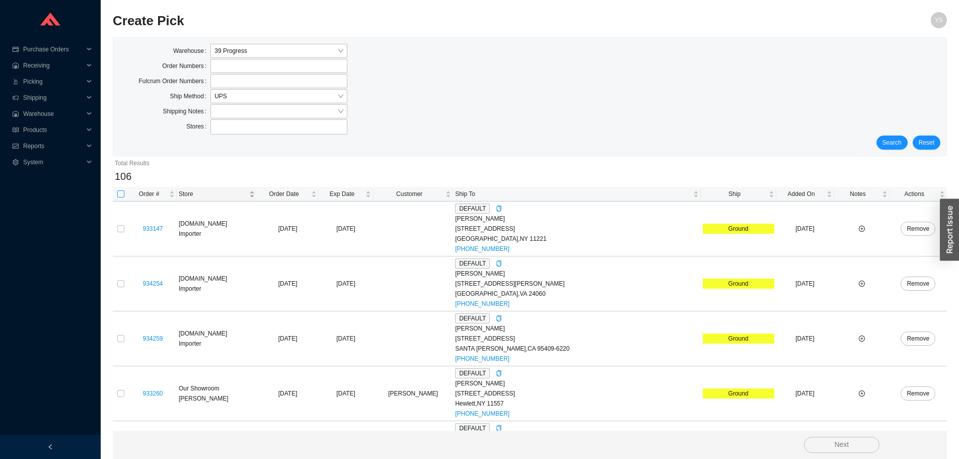
checkbox input "true"
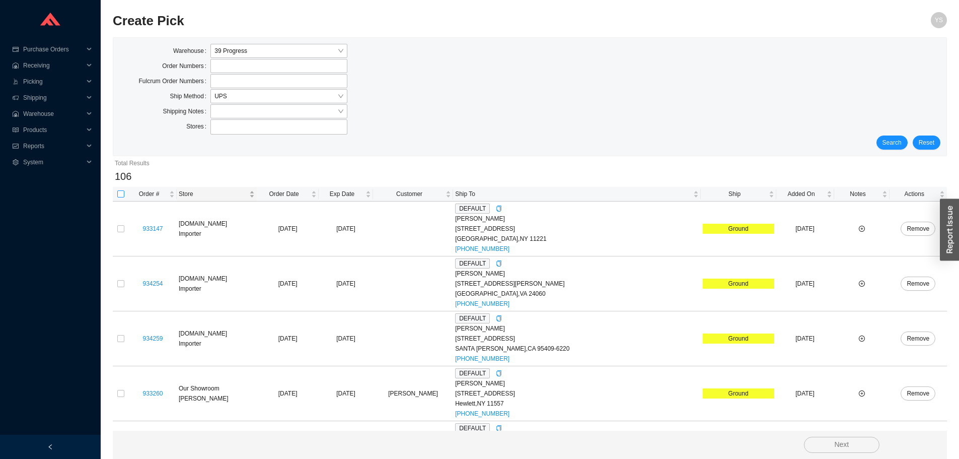
checkbox input "true"
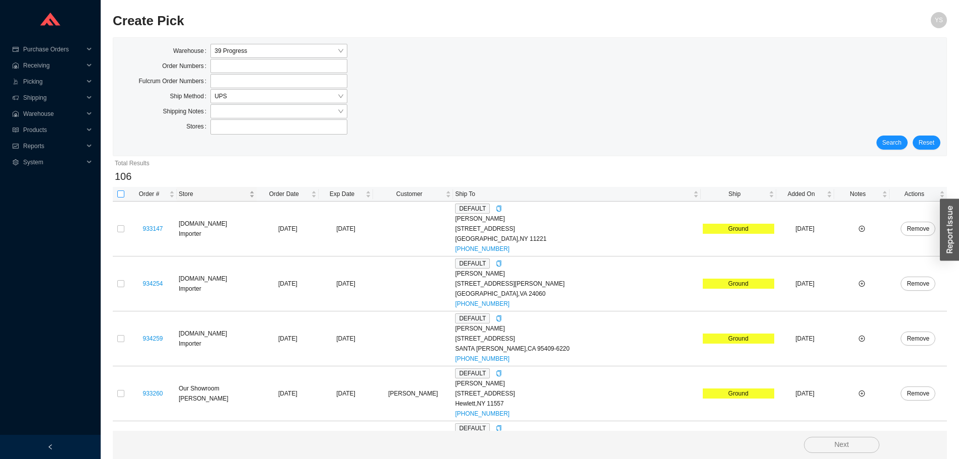
checkbox input "true"
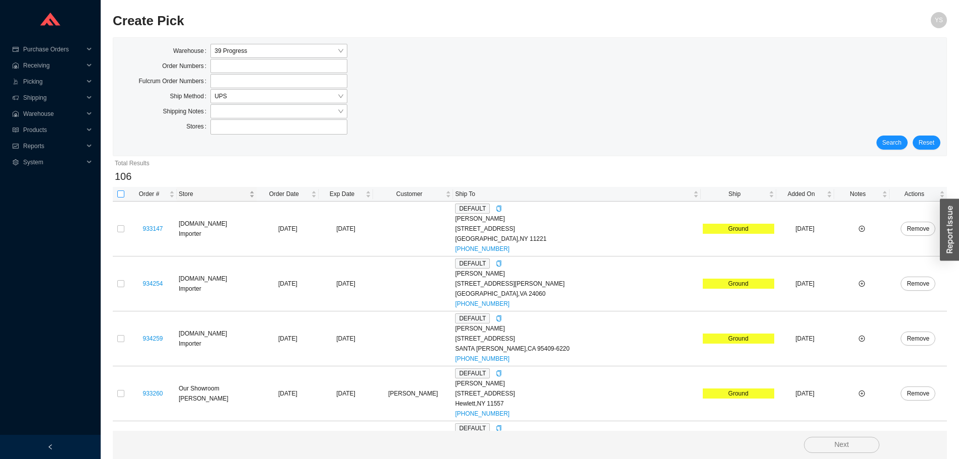
checkbox input "true"
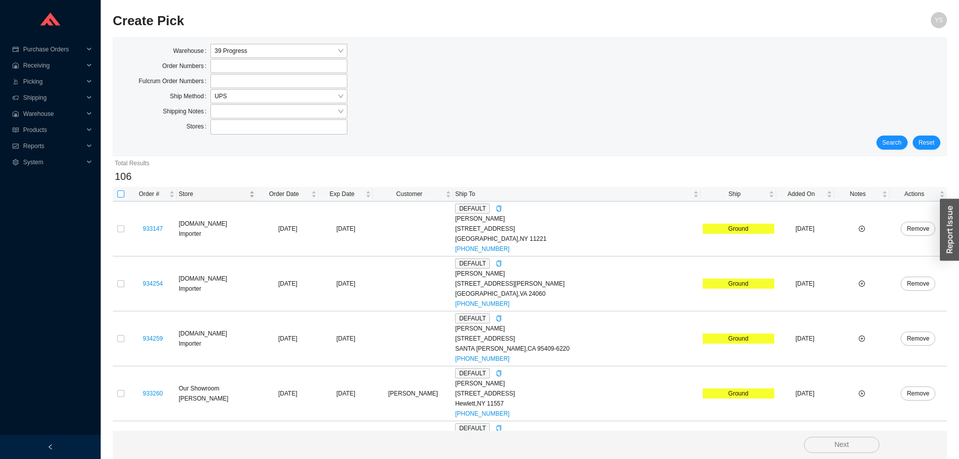
checkbox input "true"
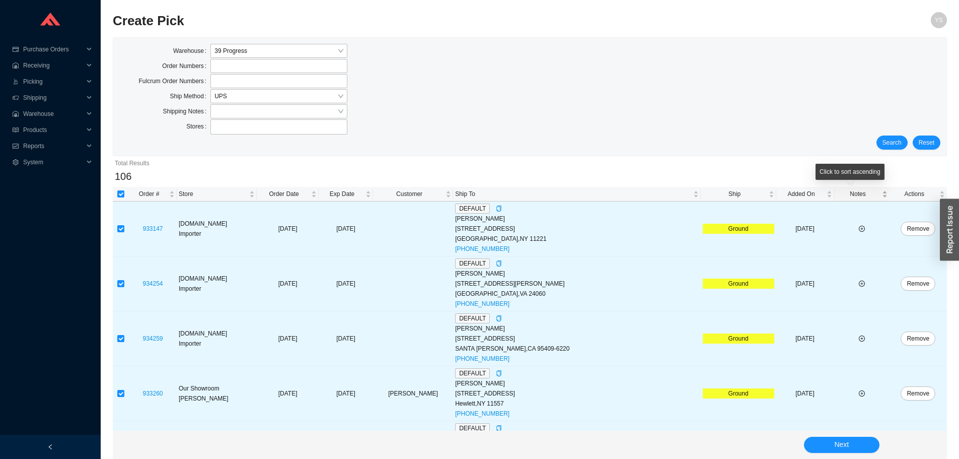
click at [838, 191] on span "Notes" at bounding box center [858, 194] width 44 height 10
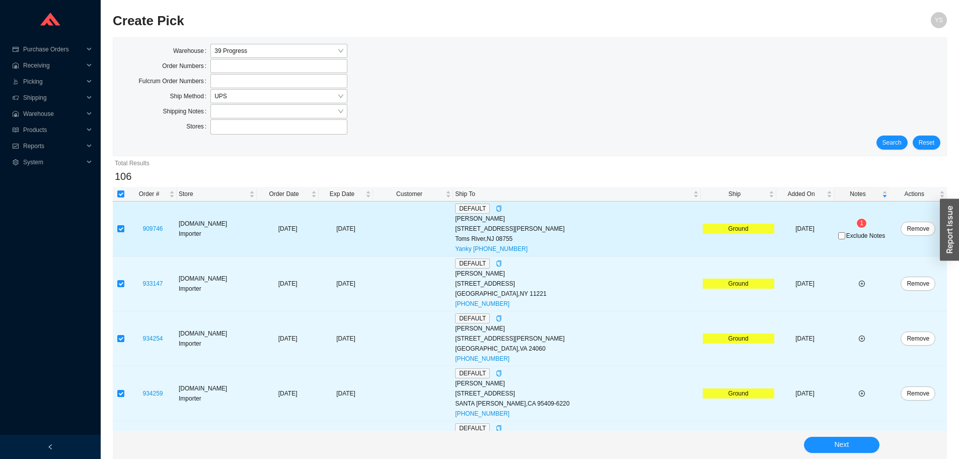
click at [846, 235] on span "Exclude Notes" at bounding box center [865, 236] width 39 height 6
click at [844, 235] on input "Exclude Notes" at bounding box center [841, 235] width 7 height 7
checkbox input "true"
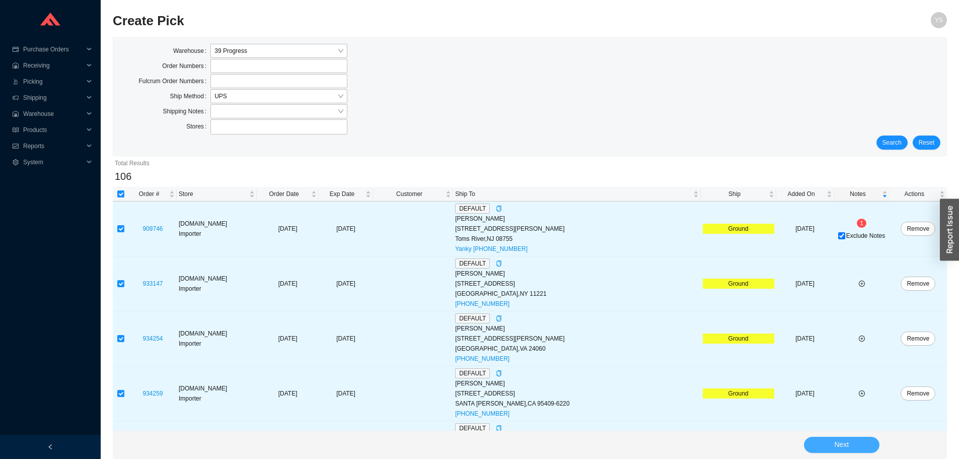
click at [827, 443] on button "Next" at bounding box center [842, 444] width 76 height 16
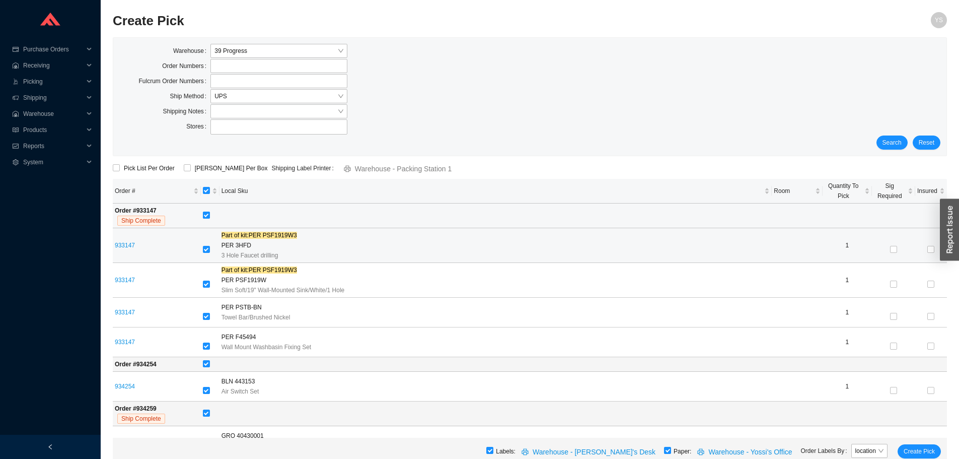
click at [199, 221] on td "Order # 933147 Ship Complete" at bounding box center [157, 215] width 88 height 25
click at [209, 216] on input "checkbox" at bounding box center [206, 214] width 7 height 7
checkbox input "false"
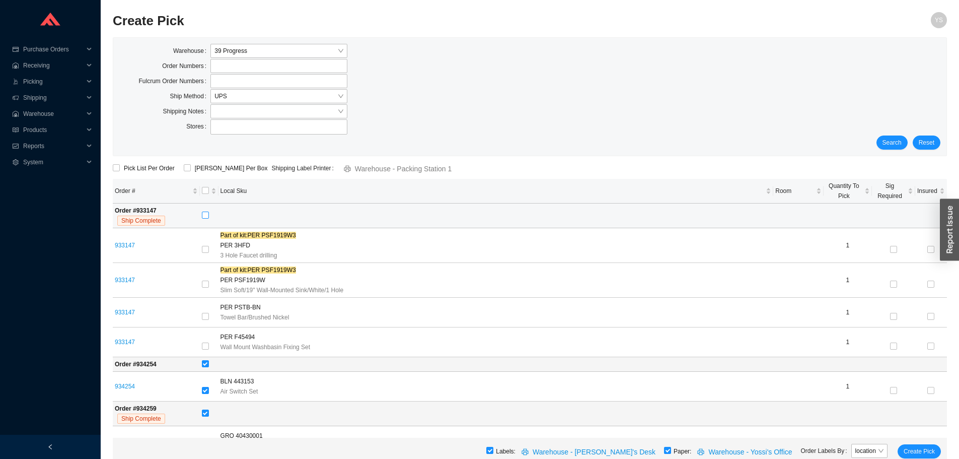
checkbox input "false"
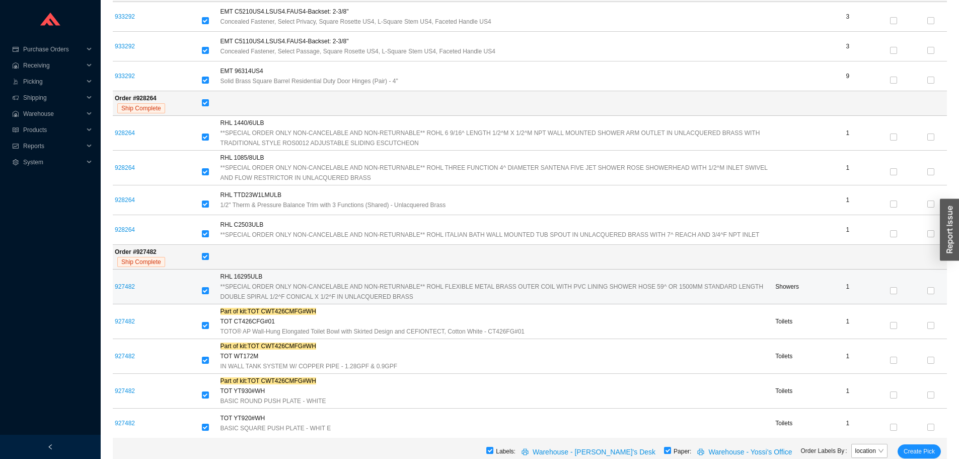
scroll to position [3524, 0]
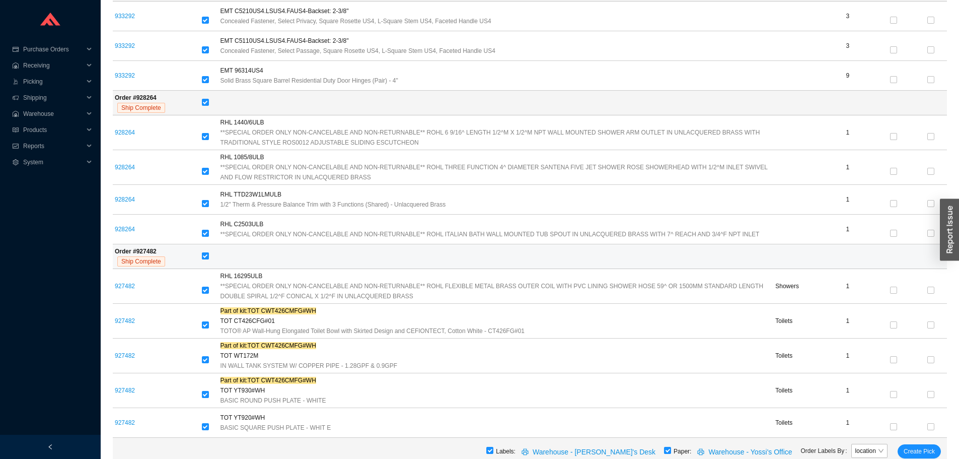
click at [209, 252] on input "checkbox" at bounding box center [205, 255] width 7 height 7
checkbox input "false"
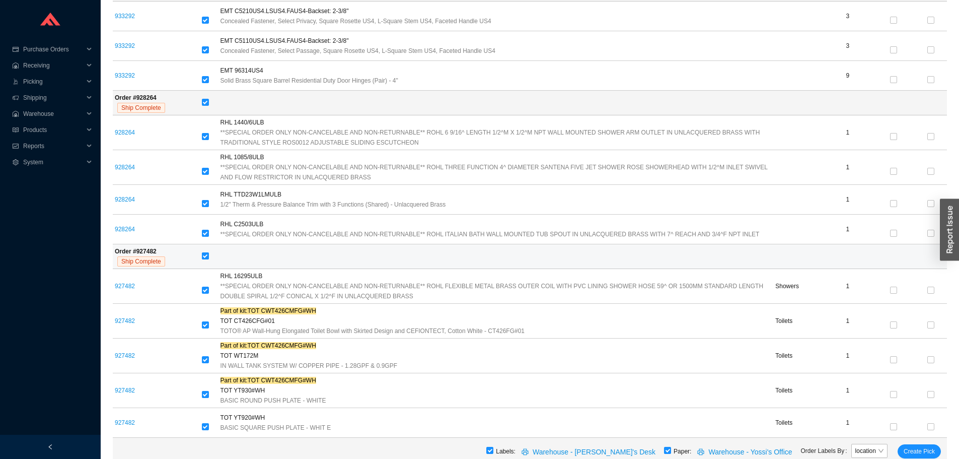
checkbox input "false"
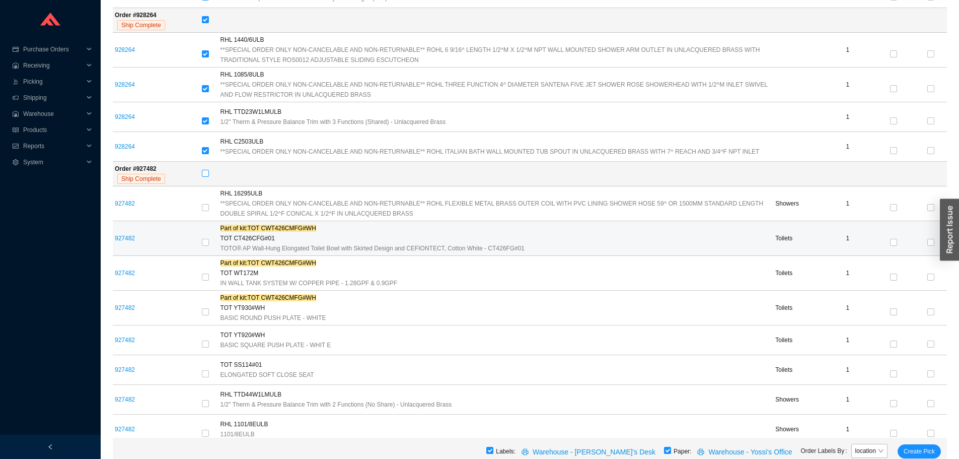
scroll to position [3624, 0]
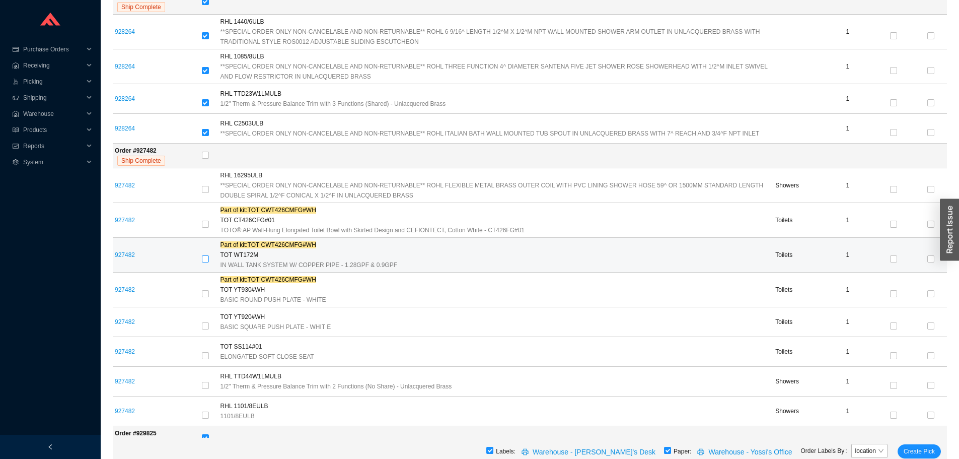
click at [207, 256] on input "checkbox" at bounding box center [205, 258] width 7 height 7
checkbox input "true"
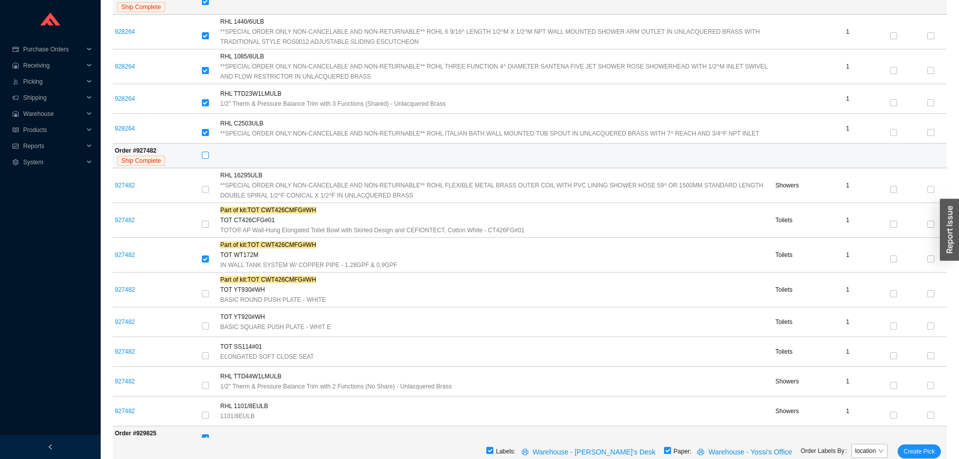
click at [208, 152] on input "checkbox" at bounding box center [205, 155] width 7 height 7
checkbox input "true"
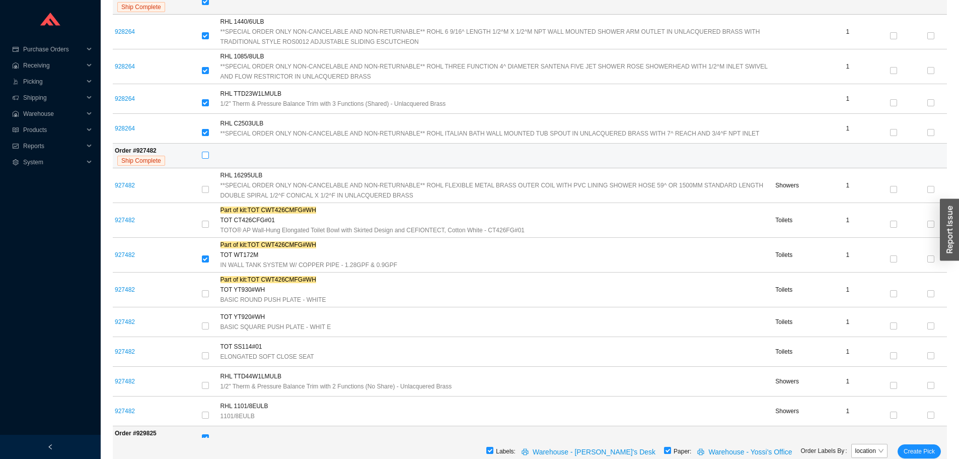
checkbox input "true"
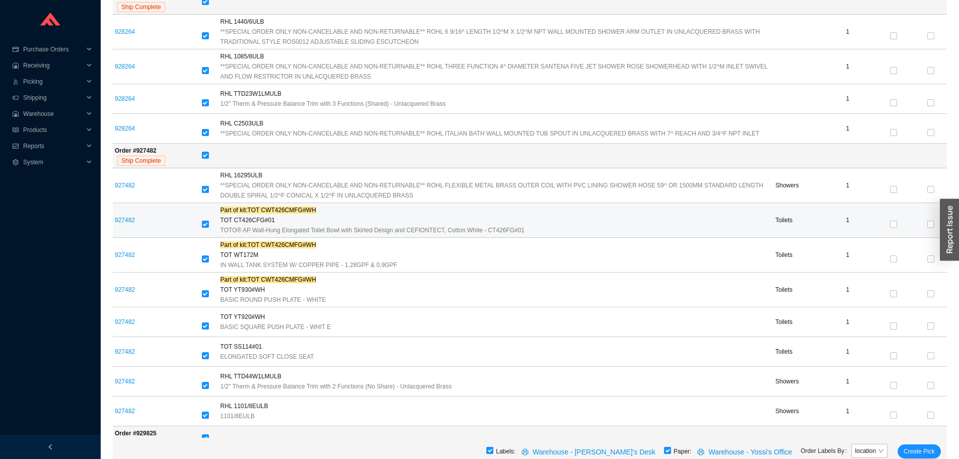
drag, startPoint x: 207, startPoint y: 216, endPoint x: 209, endPoint y: 231, distance: 15.3
click at [207, 220] on input "checkbox" at bounding box center [205, 223] width 7 height 7
checkbox input "false"
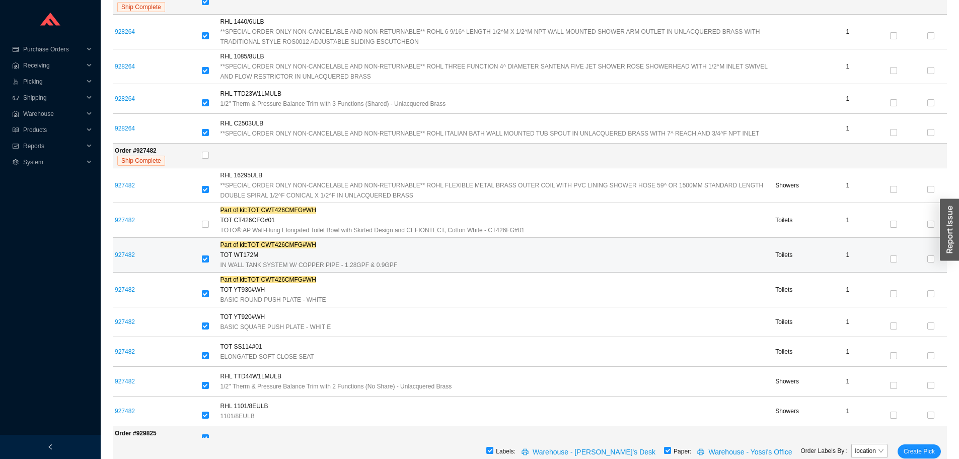
click at [204, 255] on input "checkbox" at bounding box center [205, 258] width 7 height 7
checkbox input "false"
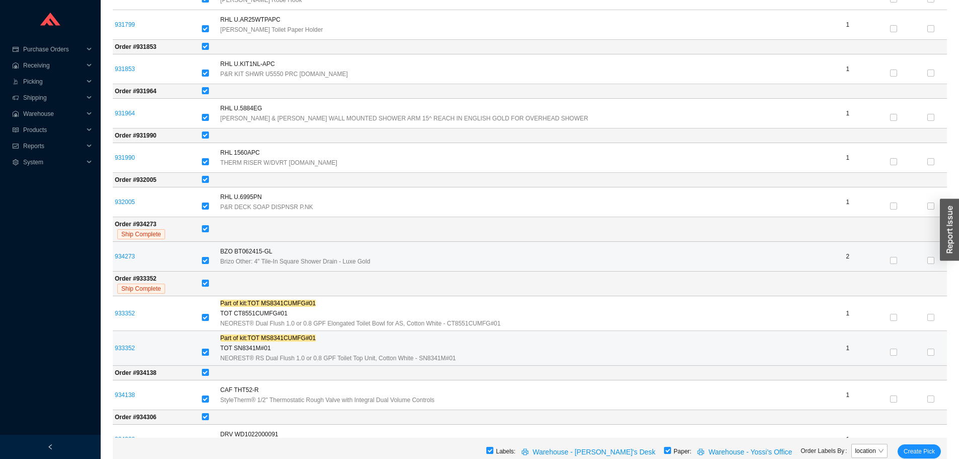
scroll to position [4530, 0]
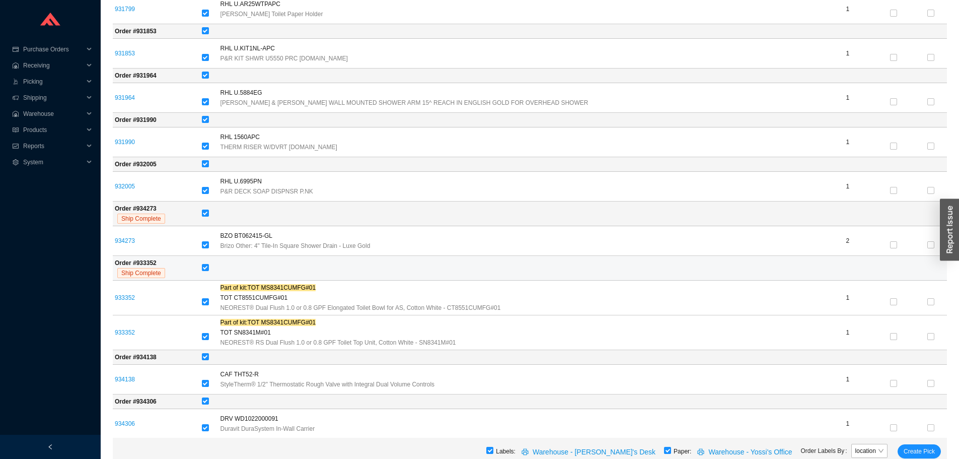
click at [215, 263] on td at bounding box center [573, 268] width 747 height 25
click at [207, 264] on input "checkbox" at bounding box center [205, 267] width 7 height 7
checkbox input "false"
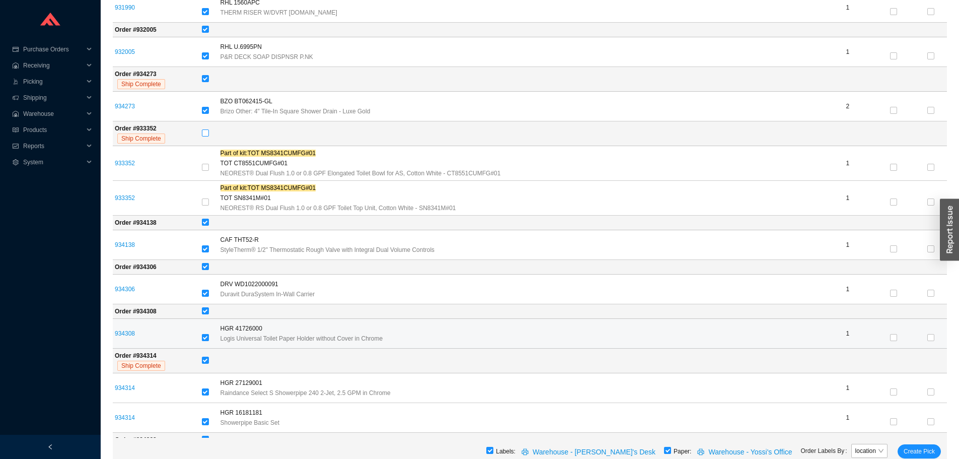
scroll to position [4681, 0]
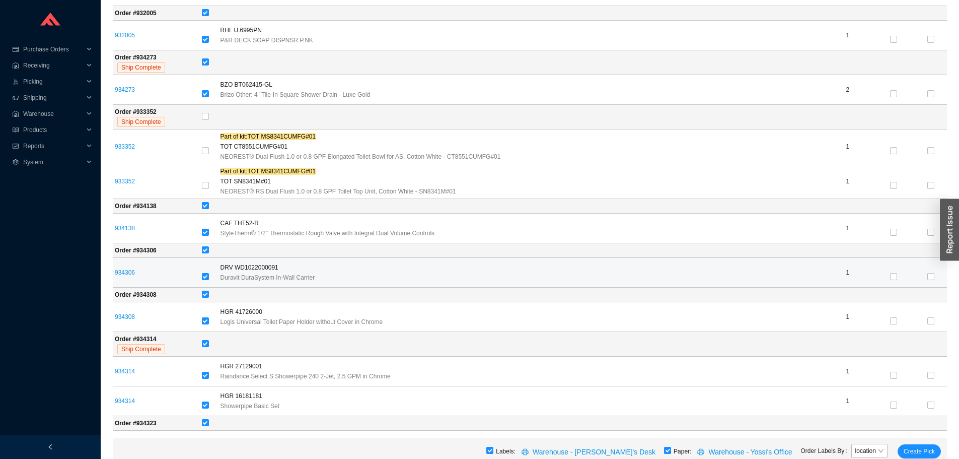
click at [210, 277] on div at bounding box center [209, 277] width 15 height 14
click at [209, 275] on input "checkbox" at bounding box center [205, 276] width 7 height 7
checkbox input "false"
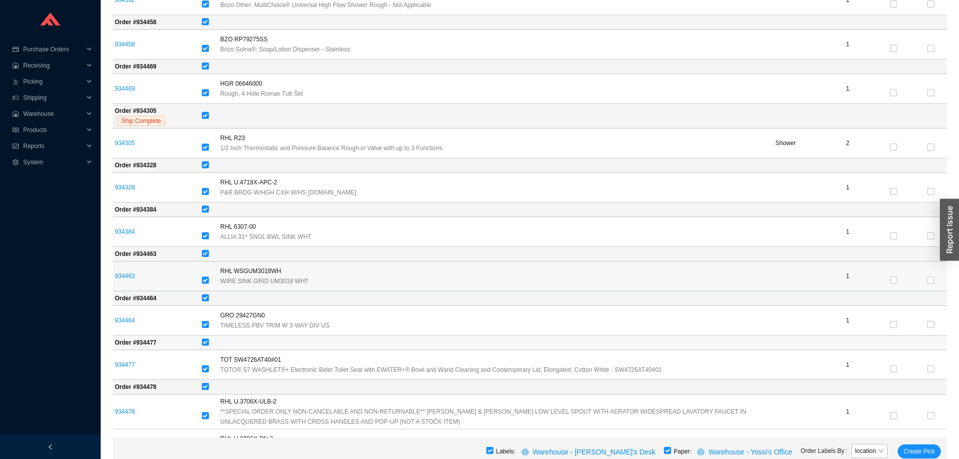
scroll to position [5436, 0]
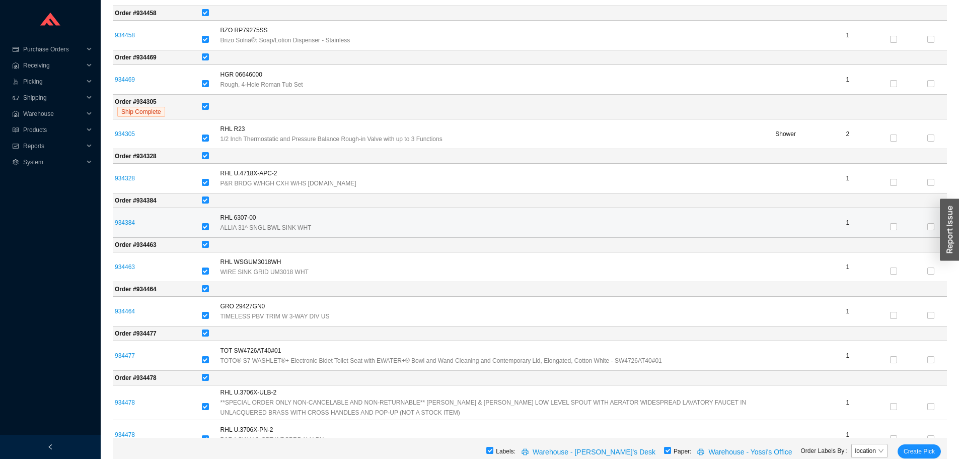
click at [202, 223] on td at bounding box center [209, 223] width 19 height 30
click at [206, 223] on input "checkbox" at bounding box center [205, 226] width 7 height 7
checkbox input "false"
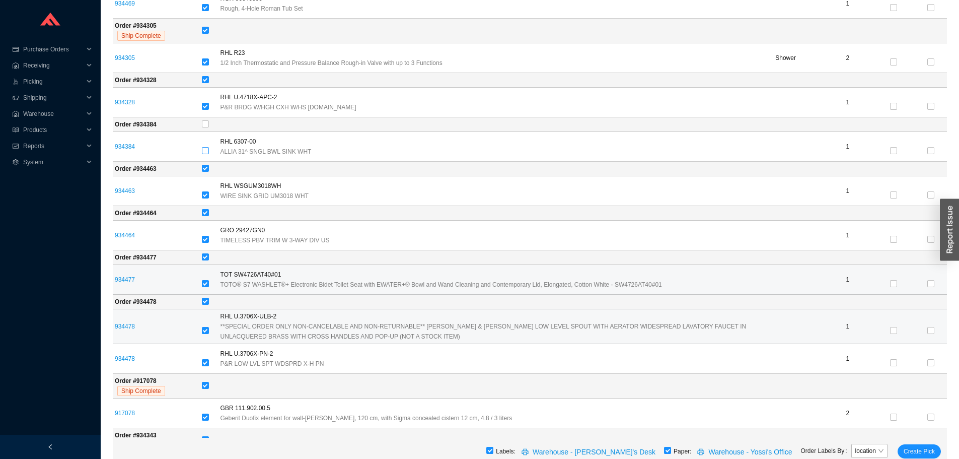
scroll to position [5537, 0]
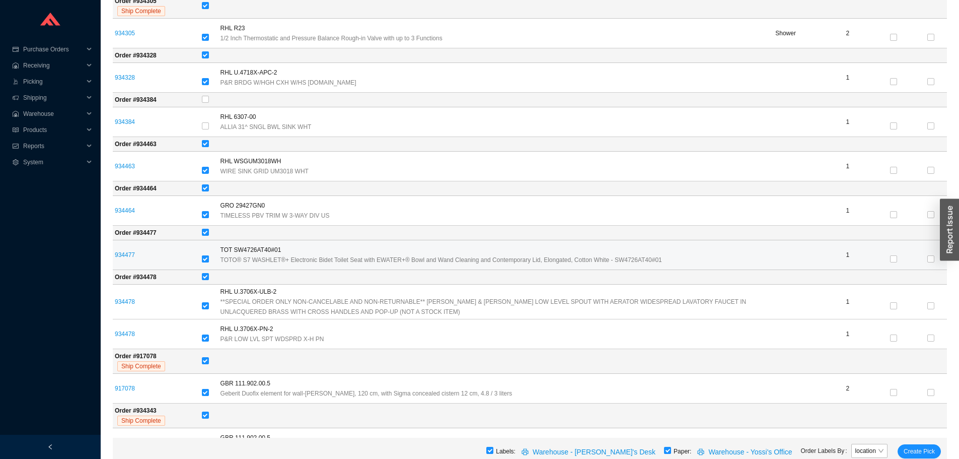
click at [208, 255] on input "checkbox" at bounding box center [205, 258] width 7 height 7
checkbox input "false"
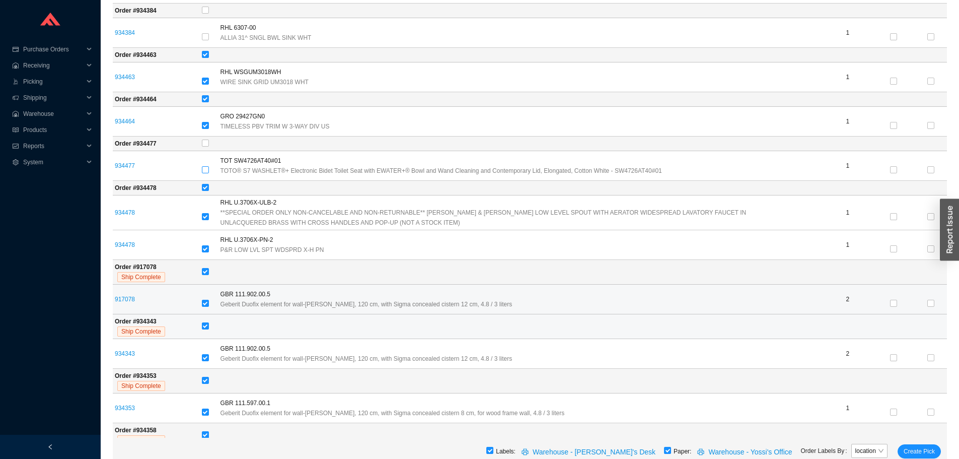
scroll to position [5638, 0]
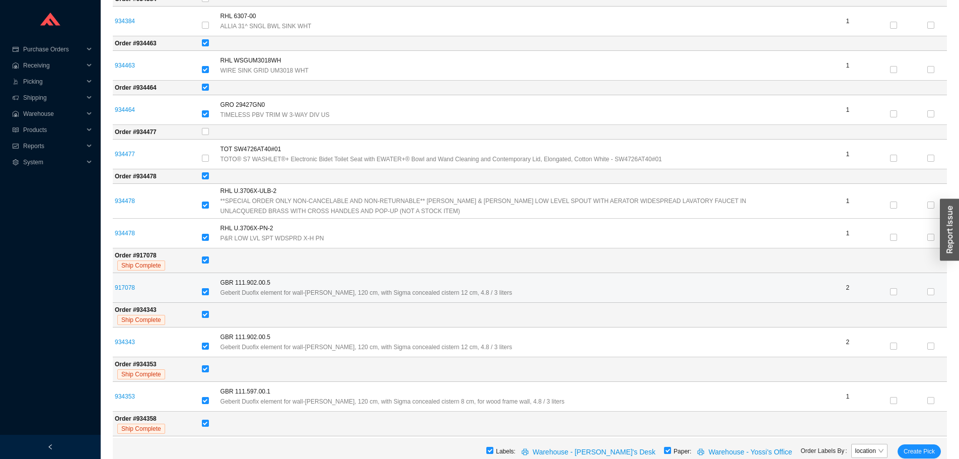
click at [205, 287] on label at bounding box center [205, 292] width 7 height 10
click at [205, 288] on input "checkbox" at bounding box center [205, 291] width 7 height 7
checkbox input "false"
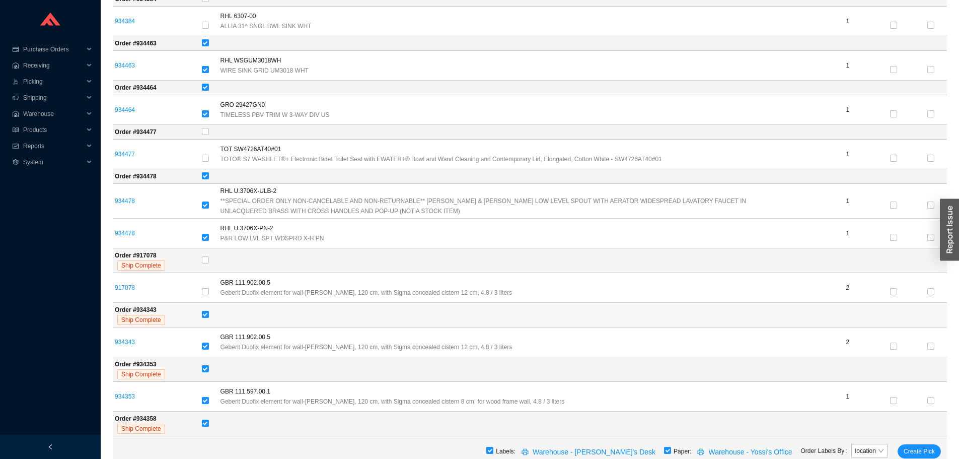
click at [206, 304] on td at bounding box center [573, 315] width 747 height 25
click at [206, 311] on input "checkbox" at bounding box center [205, 314] width 7 height 7
checkbox input "false"
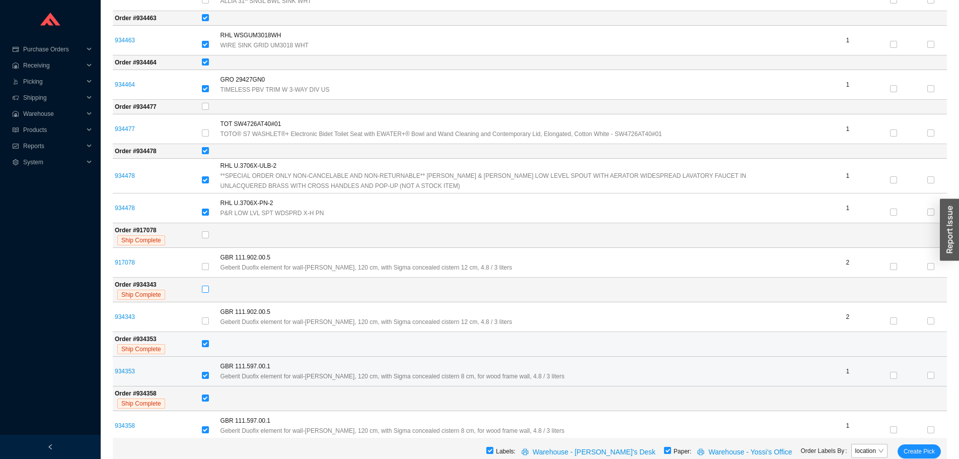
scroll to position [5688, 0]
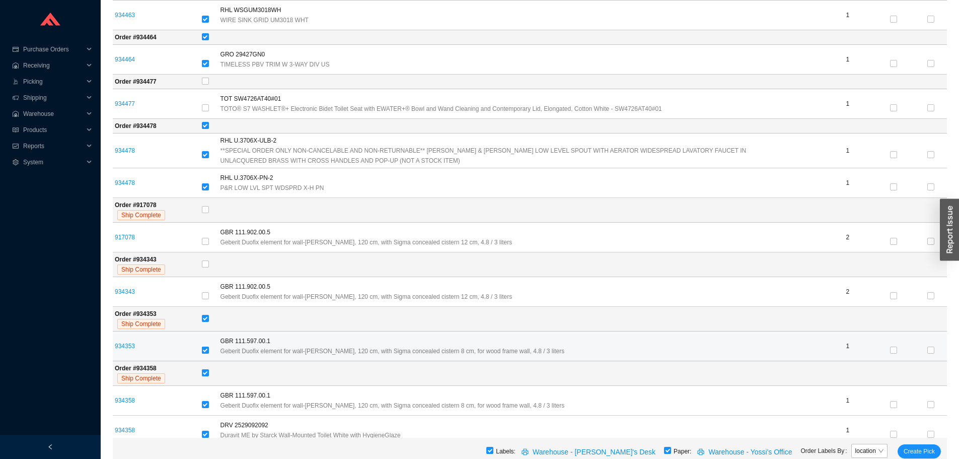
click at [206, 346] on input "checkbox" at bounding box center [205, 349] width 7 height 7
checkbox input "false"
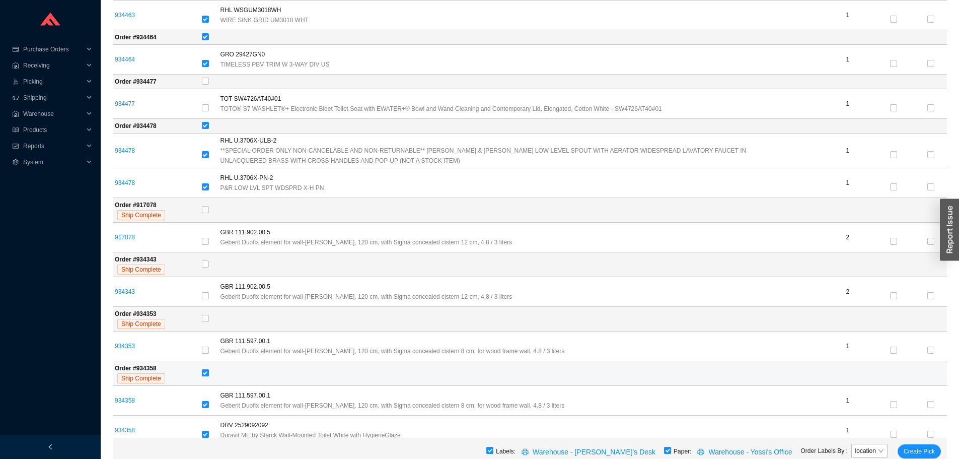
click at [206, 372] on label at bounding box center [205, 373] width 7 height 10
click at [206, 372] on input "checkbox" at bounding box center [205, 372] width 7 height 7
checkbox input "false"
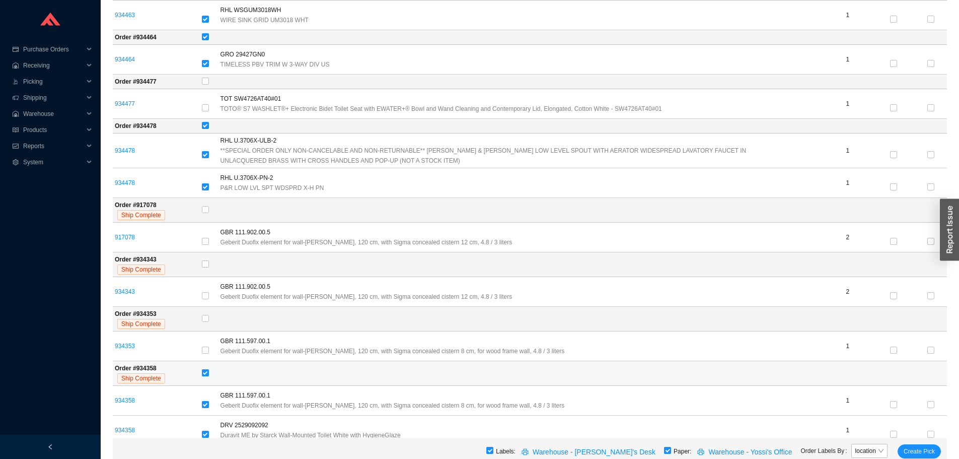
checkbox input "false"
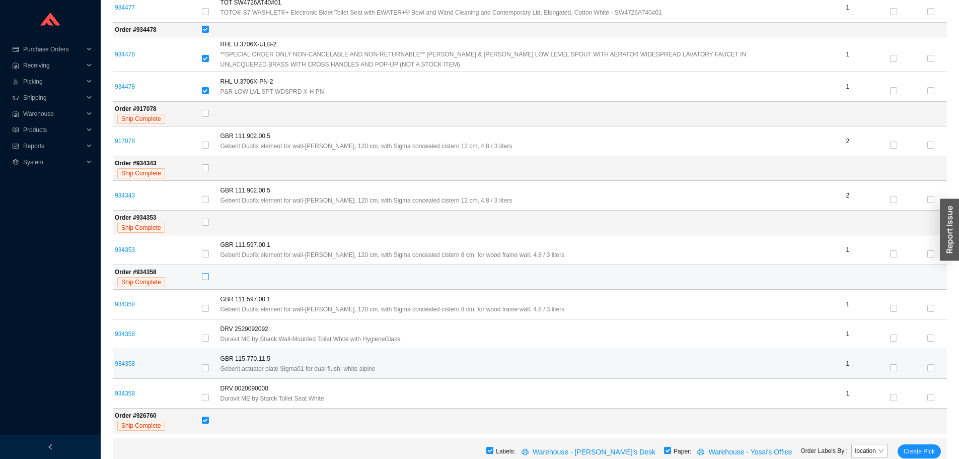
scroll to position [5789, 0]
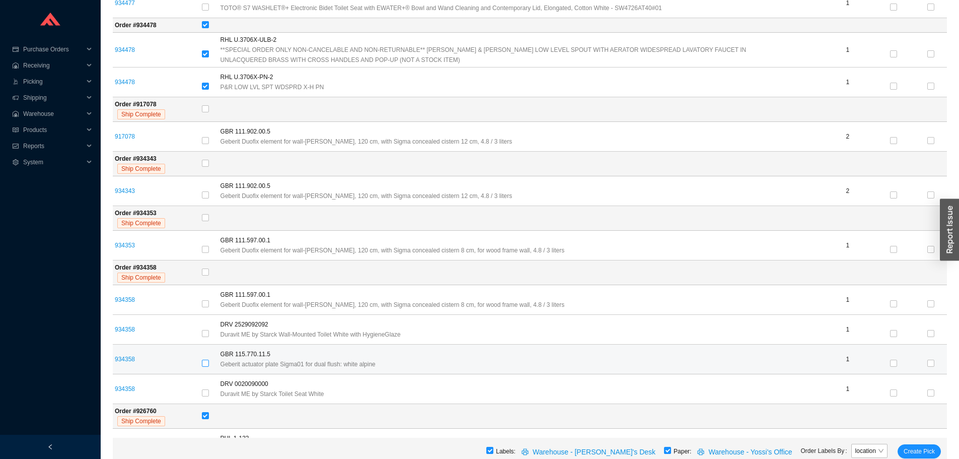
click at [204, 358] on label at bounding box center [205, 363] width 7 height 10
click at [204, 359] on input "checkbox" at bounding box center [205, 362] width 7 height 7
checkbox input "true"
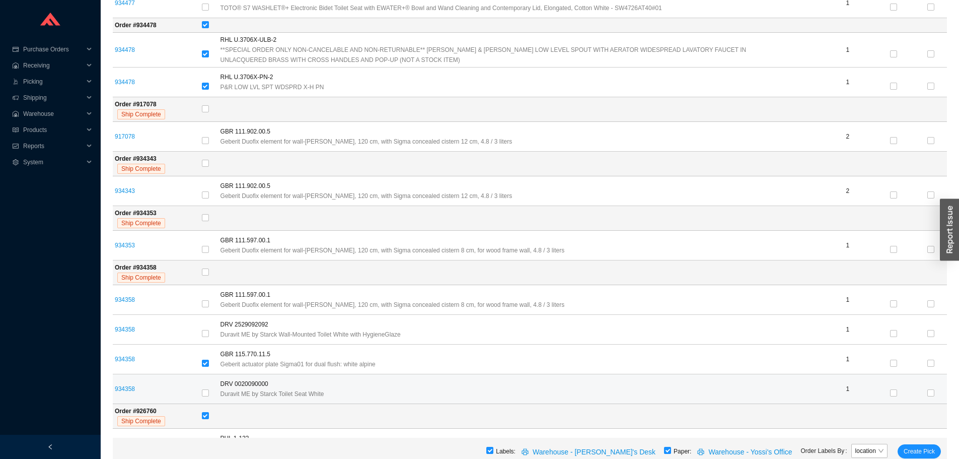
click at [206, 381] on td at bounding box center [209, 389] width 19 height 30
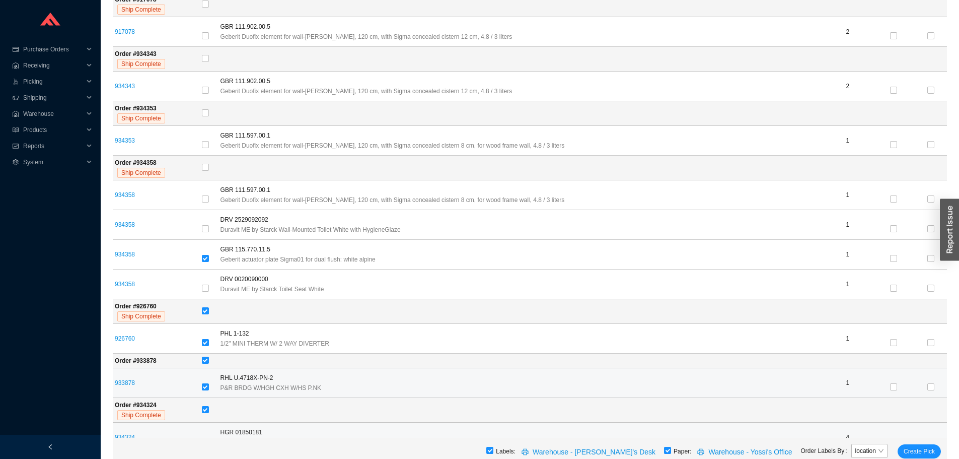
scroll to position [5940, 0]
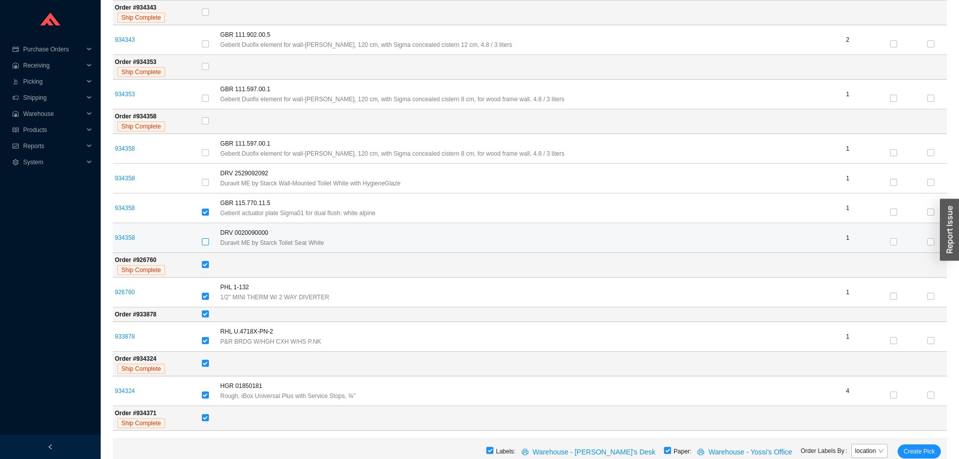
click at [209, 238] on input "checkbox" at bounding box center [205, 241] width 7 height 7
checkbox input "true"
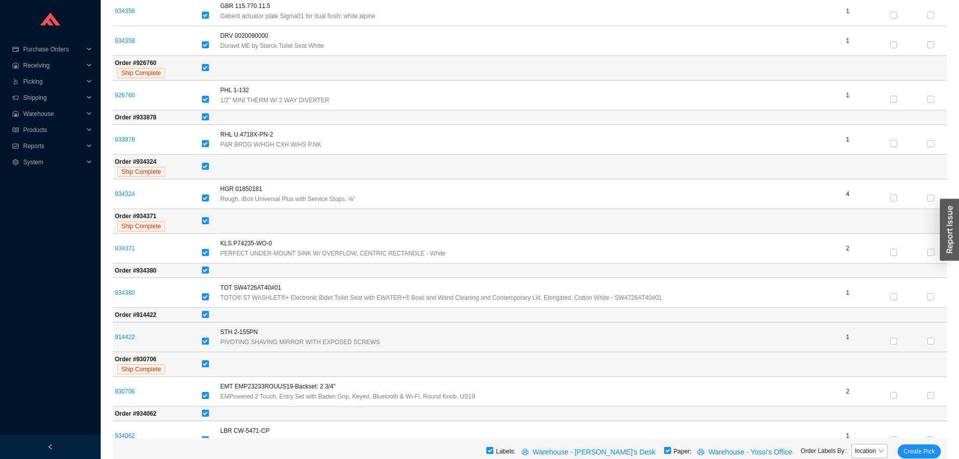
scroll to position [6191, 0]
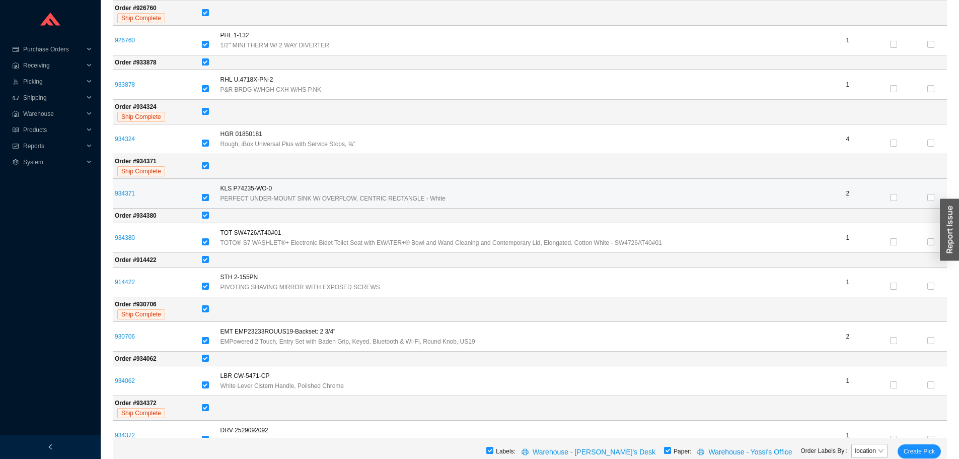
click at [204, 196] on input "checkbox" at bounding box center [205, 197] width 7 height 7
checkbox input "false"
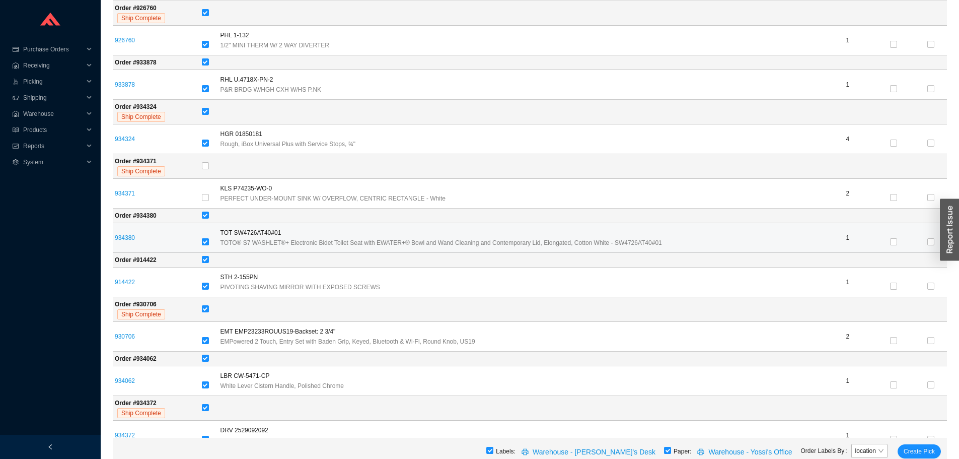
click at [205, 238] on input "checkbox" at bounding box center [205, 241] width 7 height 7
checkbox input "false"
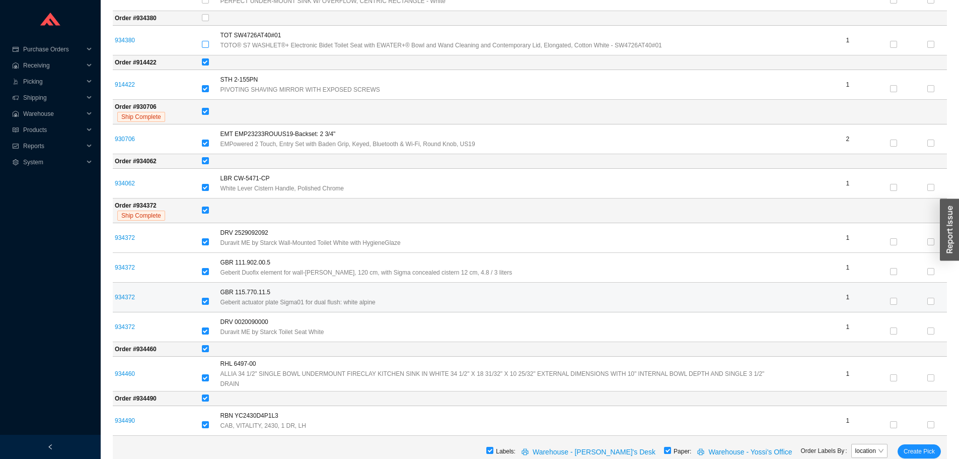
scroll to position [6393, 0]
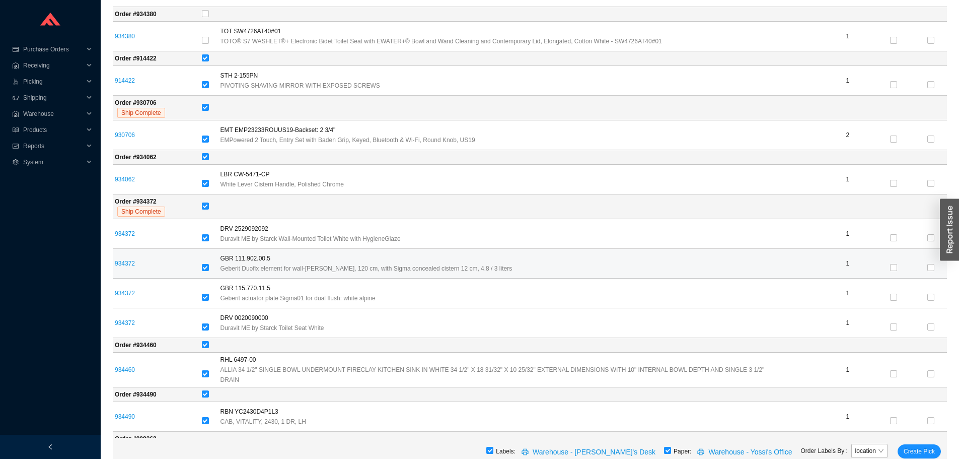
click at [203, 257] on td at bounding box center [209, 264] width 19 height 30
click at [207, 264] on input "checkbox" at bounding box center [205, 267] width 7 height 7
checkbox input "false"
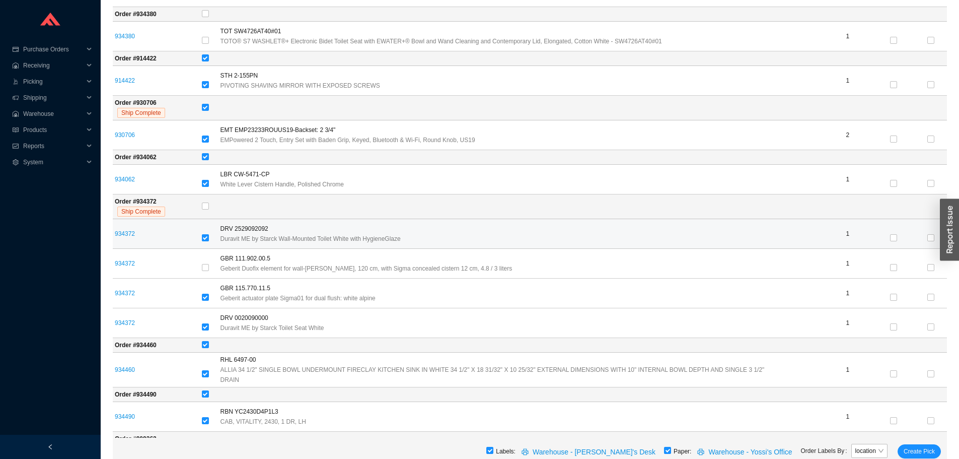
click at [209, 234] on input "checkbox" at bounding box center [205, 237] width 7 height 7
checkbox input "false"
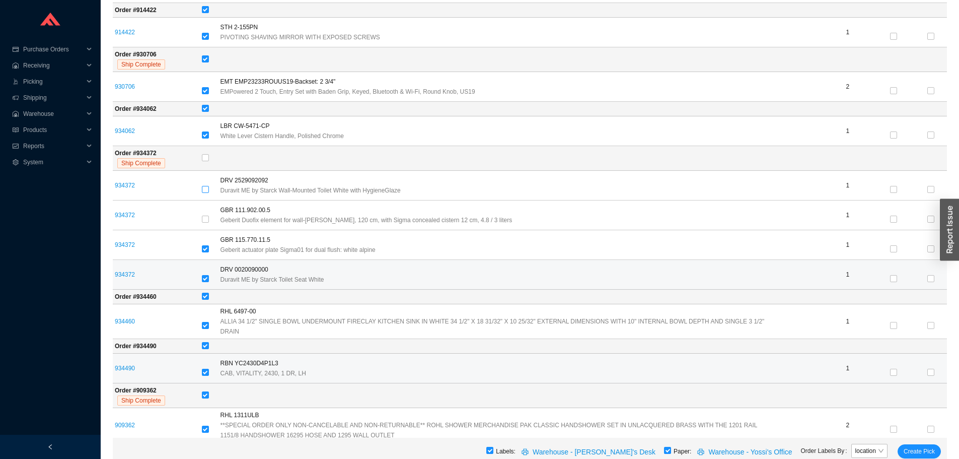
scroll to position [6493, 0]
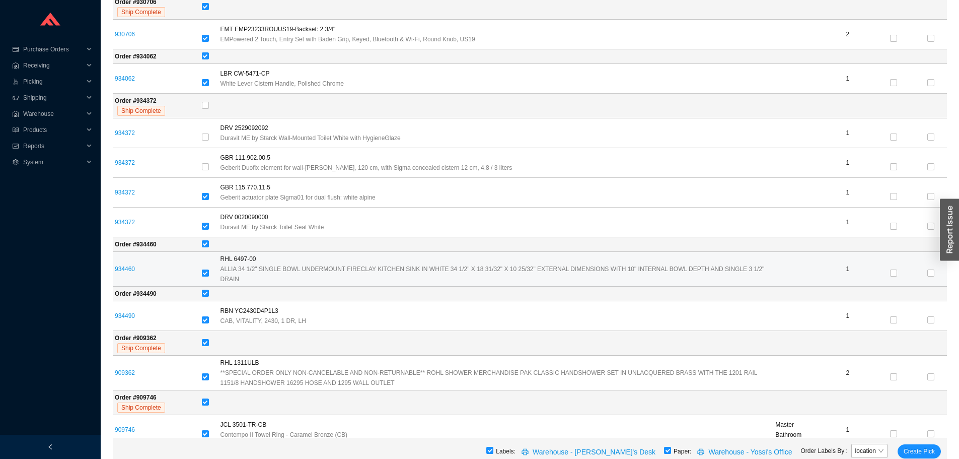
click at [207, 269] on input "checkbox" at bounding box center [205, 272] width 7 height 7
checkbox input "false"
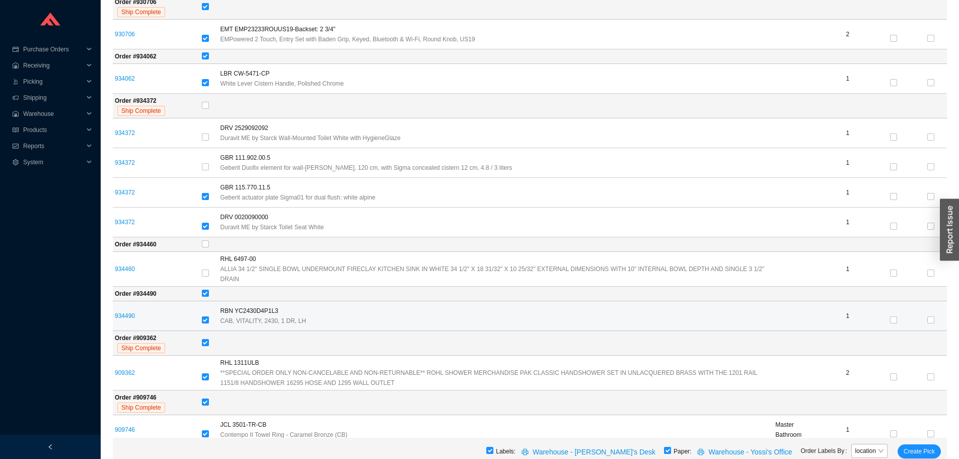
click at [205, 316] on input "checkbox" at bounding box center [205, 319] width 7 height 7
checkbox input "false"
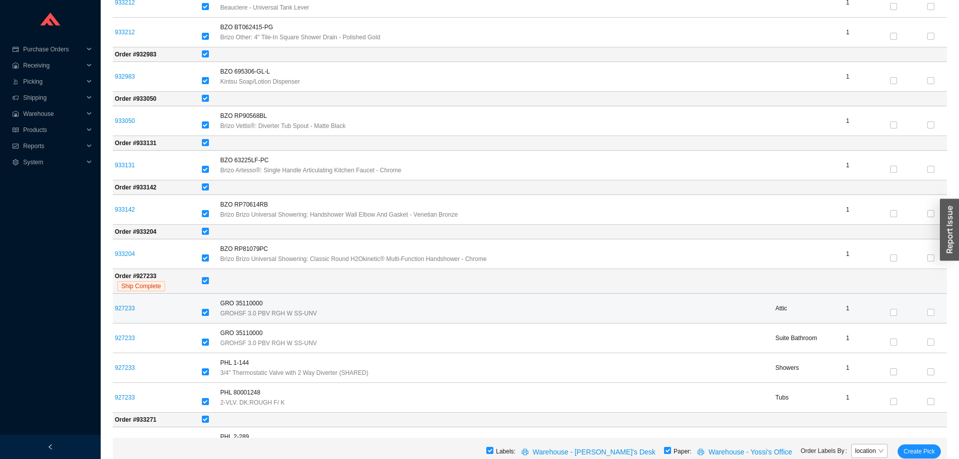
scroll to position [7532, 0]
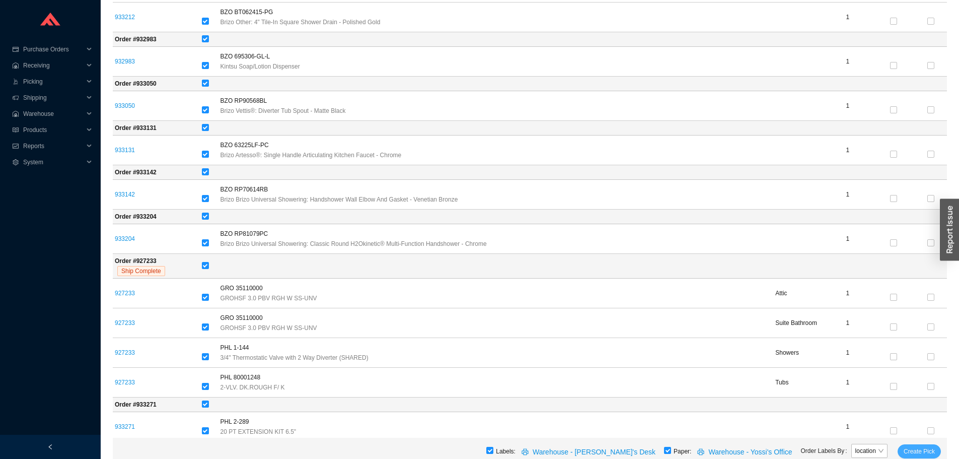
click at [903, 452] on button "Create Pick" at bounding box center [918, 451] width 43 height 14
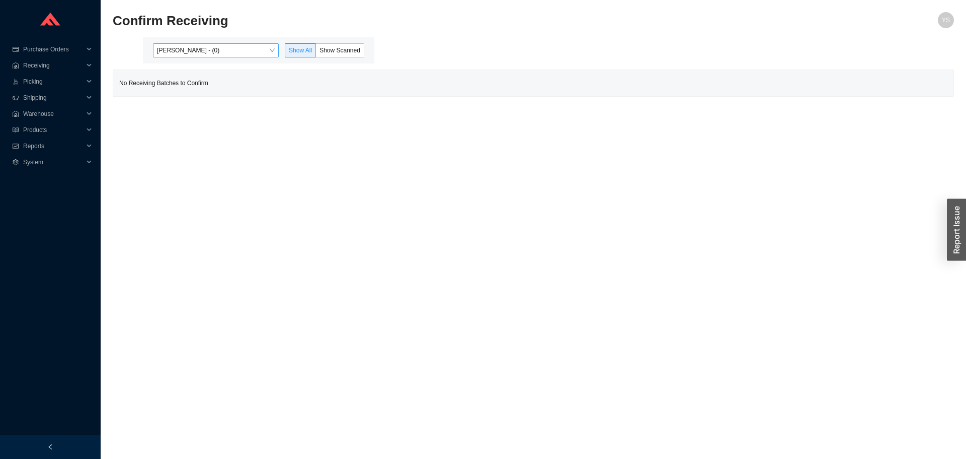
drag, startPoint x: 190, startPoint y: 42, endPoint x: 187, endPoint y: 51, distance: 9.6
click at [187, 51] on div "[PERSON_NAME] - (0) Show All Show Scanned" at bounding box center [259, 50] width 232 height 26
click at [186, 53] on span "[PERSON_NAME] - (0)" at bounding box center [216, 50] width 118 height 13
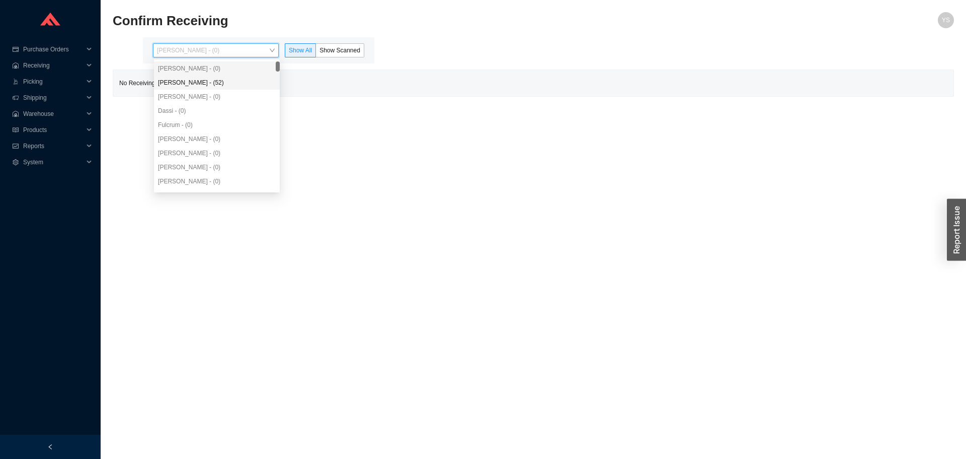
click at [186, 84] on div "[PERSON_NAME] - (52)" at bounding box center [217, 82] width 118 height 9
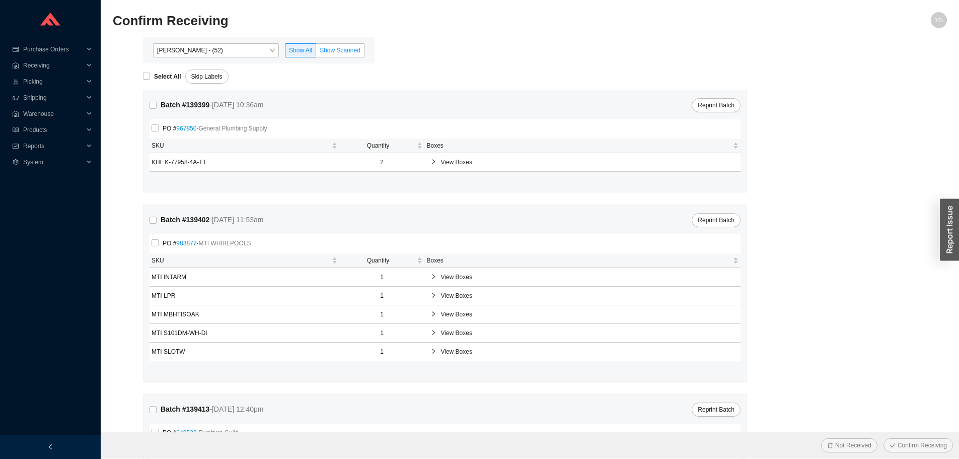
click at [331, 49] on span "Show Scanned" at bounding box center [340, 50] width 41 height 7
click at [316, 52] on input "Show Scanned" at bounding box center [316, 52] width 0 height 0
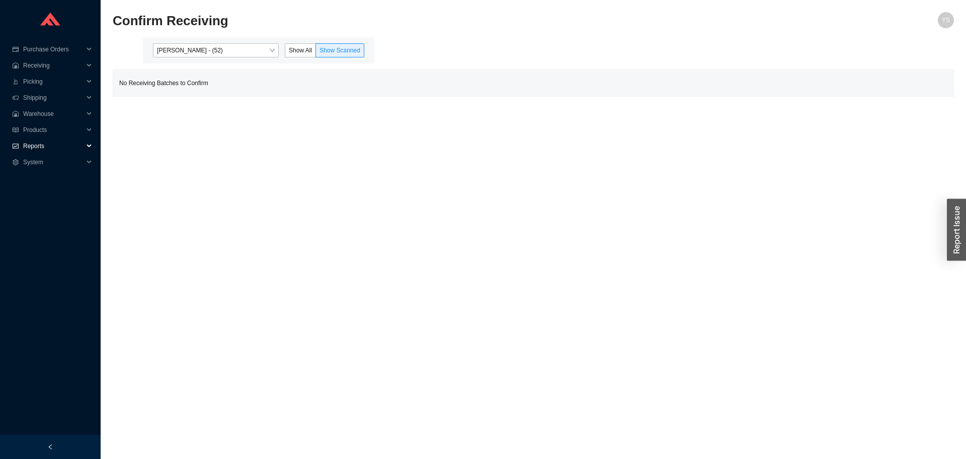
click at [22, 151] on div "Reports" at bounding box center [50, 146] width 101 height 16
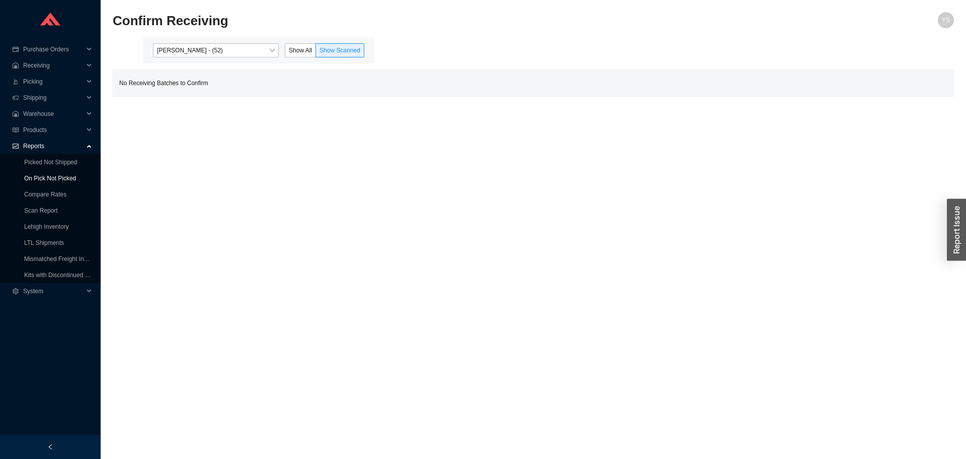
click at [33, 175] on link "On Pick Not Picked" at bounding box center [50, 178] width 52 height 7
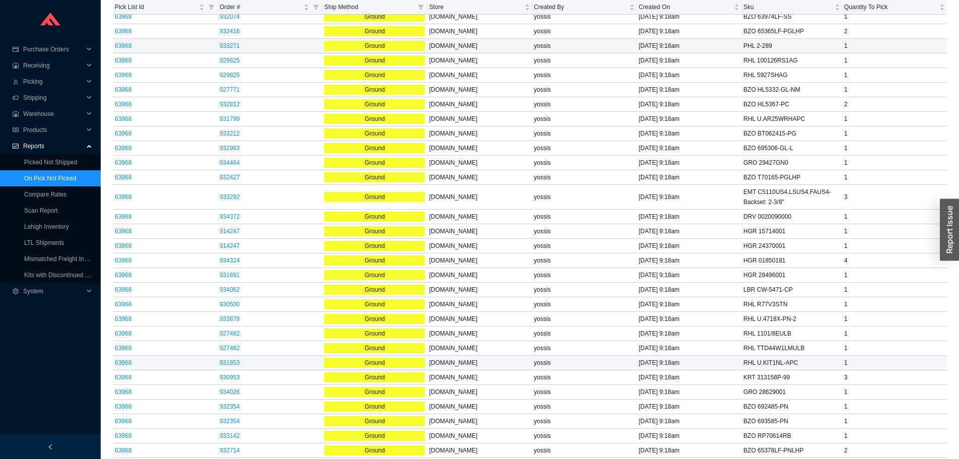
scroll to position [1409, 0]
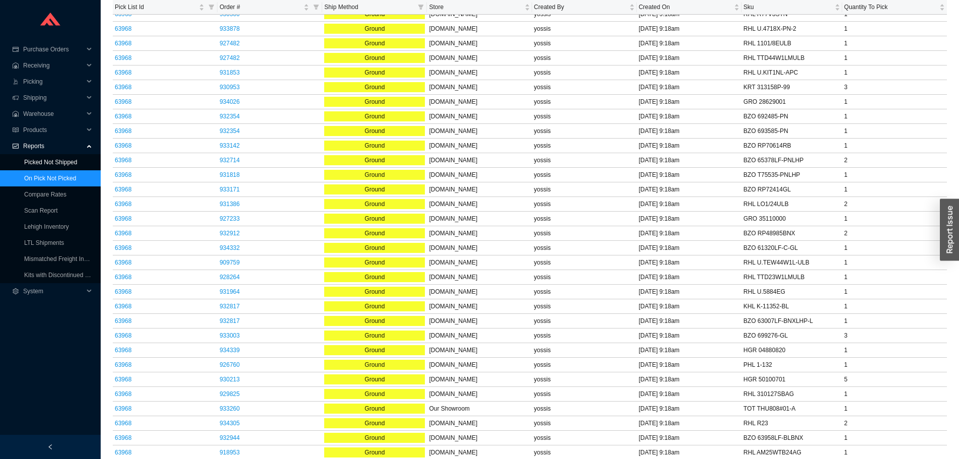
click at [59, 159] on link "Picked Not Shipped" at bounding box center [50, 162] width 53 height 7
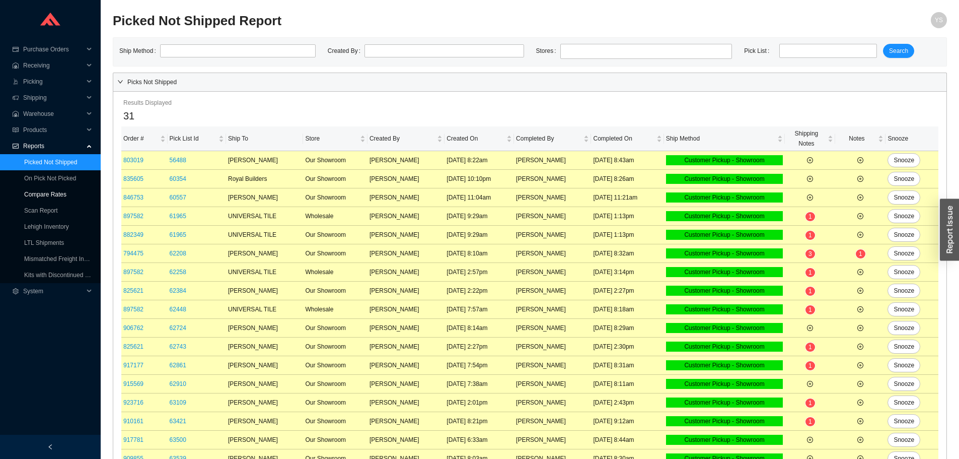
click at [42, 191] on link "Compare Rates" at bounding box center [45, 194] width 42 height 7
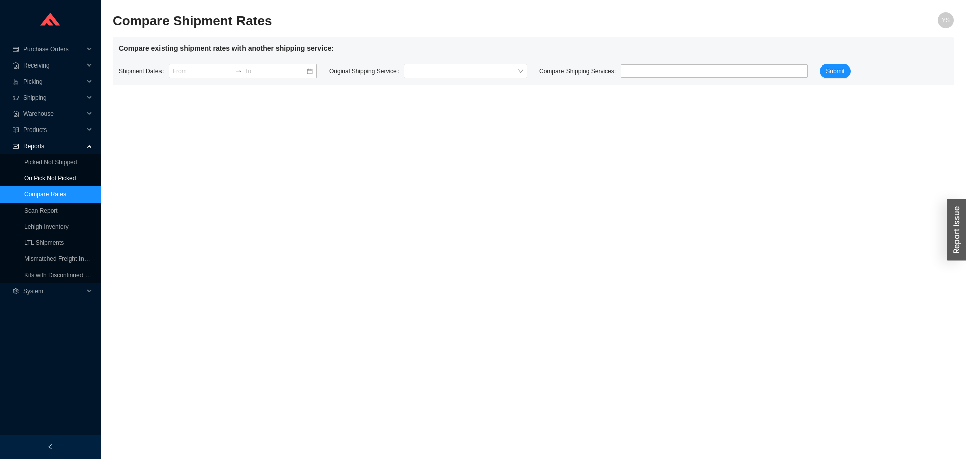
click at [46, 180] on link "On Pick Not Picked" at bounding box center [50, 178] width 52 height 7
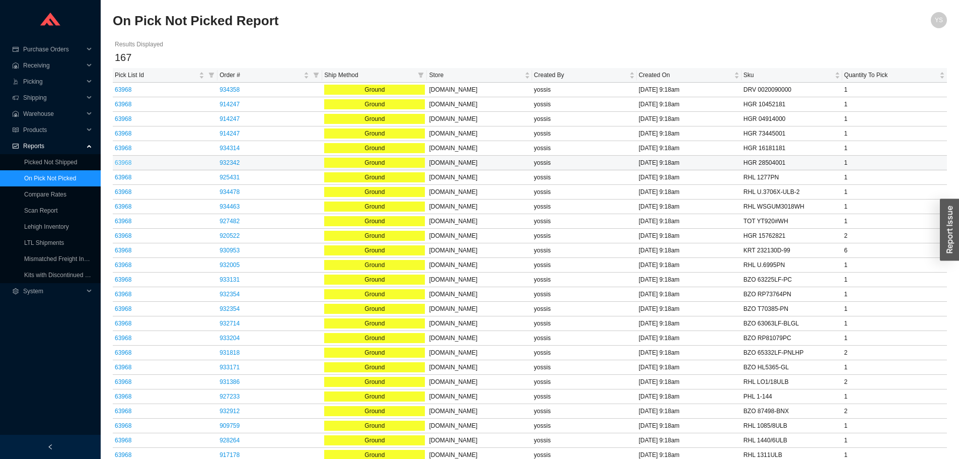
click at [128, 166] on link "63968" at bounding box center [123, 162] width 17 height 7
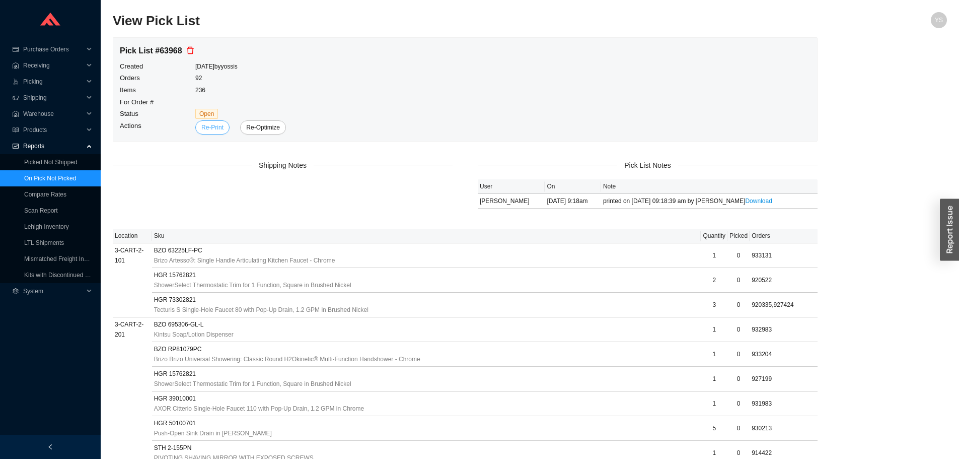
click at [220, 125] on span "Re-Print" at bounding box center [212, 127] width 22 height 10
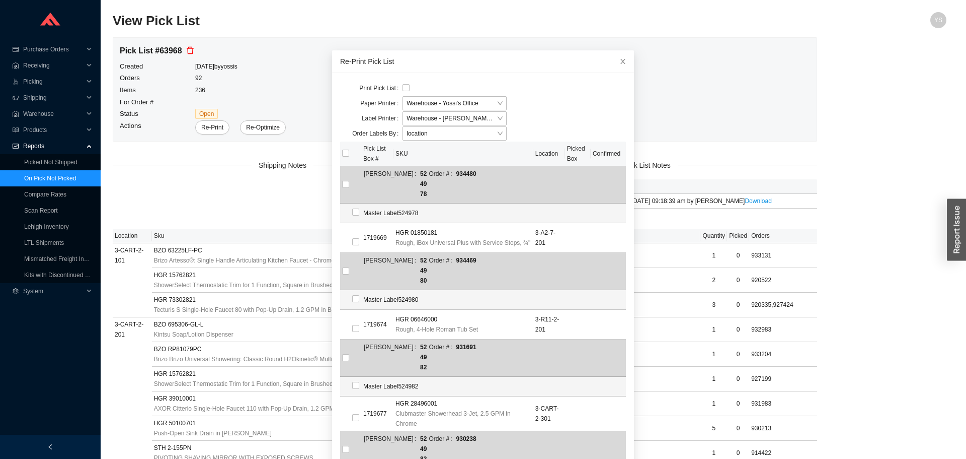
click at [396, 85] on label "Print Pick List" at bounding box center [380, 88] width 43 height 14
click at [404, 89] on input "checkbox" at bounding box center [406, 87] width 7 height 7
checkbox input "true"
click at [408, 105] on span "Warehouse - Yossi's Office" at bounding box center [455, 103] width 96 height 13
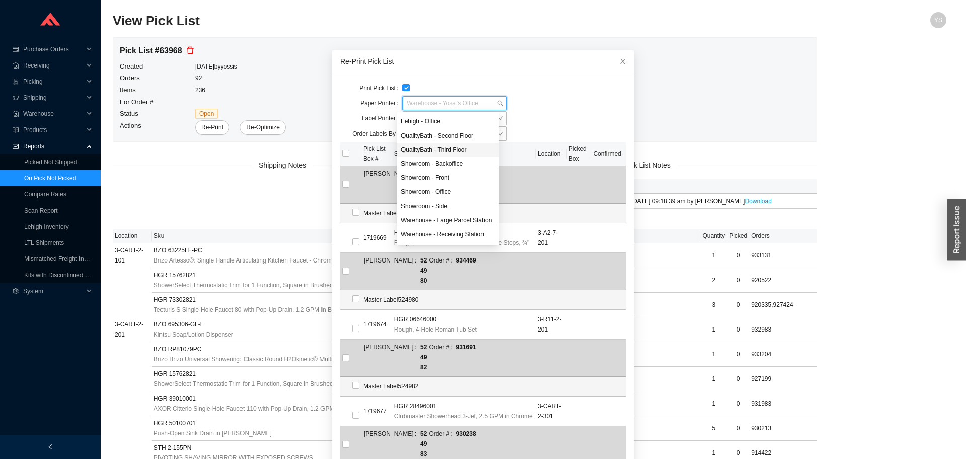
scroll to position [26, 0]
click at [448, 218] on div "Warehouse - Shipping Manager" at bounding box center [448, 221] width 94 height 9
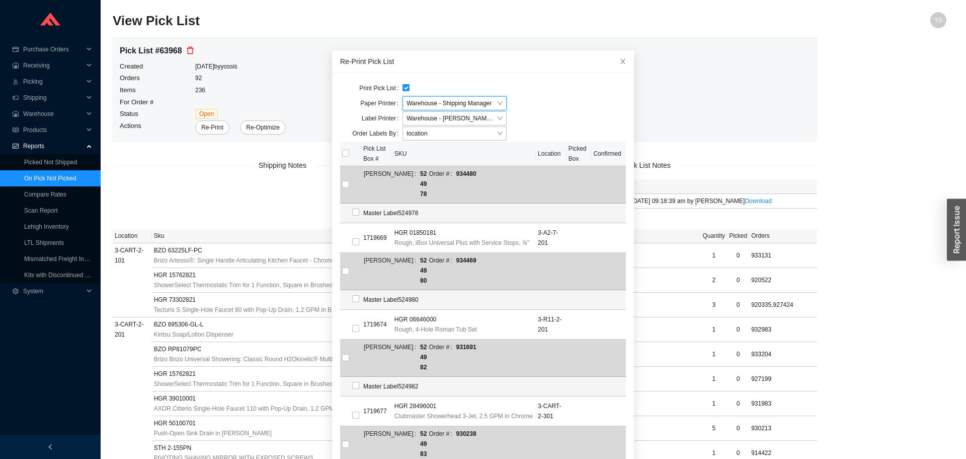
click at [533, 102] on div "Paper Printer Warehouse - Shipping Manager Warehouse - Shipping Manager" at bounding box center [483, 103] width 286 height 15
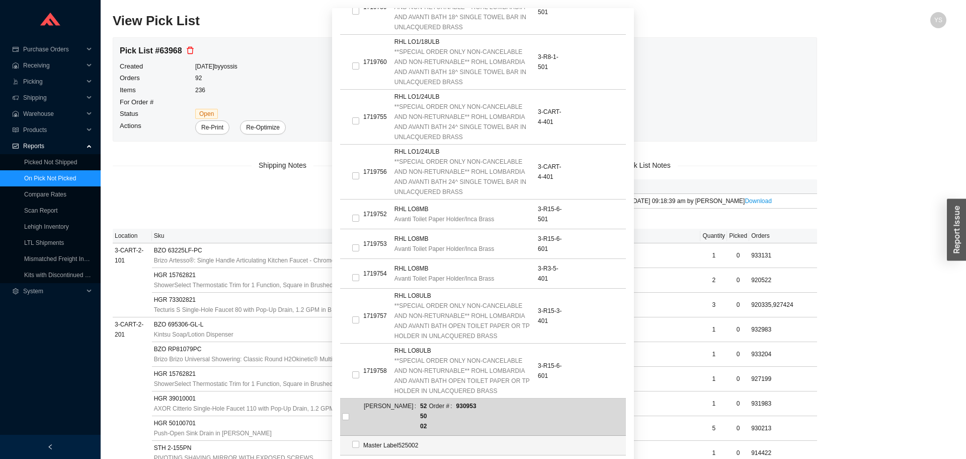
scroll to position [62, 0]
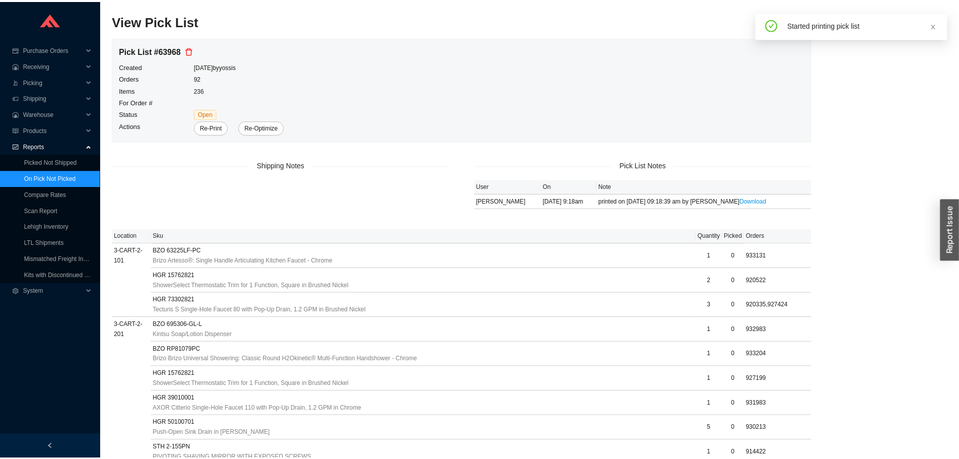
scroll to position [12, 0]
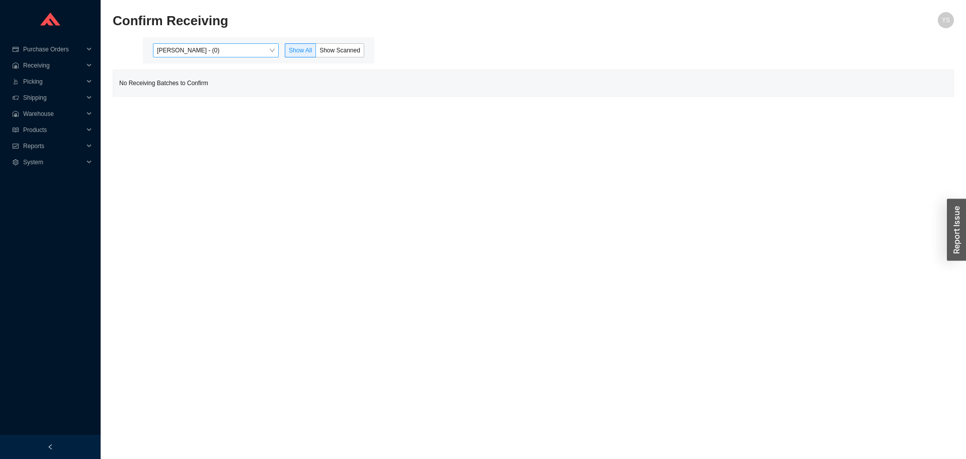
click at [165, 49] on span "[PERSON_NAME] - (0)" at bounding box center [216, 50] width 118 height 13
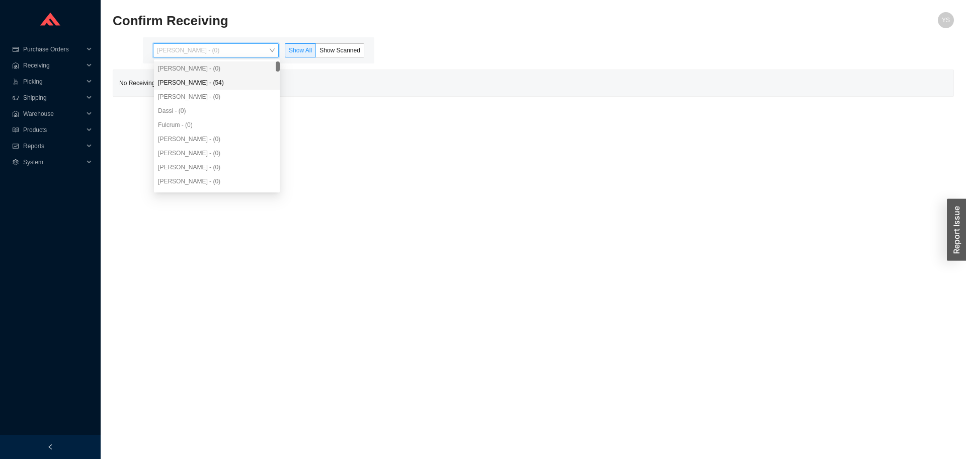
click at [178, 86] on div "[PERSON_NAME] - (54)" at bounding box center [217, 82] width 118 height 9
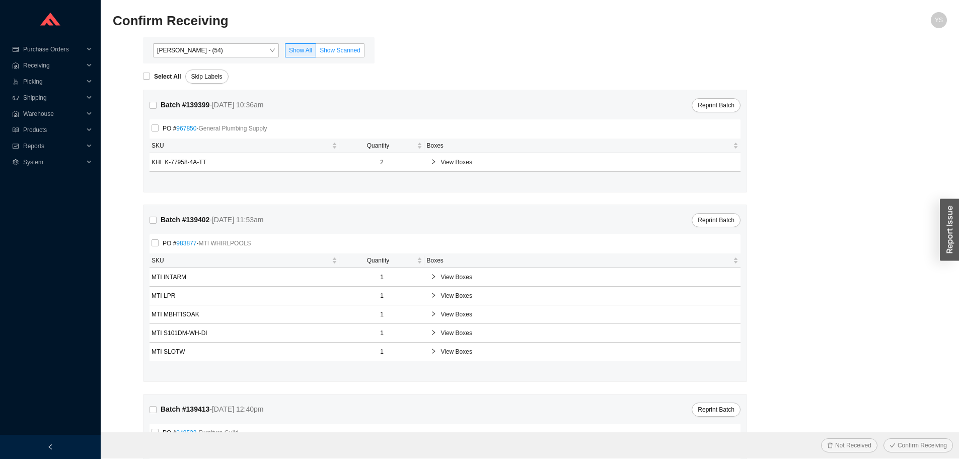
click at [325, 49] on span "Show Scanned" at bounding box center [340, 50] width 41 height 7
click at [316, 52] on input "Show Scanned" at bounding box center [316, 52] width 0 height 0
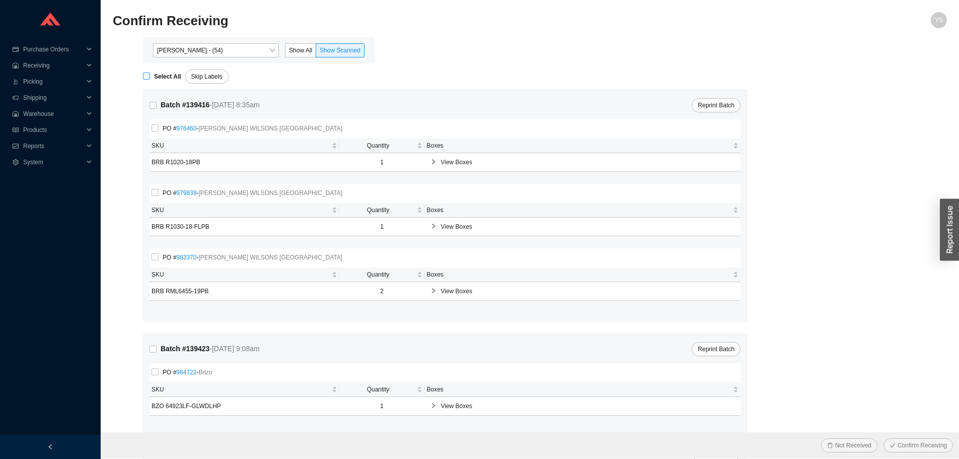
click at [147, 75] on input "Select All" at bounding box center [146, 75] width 7 height 7
checkbox input "true"
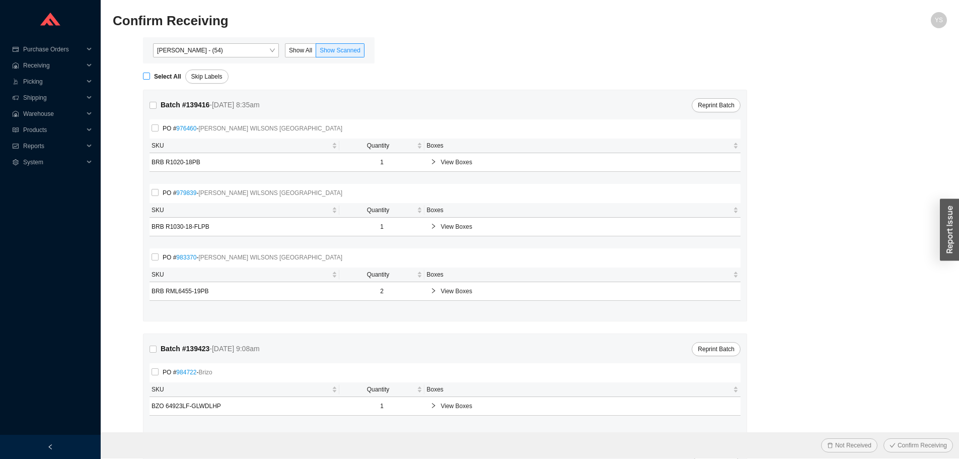
checkbox input "true"
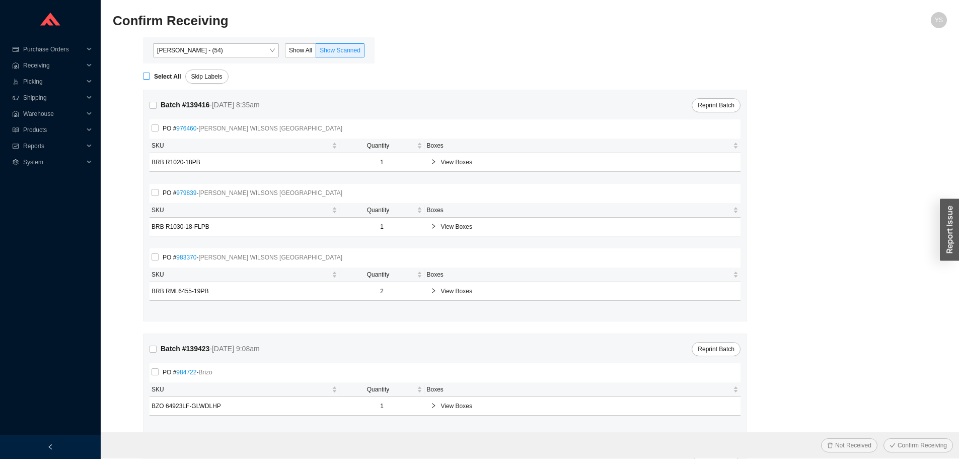
checkbox input "true"
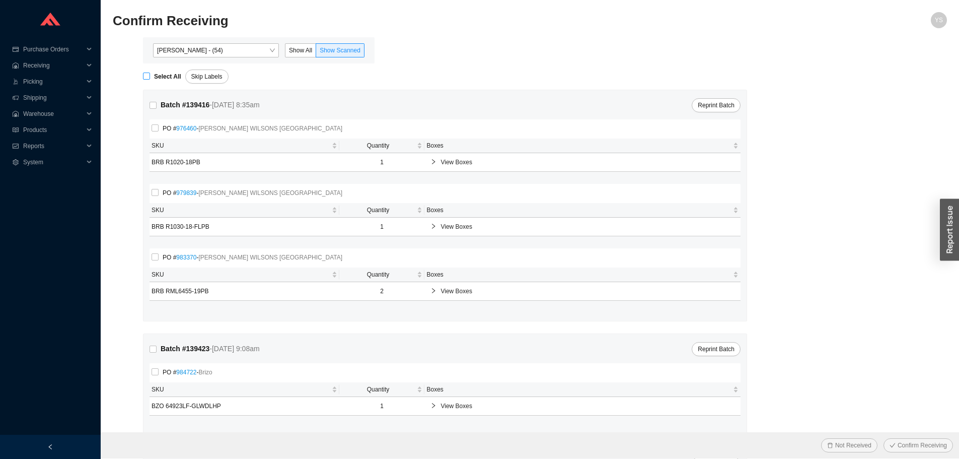
checkbox input "true"
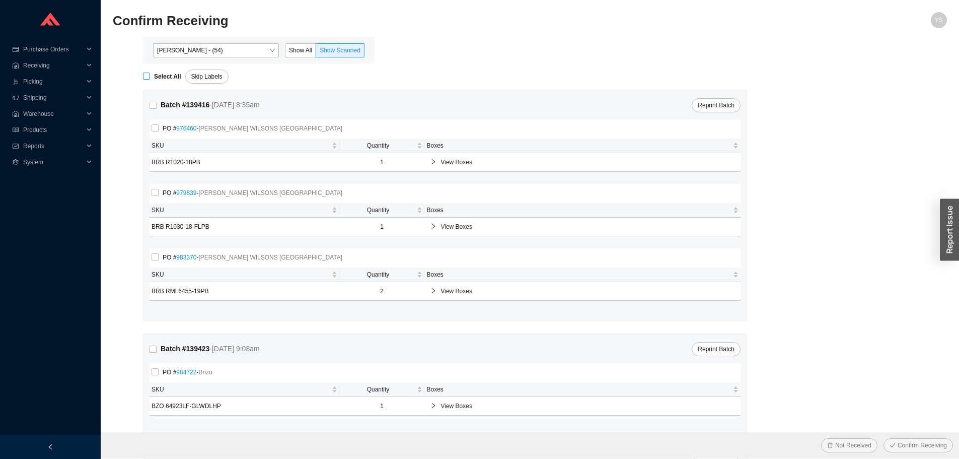
checkbox input "true"
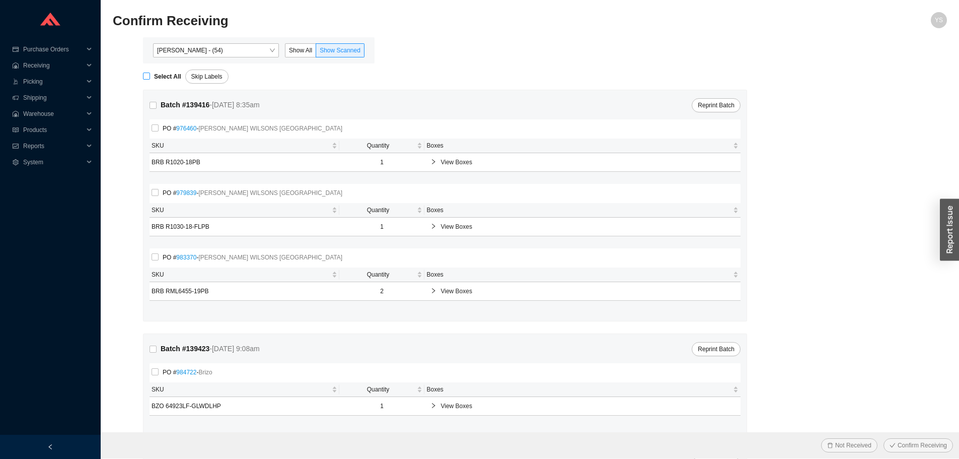
checkbox input "true"
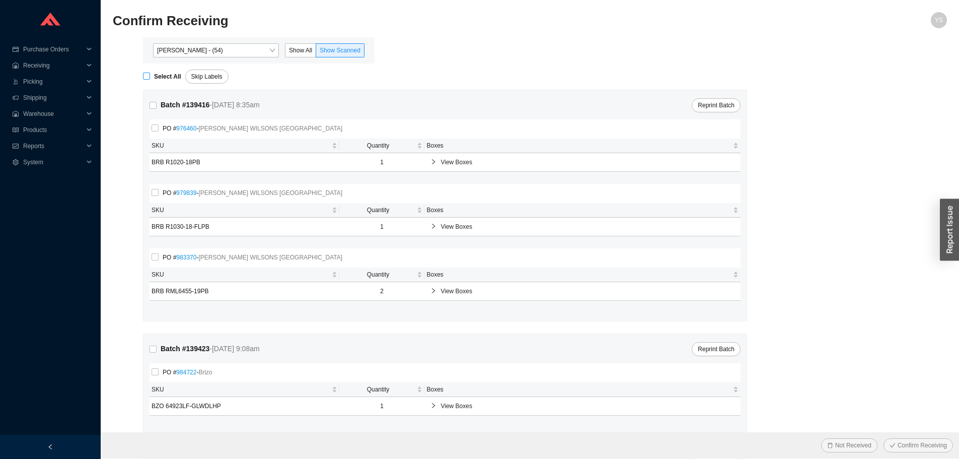
checkbox input "true"
click at [906, 444] on span "Confirm Receiving" at bounding box center [921, 445] width 49 height 10
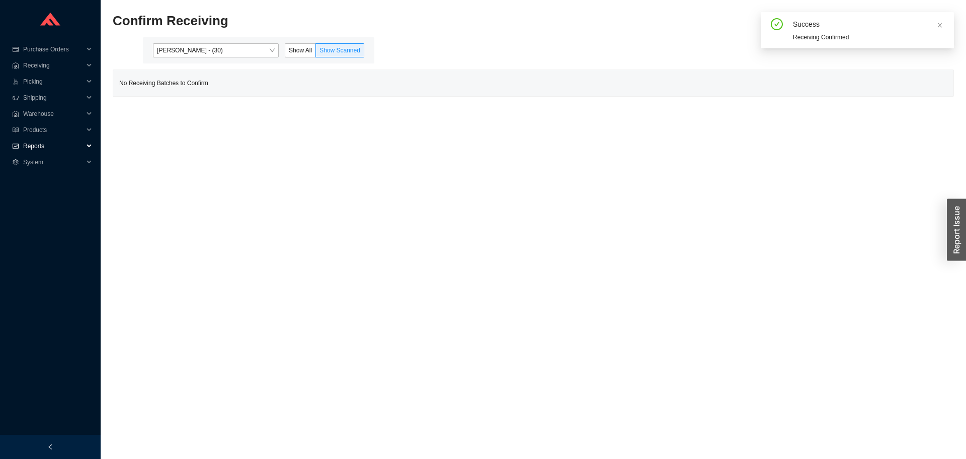
click at [32, 150] on span "Reports" at bounding box center [53, 146] width 60 height 16
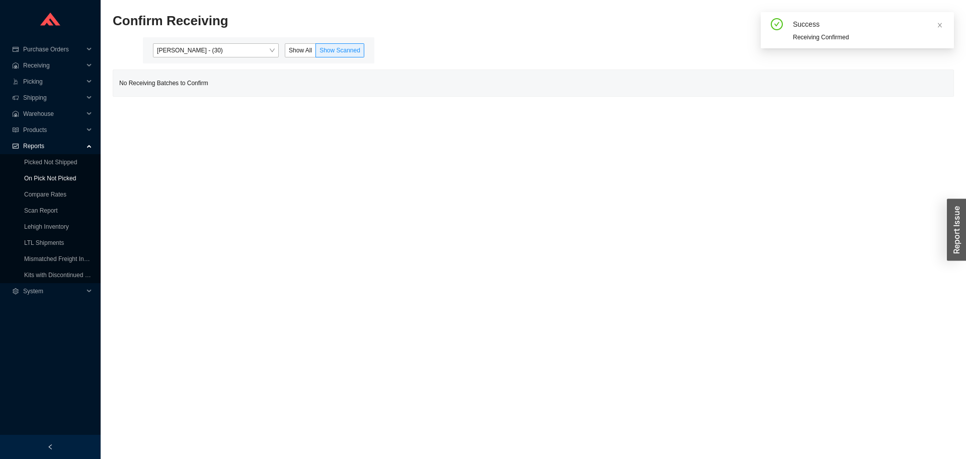
click at [34, 175] on link "On Pick Not Picked" at bounding box center [50, 178] width 52 height 7
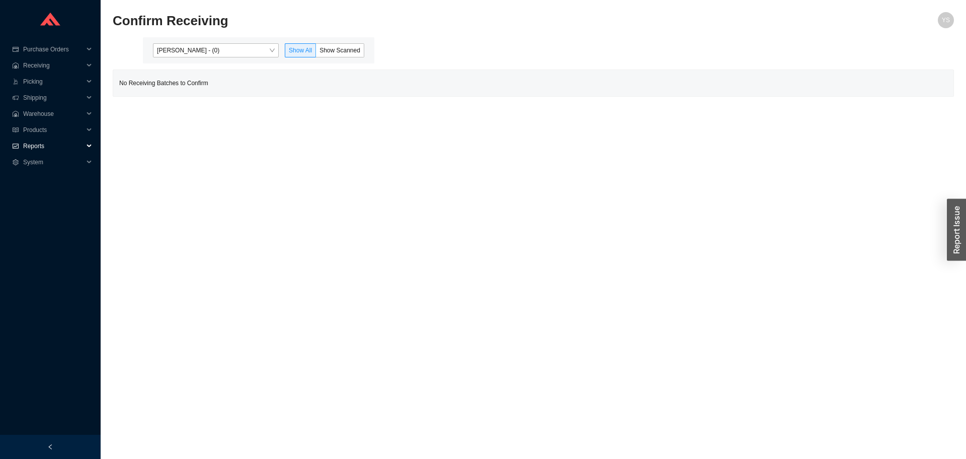
click at [48, 149] on span "Reports" at bounding box center [53, 146] width 60 height 16
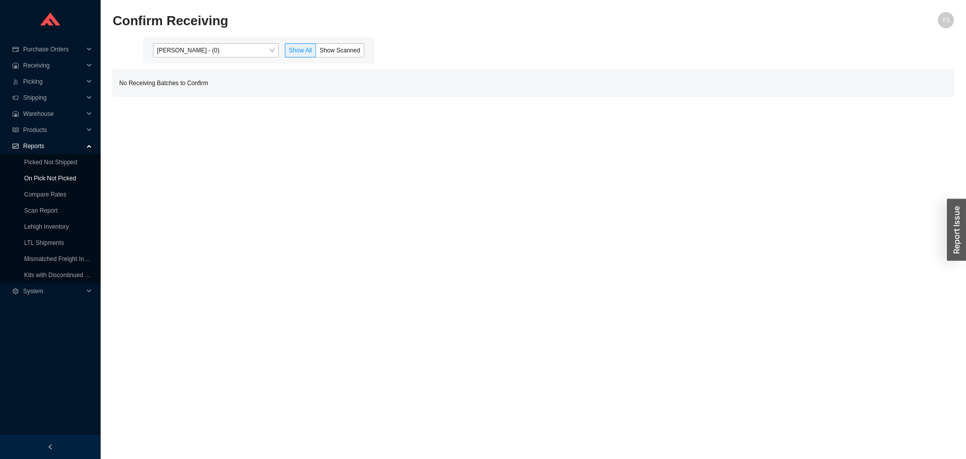
click at [47, 177] on link "On Pick Not Picked" at bounding box center [50, 178] width 52 height 7
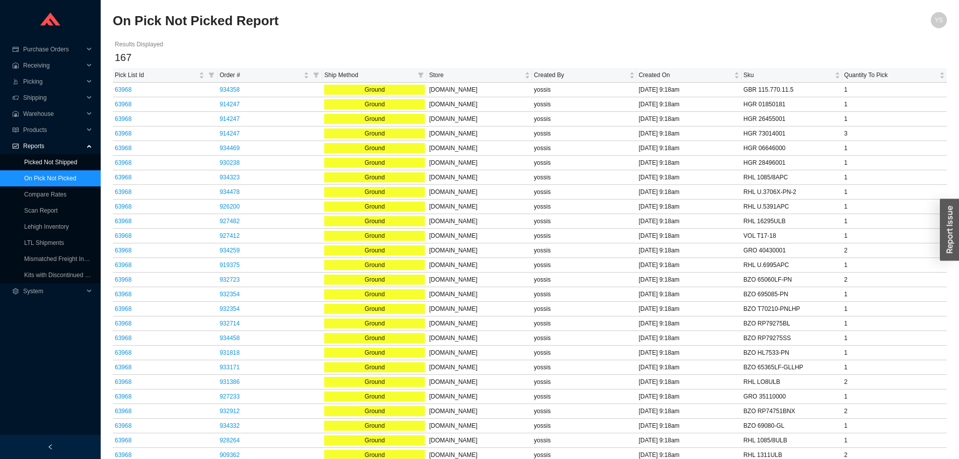
click at [51, 159] on link "Picked Not Shipped" at bounding box center [50, 162] width 53 height 7
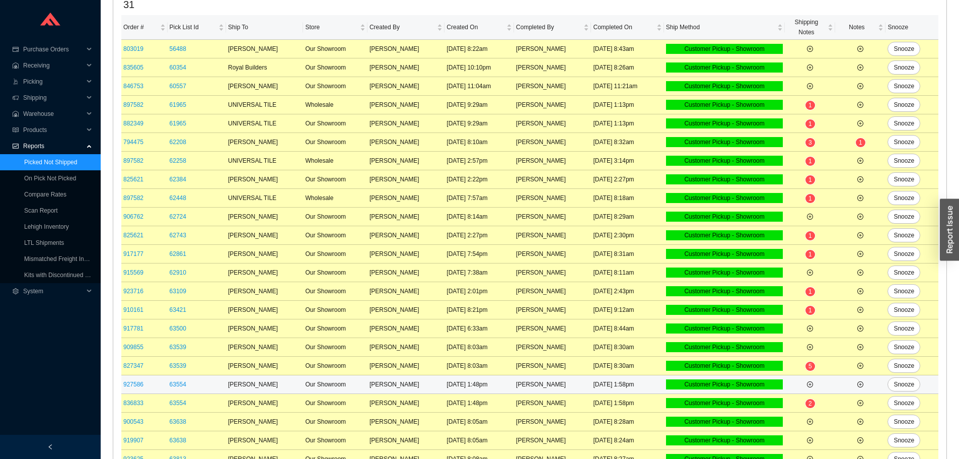
scroll to position [274, 0]
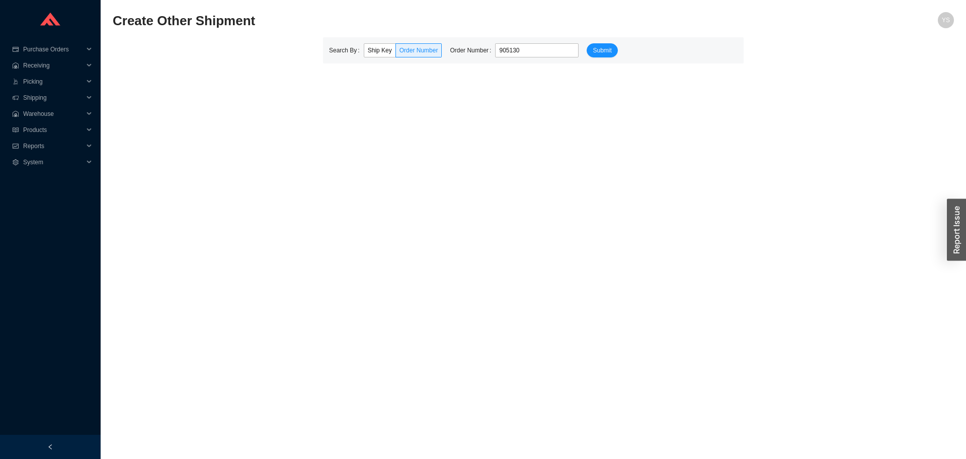
type input "905130"
click at [587, 43] on button "Submit" at bounding box center [602, 50] width 31 height 14
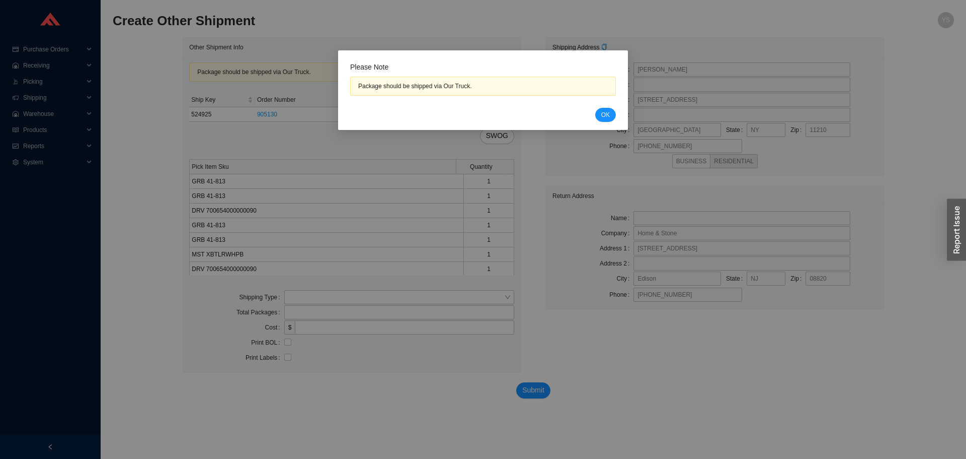
click at [605, 106] on div "Please Note Package should be shipped via Our Truck. Cancel OK" at bounding box center [483, 91] width 266 height 59
click at [605, 110] on span "OK" at bounding box center [606, 115] width 9 height 10
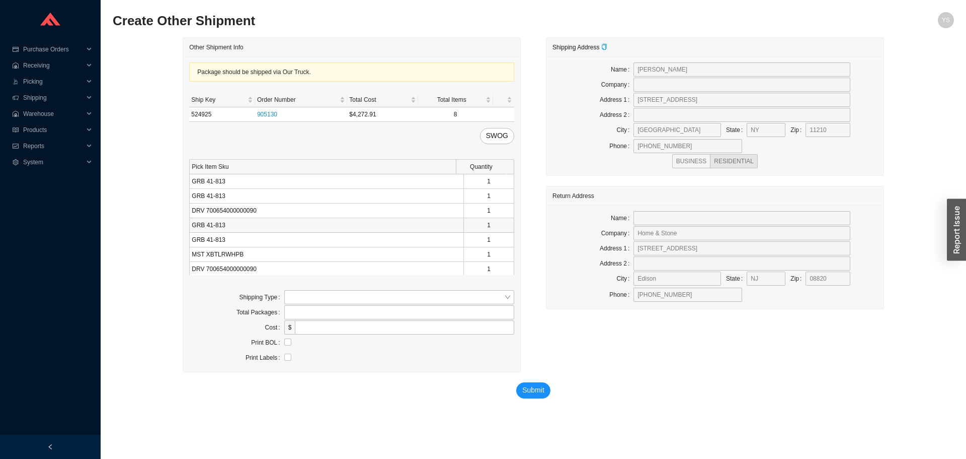
scroll to position [16, 0]
click at [306, 292] on input "search" at bounding box center [396, 296] width 216 height 13
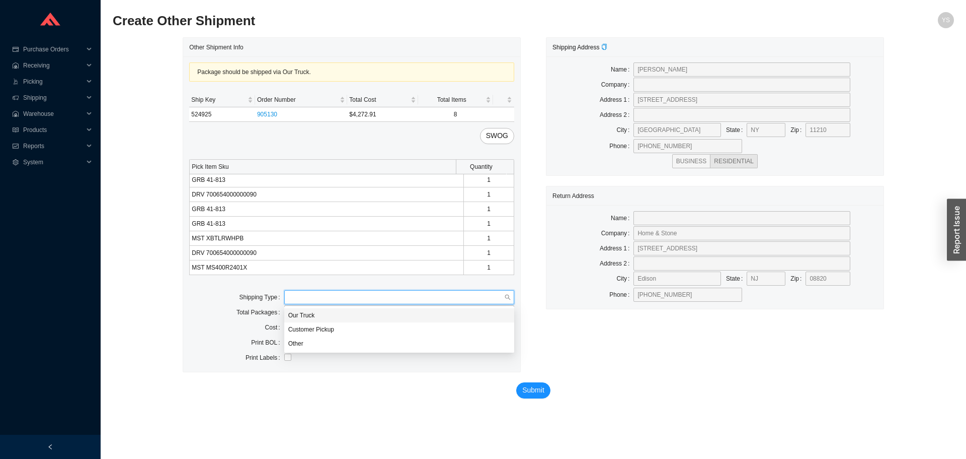
drag, startPoint x: 302, startPoint y: 311, endPoint x: 299, endPoint y: 320, distance: 9.6
click at [302, 311] on div "Our Truck" at bounding box center [399, 315] width 222 height 9
drag, startPoint x: 299, startPoint y: 320, endPoint x: 290, endPoint y: 332, distance: 15.5
click at [290, 332] on input "text" at bounding box center [399, 327] width 230 height 14
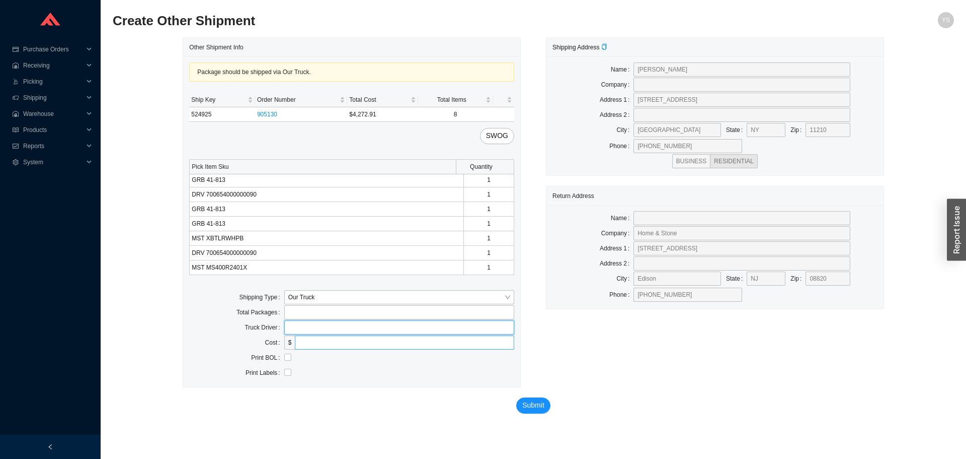
type input "bz"
click at [525, 400] on span "Submit" at bounding box center [533, 405] width 22 height 12
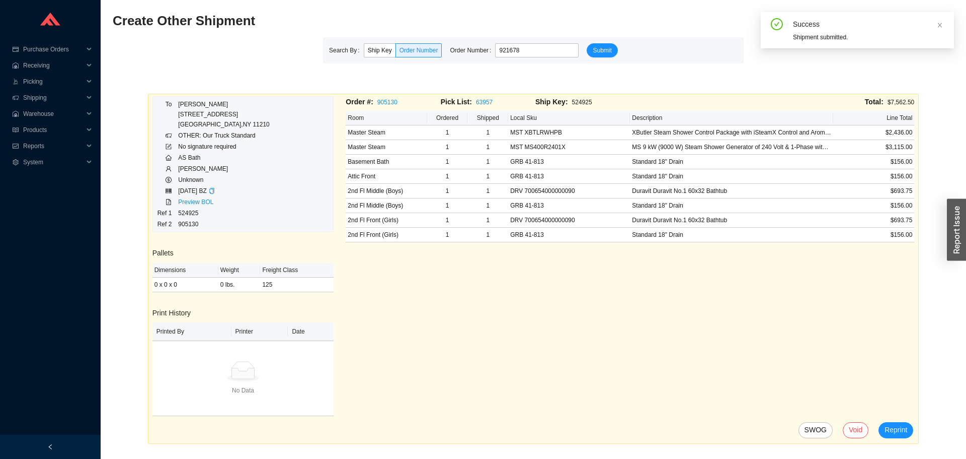
type input "921678"
click at [587, 43] on button "Submit" at bounding box center [602, 50] width 31 height 14
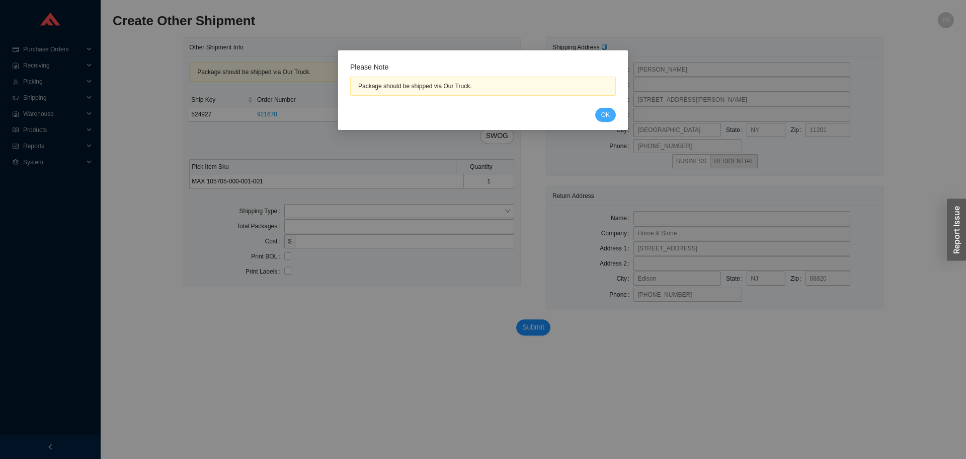
click at [606, 114] on span "OK" at bounding box center [606, 115] width 9 height 10
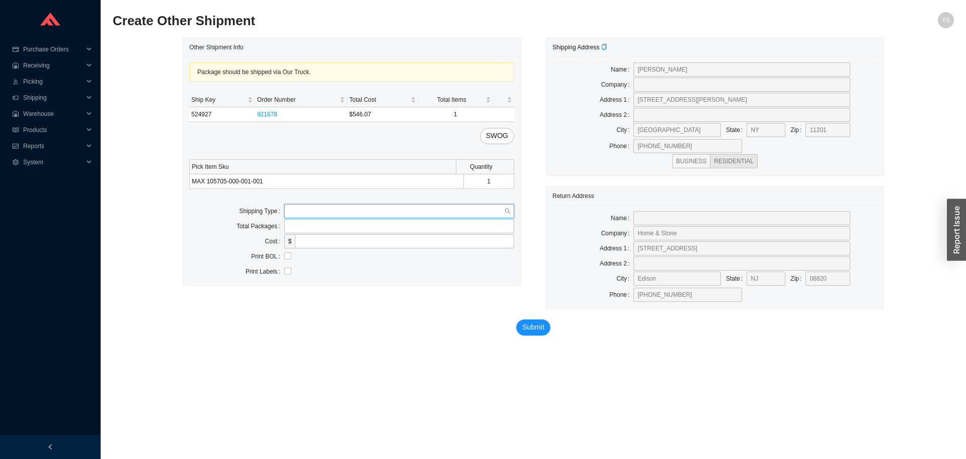
click at [329, 208] on input "search" at bounding box center [396, 210] width 216 height 13
click at [307, 221] on body "Purchase Orders .warehouse_svg__a{fill:none;stroke:currentColor;stroke-linecap:…" at bounding box center [483, 229] width 966 height 459
click at [304, 215] on input "search" at bounding box center [396, 210] width 216 height 13
click at [309, 231] on div "Our Truck" at bounding box center [399, 228] width 222 height 9
click at [294, 238] on input "text" at bounding box center [399, 241] width 230 height 14
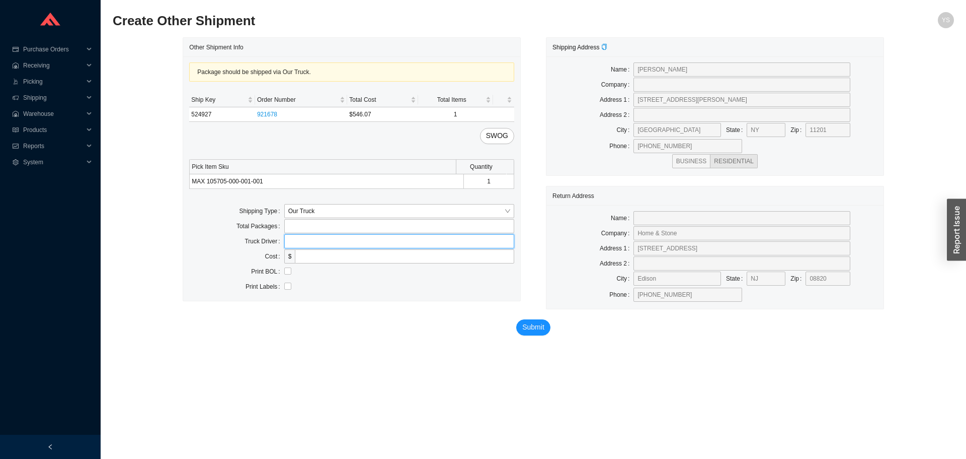
type input "bz"
click at [290, 268] on input "checkbox" at bounding box center [287, 270] width 7 height 7
click at [283, 268] on label "Print BOL" at bounding box center [267, 271] width 33 height 14
click at [284, 269] on input "checkbox" at bounding box center [287, 270] width 7 height 7
checkbox input "false"
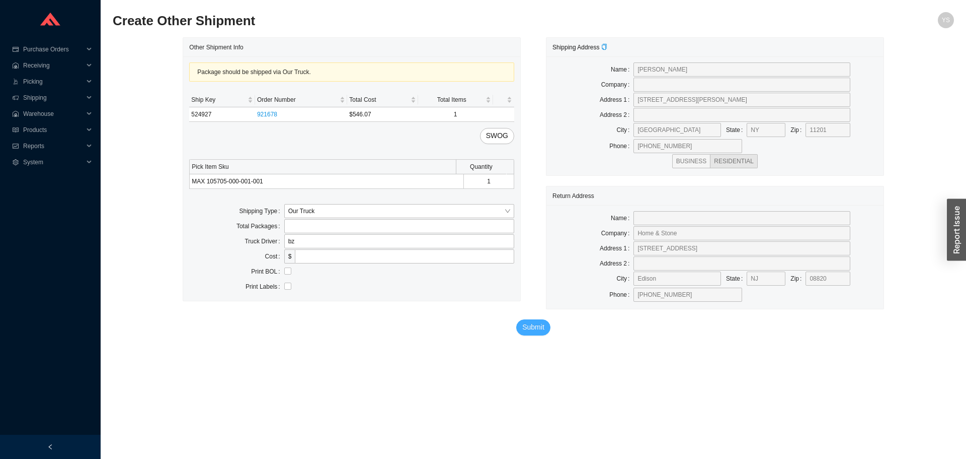
click at [537, 330] on span "Submit" at bounding box center [533, 327] width 22 height 12
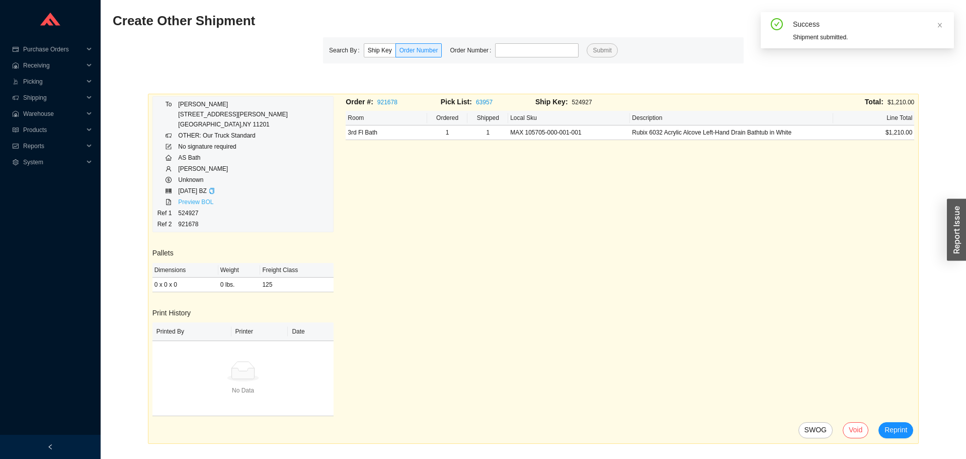
click at [200, 200] on link "Preview BOL" at bounding box center [195, 201] width 35 height 7
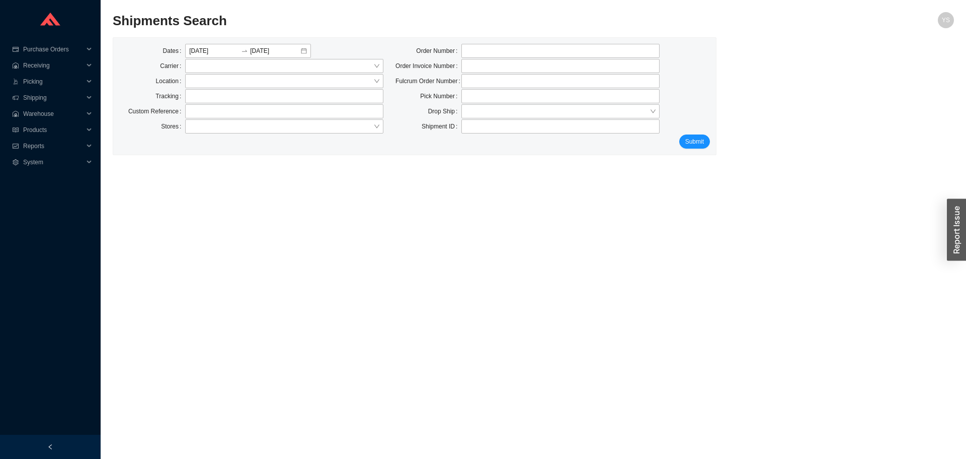
click at [715, 144] on div "Dates [DATE] [DATE] Carrier Location Tracking Custom Reference Stores Order Num…" at bounding box center [414, 96] width 603 height 117
click at [707, 142] on button "Submit" at bounding box center [695, 141] width 31 height 14
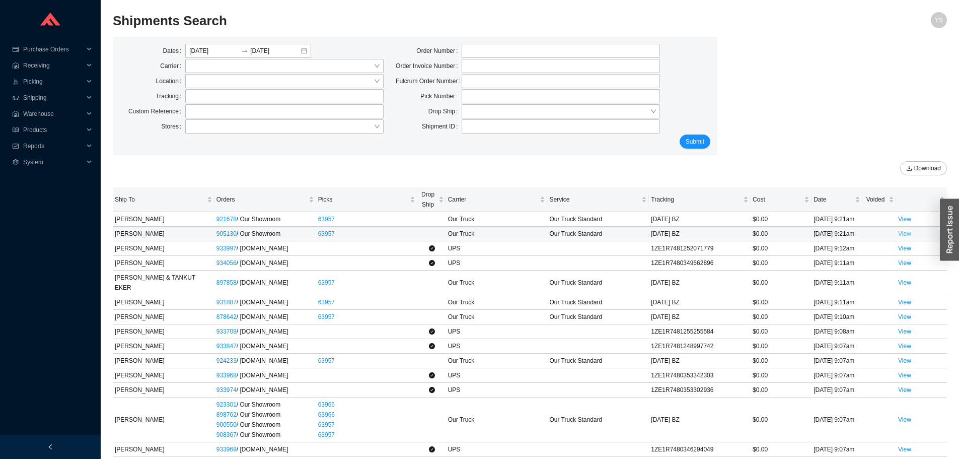
click at [902, 232] on link "View" at bounding box center [904, 233] width 13 height 7
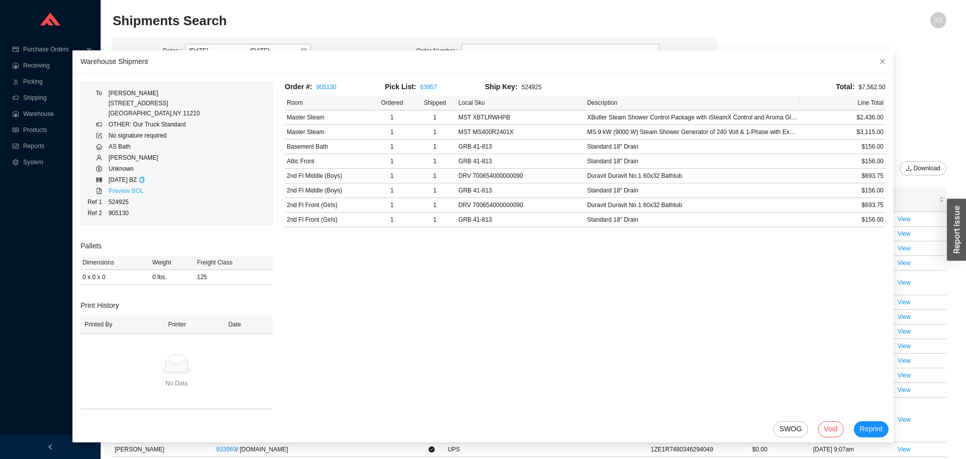
click at [114, 189] on link "Preview BOL" at bounding box center [126, 190] width 35 height 7
click at [872, 67] on span "Close" at bounding box center [883, 61] width 22 height 22
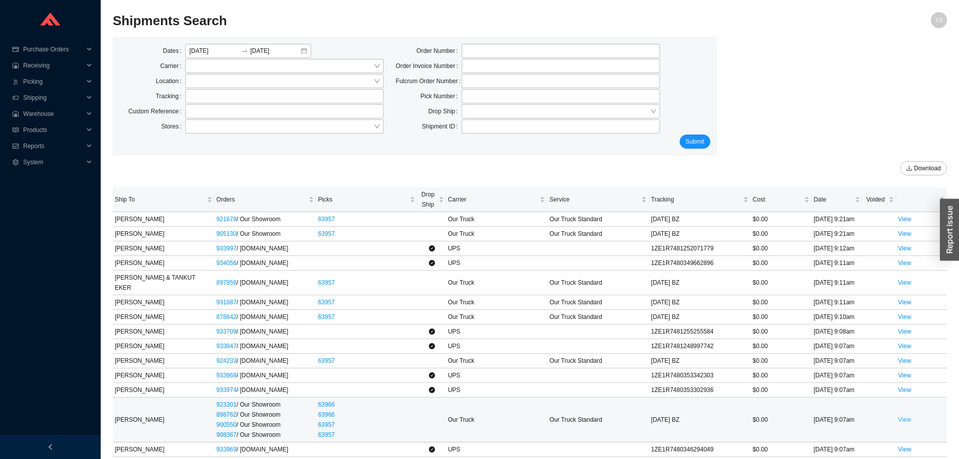
click at [898, 416] on link "View" at bounding box center [904, 419] width 13 height 7
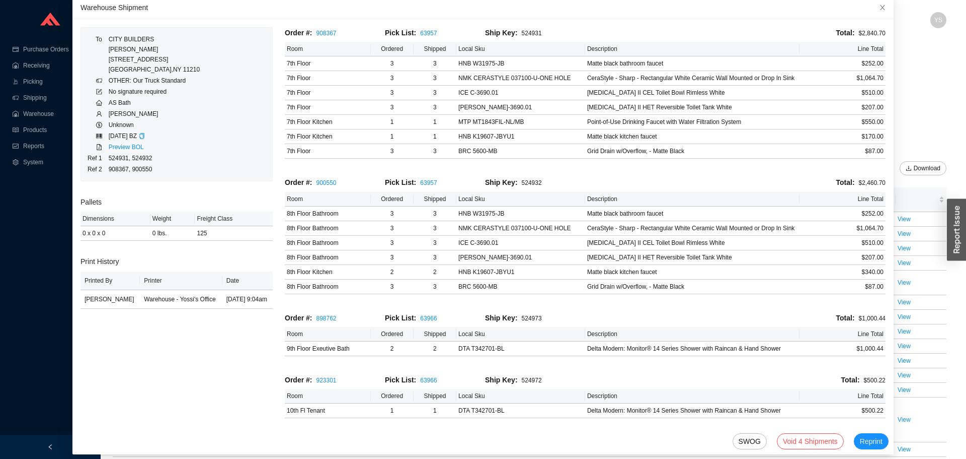
scroll to position [61, 0]
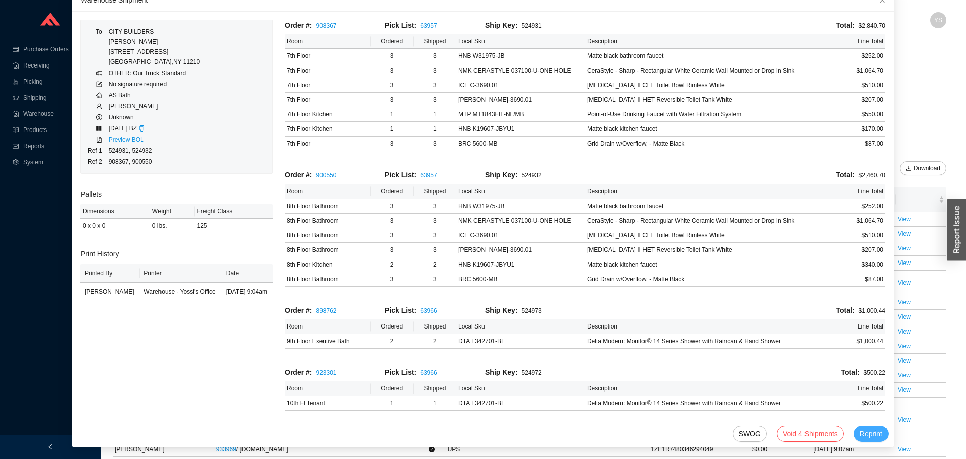
click at [860, 432] on span "Reprint" at bounding box center [871, 434] width 23 height 12
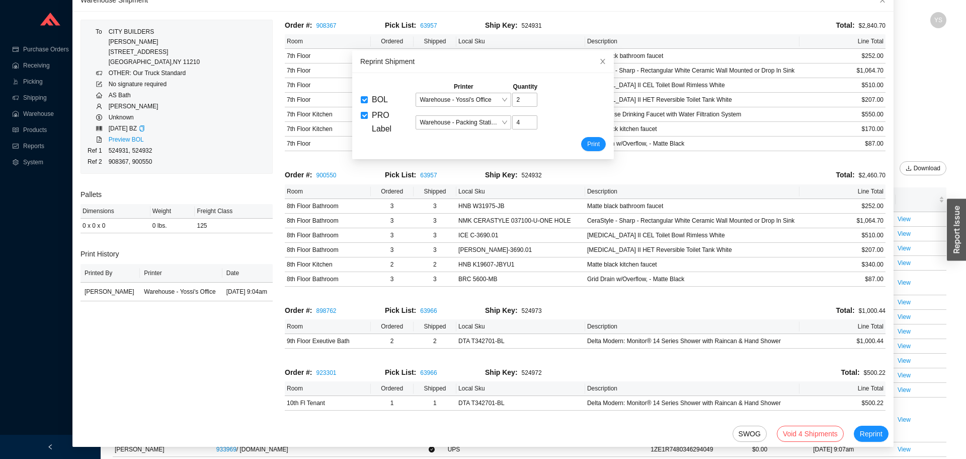
click at [379, 113] on span "PRO Label" at bounding box center [382, 122] width 20 height 22
click at [368, 113] on input "PRO Label" at bounding box center [364, 115] width 7 height 7
checkbox input "false"
click at [467, 97] on span "Warehouse - Yossi's Office" at bounding box center [464, 99] width 88 height 13
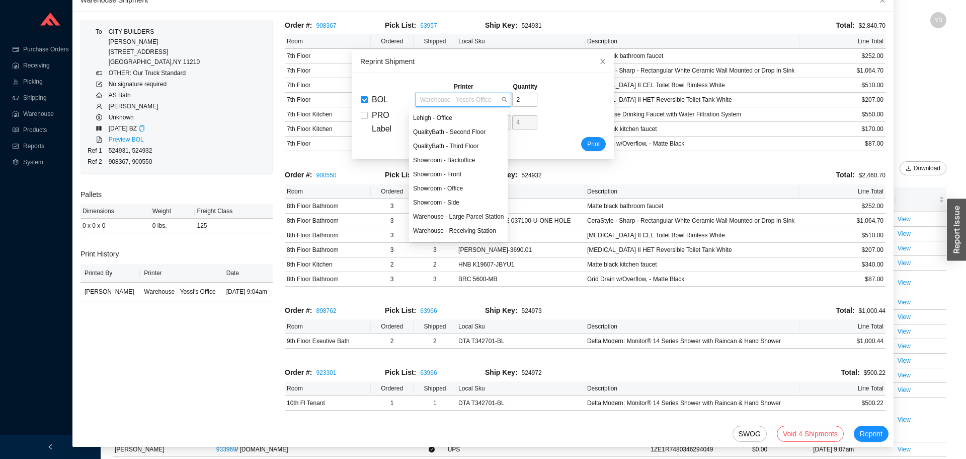
scroll to position [26, 0]
click at [457, 219] on div "Warehouse - Shipping Manager" at bounding box center [458, 218] width 91 height 9
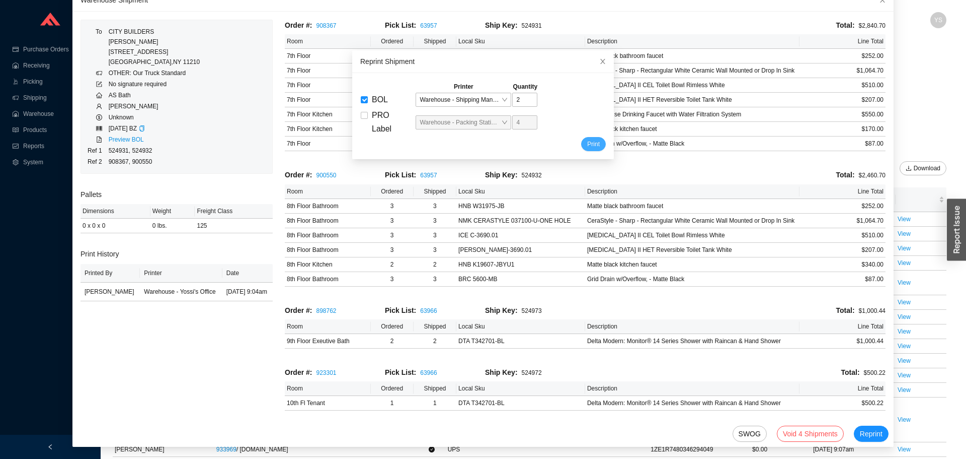
click at [588, 138] on button "Print" at bounding box center [593, 144] width 25 height 14
